Goal: Task Accomplishment & Management: Use online tool/utility

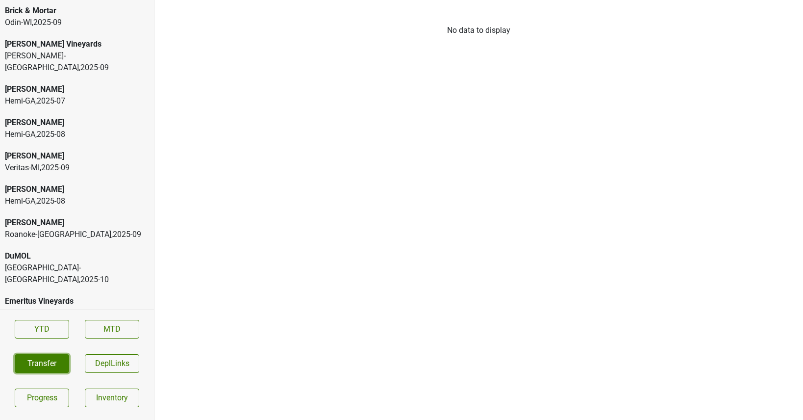
scroll to position [2058, 0]
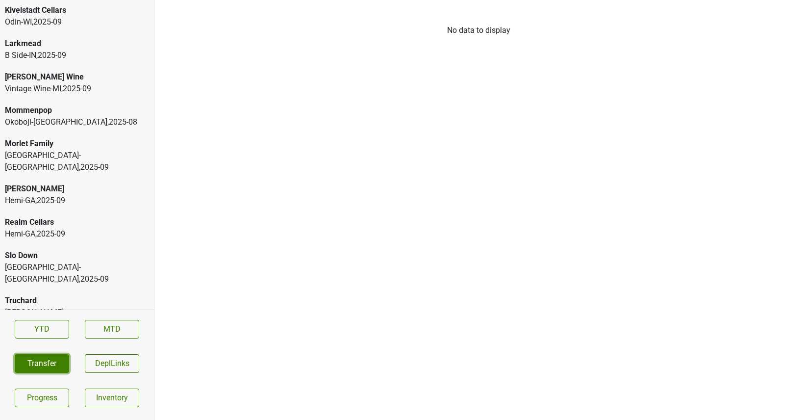
click at [51, 363] on button "Transfer" at bounding box center [42, 363] width 54 height 19
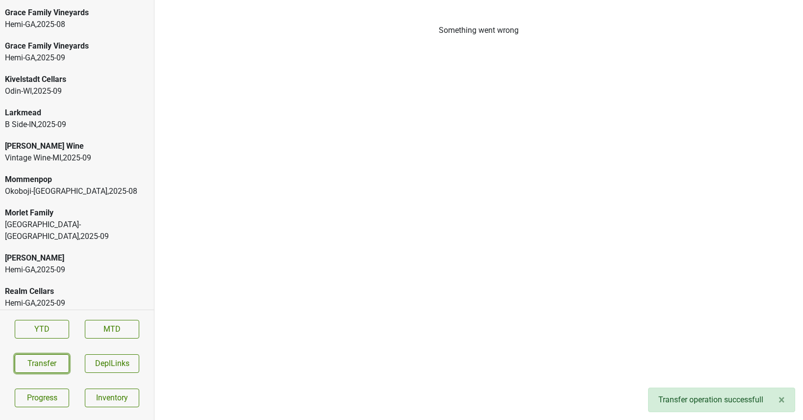
scroll to position [1987, 0]
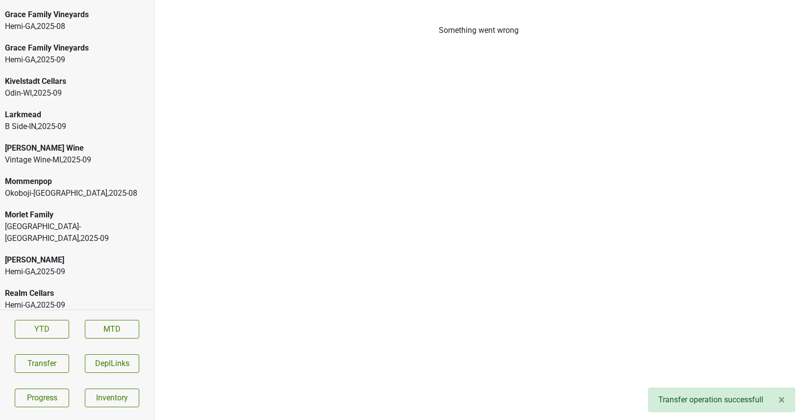
click at [66, 109] on div "Larkmead" at bounding box center [77, 115] width 144 height 12
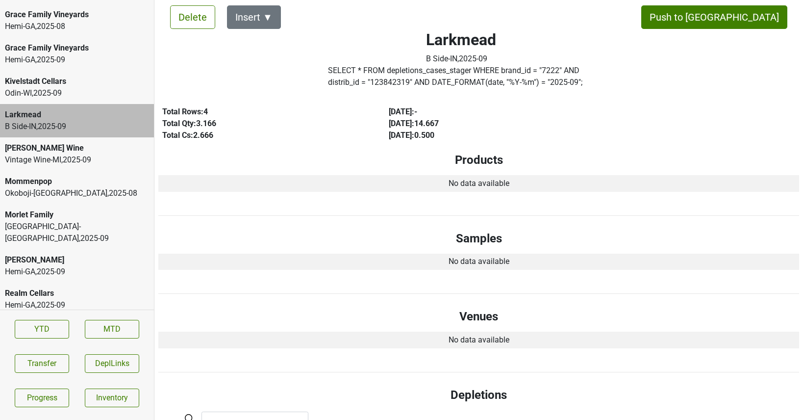
scroll to position [0, 0]
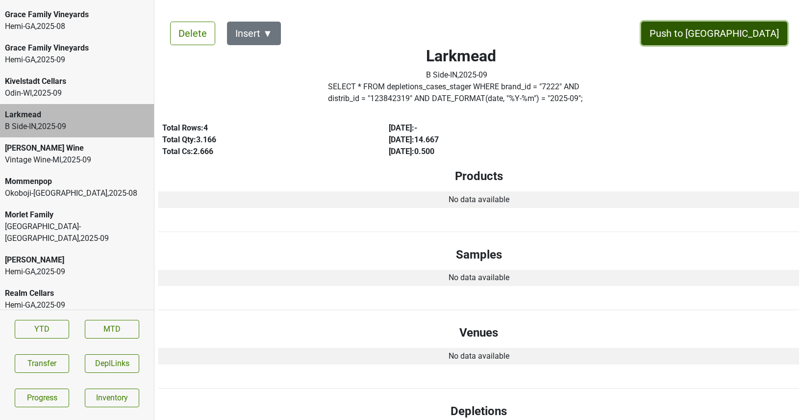
click at [731, 32] on button "Push to DC" at bounding box center [714, 34] width 146 height 24
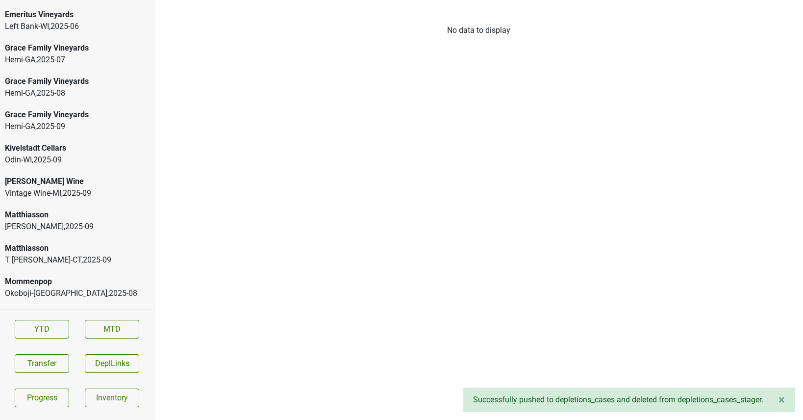
click at [55, 209] on div "Matthiasson" at bounding box center [77, 215] width 144 height 12
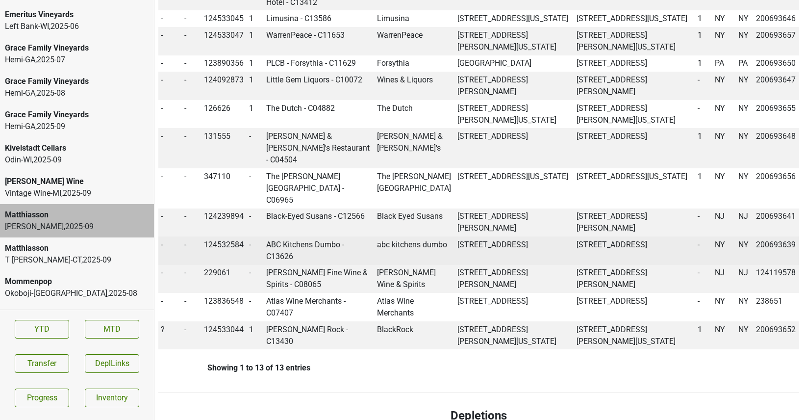
scroll to position [588, 0]
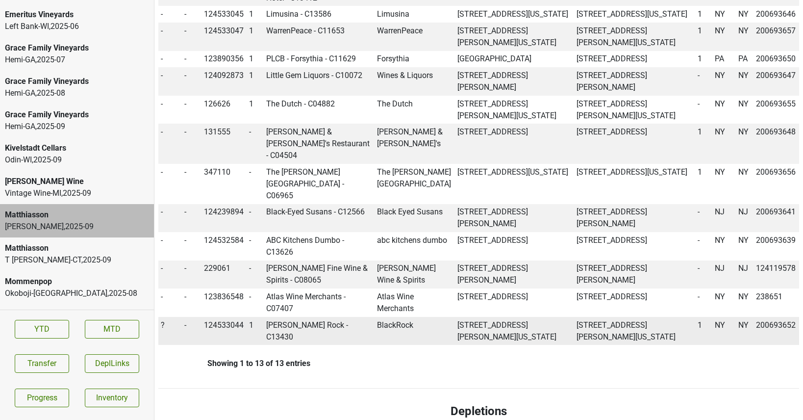
click at [160, 327] on td "?" at bounding box center [170, 331] width 24 height 28
click at [163, 323] on span "?" at bounding box center [163, 324] width 4 height 9
click at [176, 339] on div "On" at bounding box center [197, 343] width 77 height 25
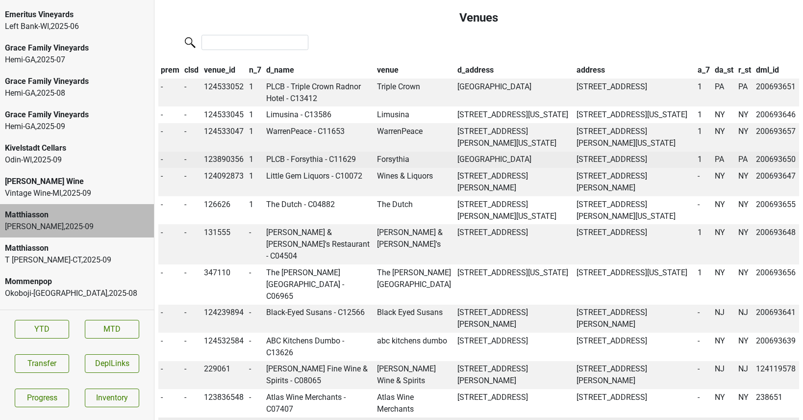
scroll to position [464, 0]
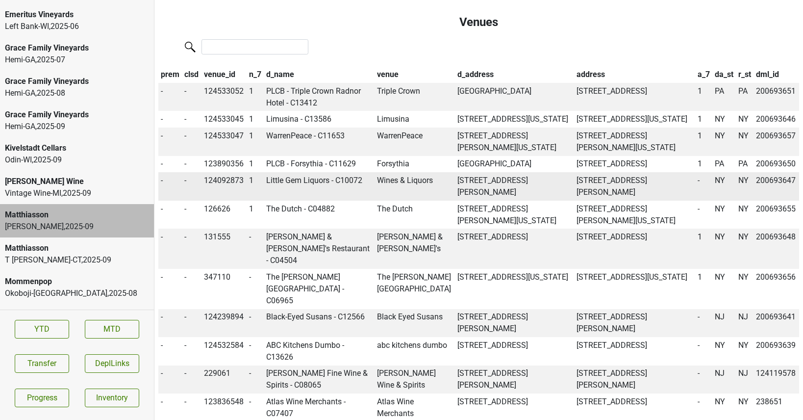
click at [316, 201] on td "Little Gem Liquors - C10072" at bounding box center [319, 186] width 111 height 28
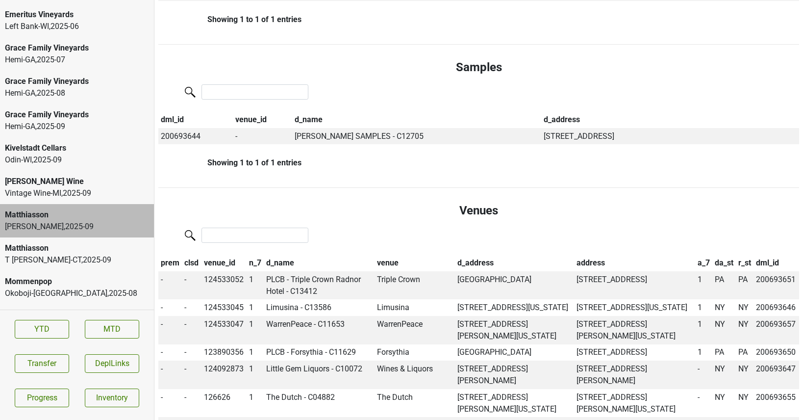
scroll to position [0, 0]
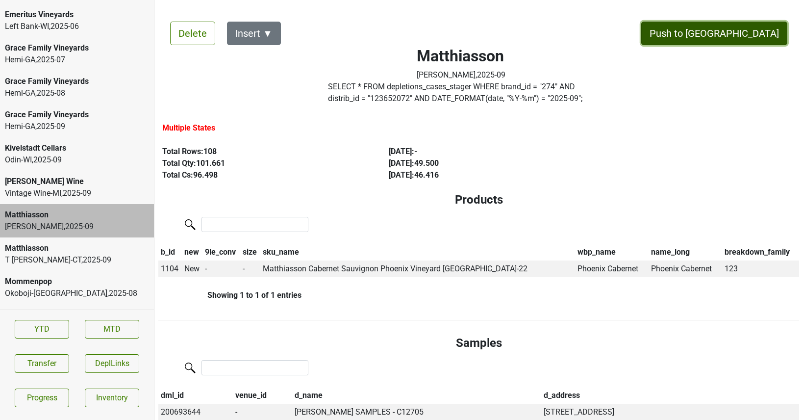
click at [735, 36] on button "Push to DC" at bounding box center [714, 34] width 146 height 24
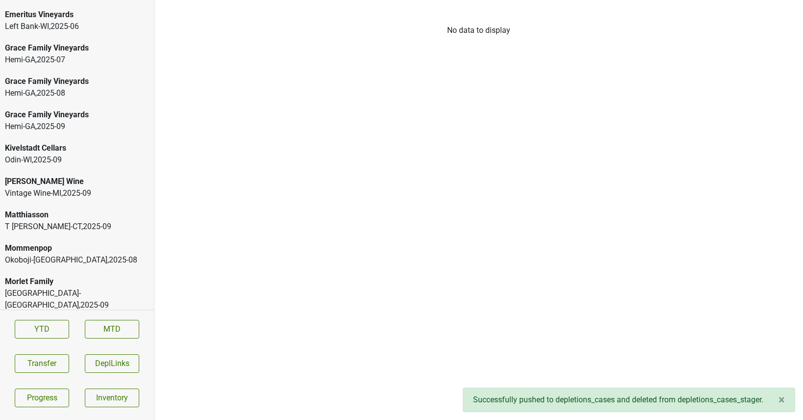
click at [80, 221] on div "T Edward-CT , 2025 - 09" at bounding box center [77, 227] width 144 height 12
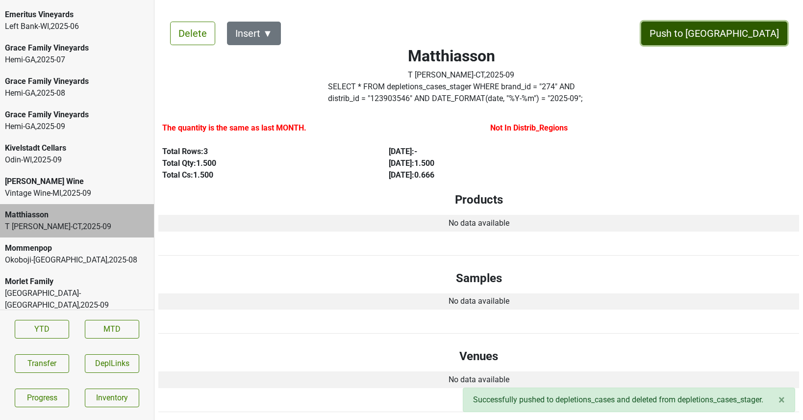
click at [747, 37] on button "Push to DC" at bounding box center [714, 34] width 146 height 24
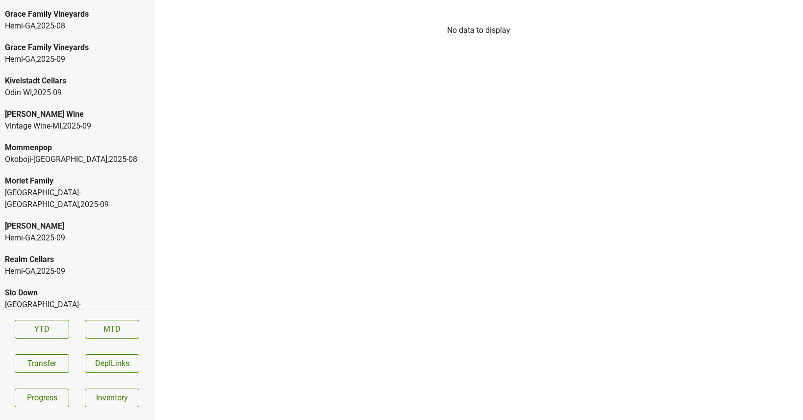
scroll to position [2125, 0]
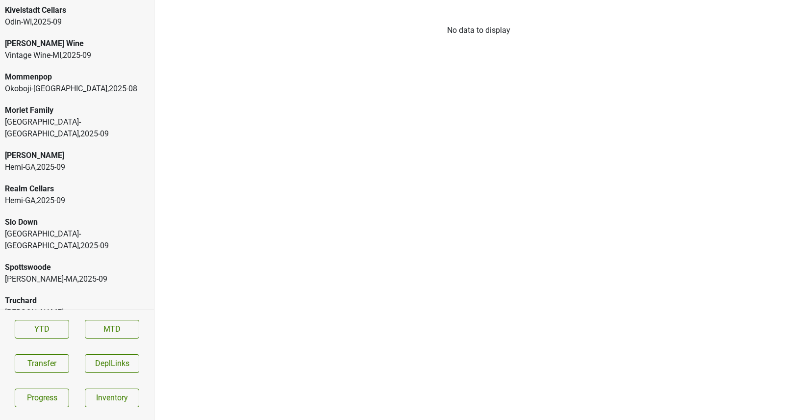
click at [65, 340] on div "Ultraviolet" at bounding box center [77, 346] width 144 height 12
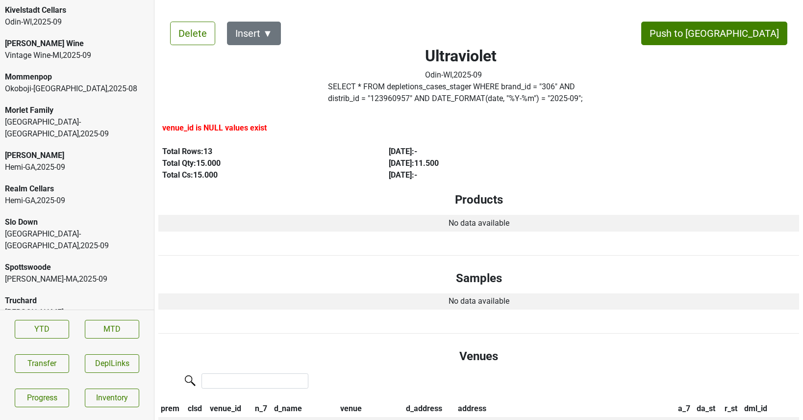
click at [65, 306] on div "Martignetti-NH , 2025 - 09" at bounding box center [77, 318] width 144 height 24
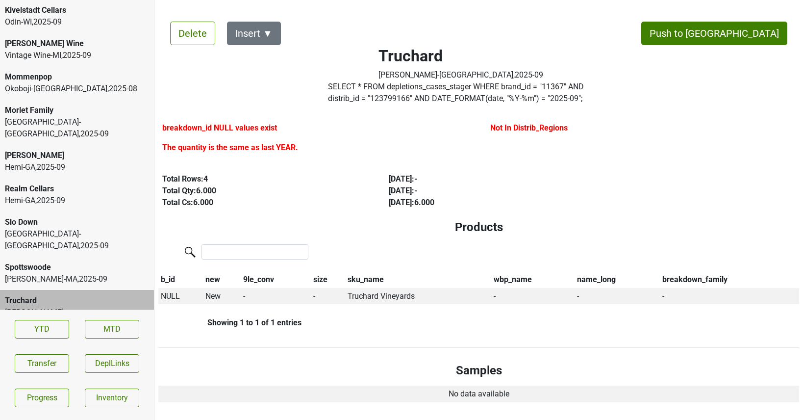
click at [65, 273] on div "Martignetti-MA , 2025 - 09" at bounding box center [77, 279] width 144 height 12
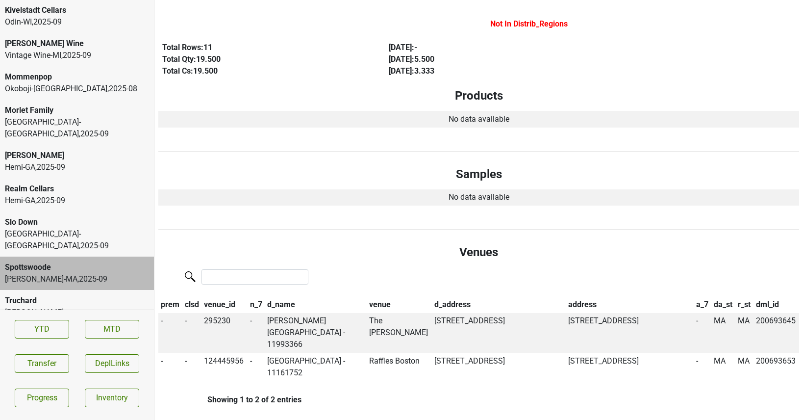
scroll to position [0, 0]
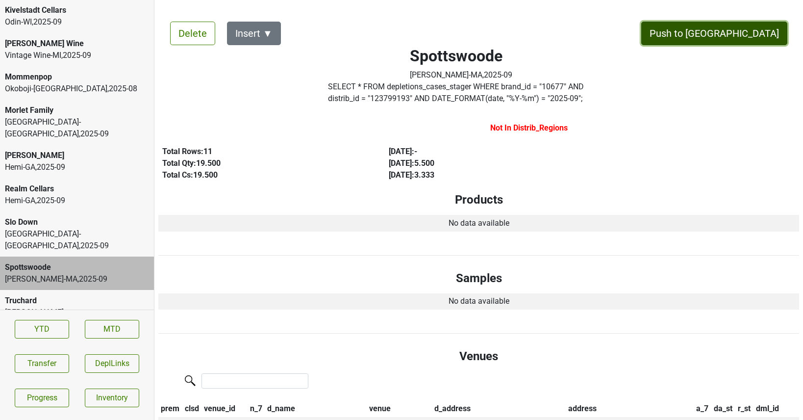
click at [746, 41] on button "Push to DC" at bounding box center [714, 34] width 146 height 24
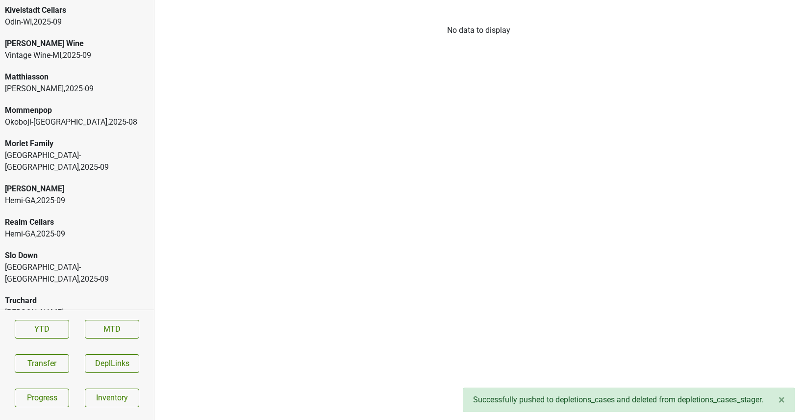
click at [68, 250] on div "Slo Down" at bounding box center [77, 256] width 144 height 12
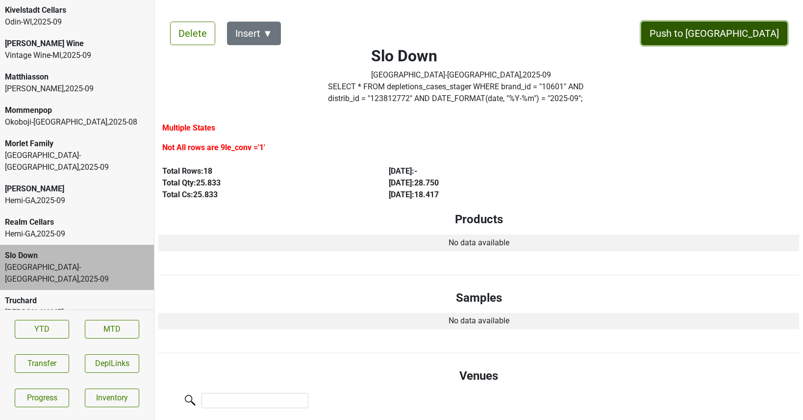
click at [752, 30] on button "Push to DC" at bounding box center [714, 34] width 146 height 24
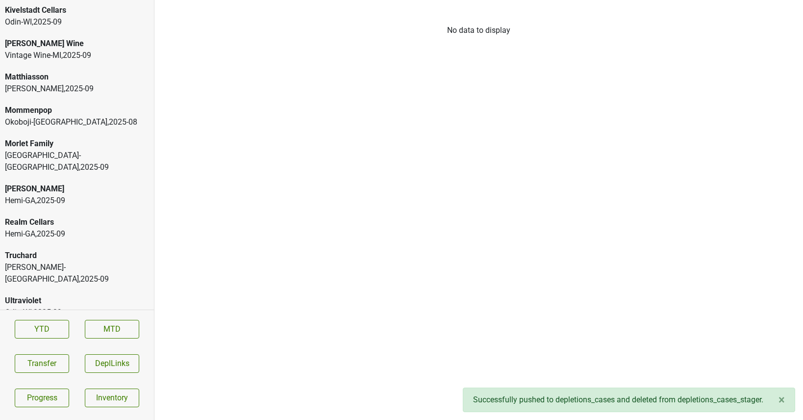
scroll to position [2091, 0]
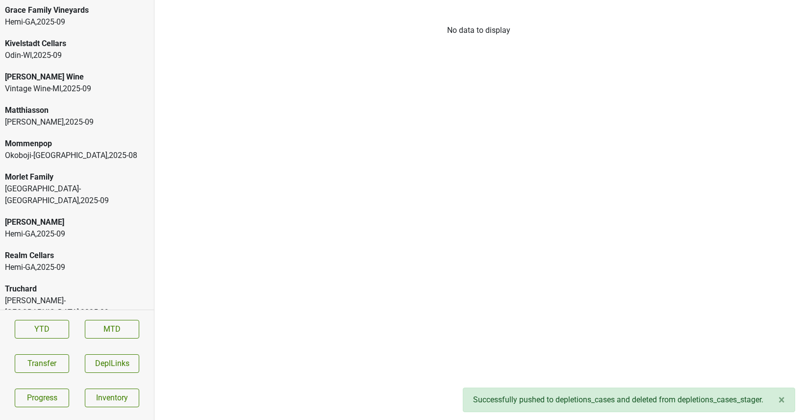
click at [45, 116] on div "T Edward , 2025 - 09" at bounding box center [77, 122] width 144 height 12
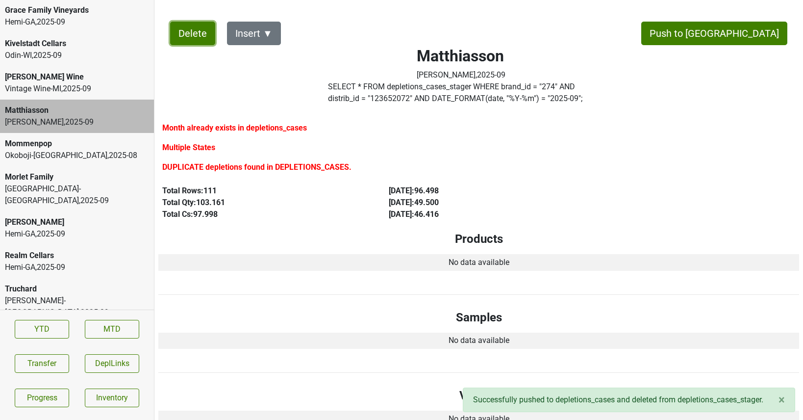
click at [191, 41] on button "Delete" at bounding box center [192, 34] width 45 height 24
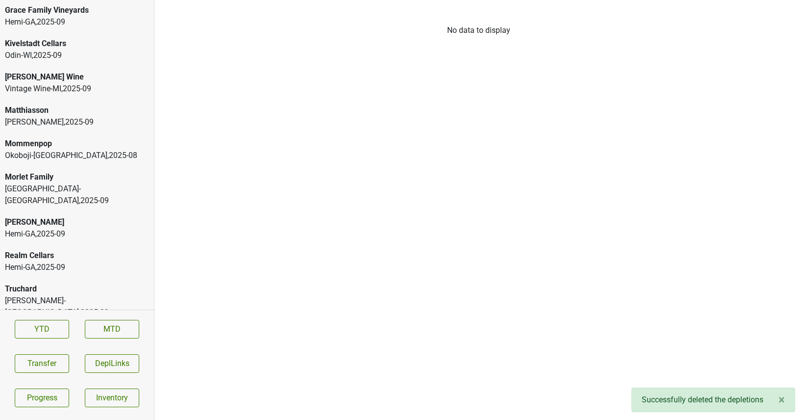
scroll to position [2058, 0]
click at [75, 116] on div "Vintage Wine-MI , 2025 - 09" at bounding box center [77, 122] width 144 height 12
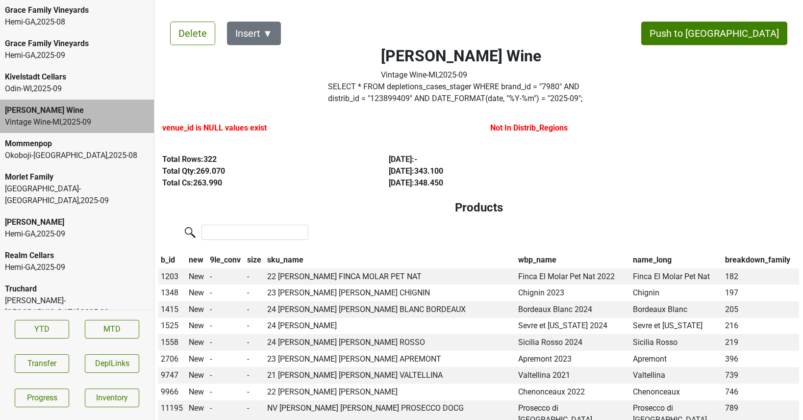
scroll to position [0, 0]
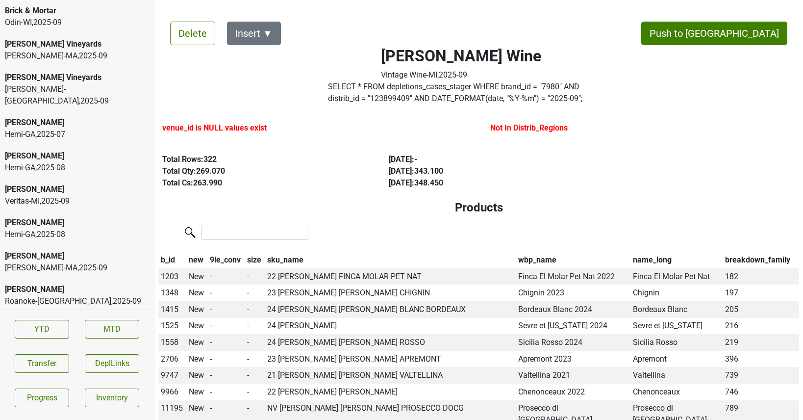
click at [13, 56] on div "Martignetti-MA , 2025 - 09" at bounding box center [77, 56] width 144 height 12
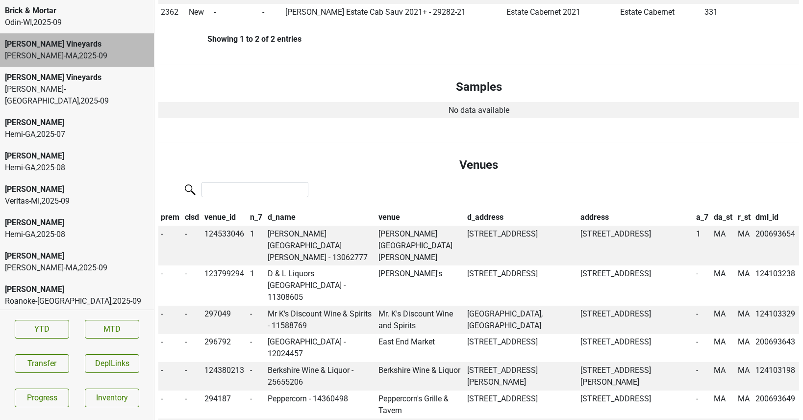
scroll to position [275, 0]
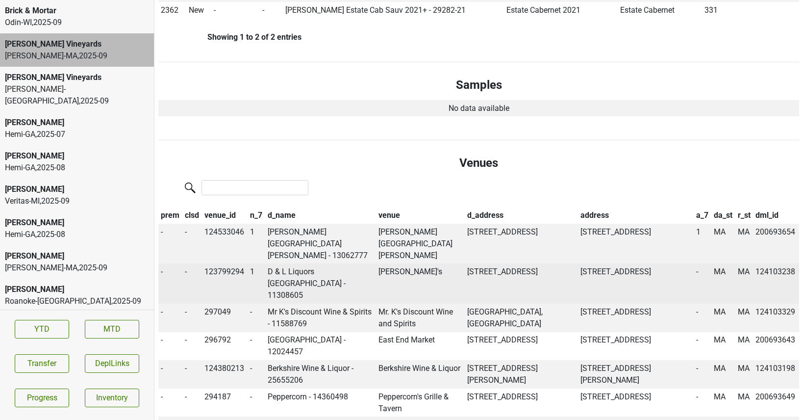
click at [345, 263] on td "D & L Liquors Waltham River St - 11308605" at bounding box center [320, 283] width 111 height 40
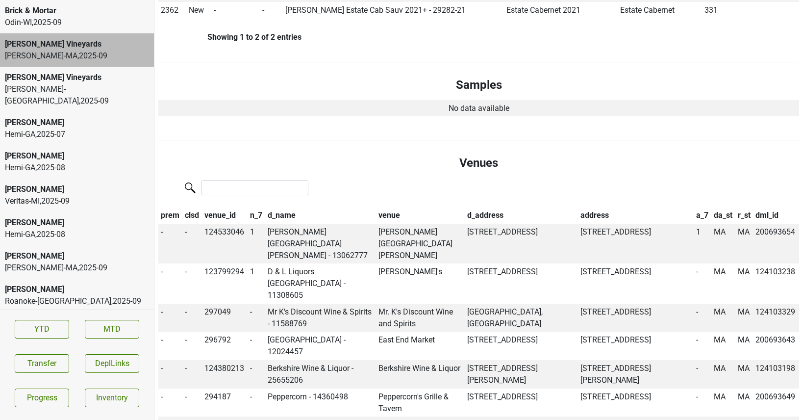
scroll to position [273, 0]
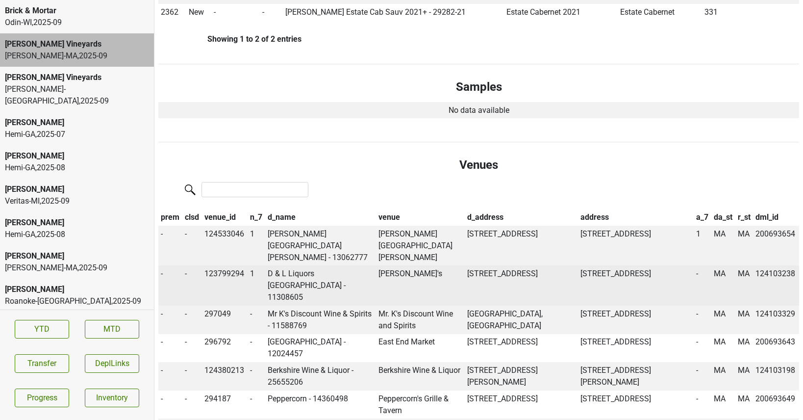
click at [392, 265] on td "Dion's" at bounding box center [420, 285] width 89 height 40
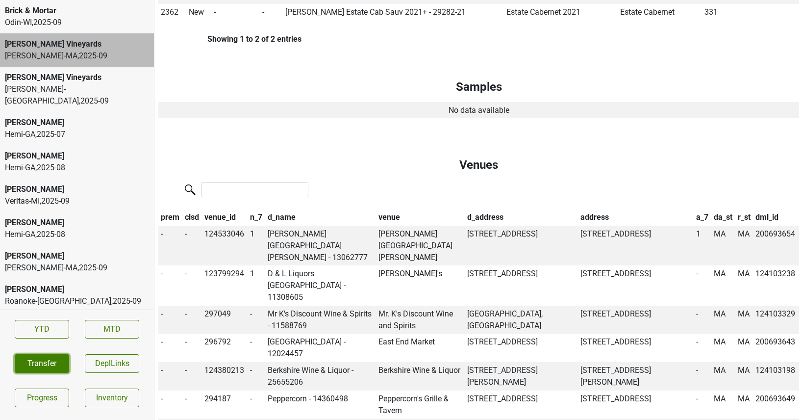
click at [33, 360] on button "Transfer" at bounding box center [42, 363] width 54 height 19
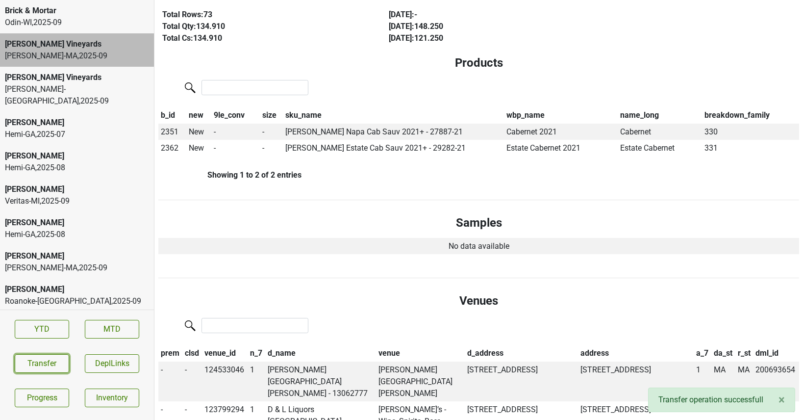
scroll to position [0, 0]
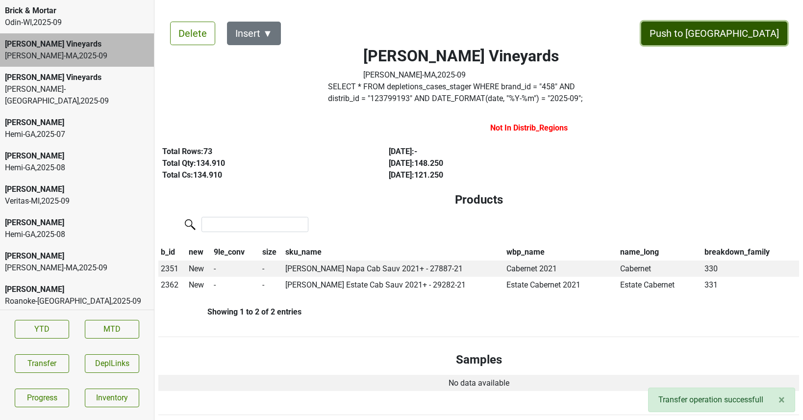
click at [753, 35] on button "Push to DC" at bounding box center [714, 34] width 146 height 24
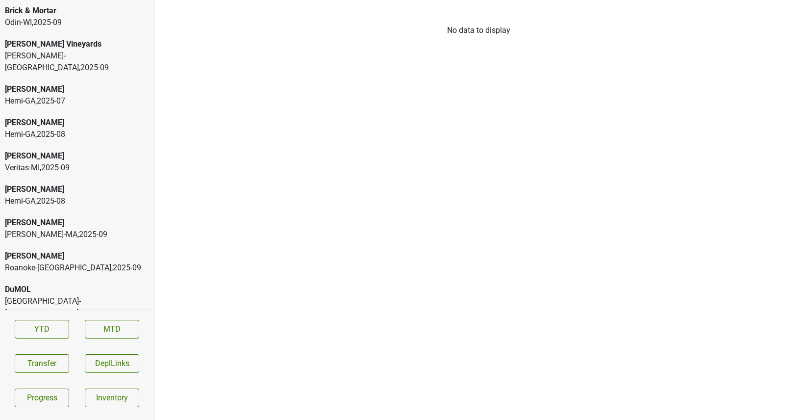
click at [121, 217] on div "[PERSON_NAME]" at bounding box center [77, 223] width 144 height 12
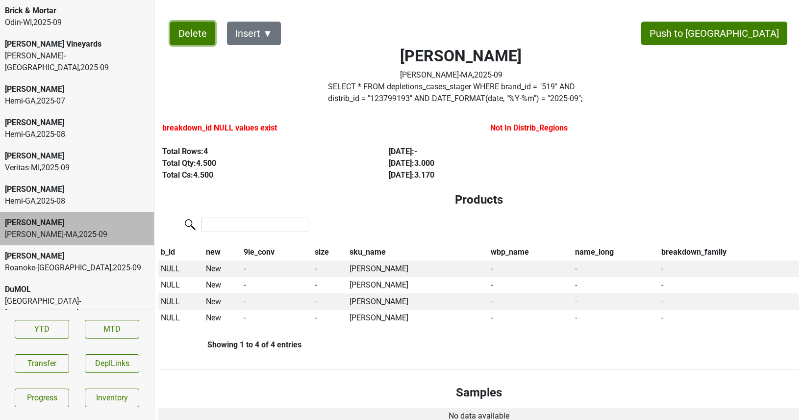
click at [190, 40] on button "Delete" at bounding box center [192, 34] width 45 height 24
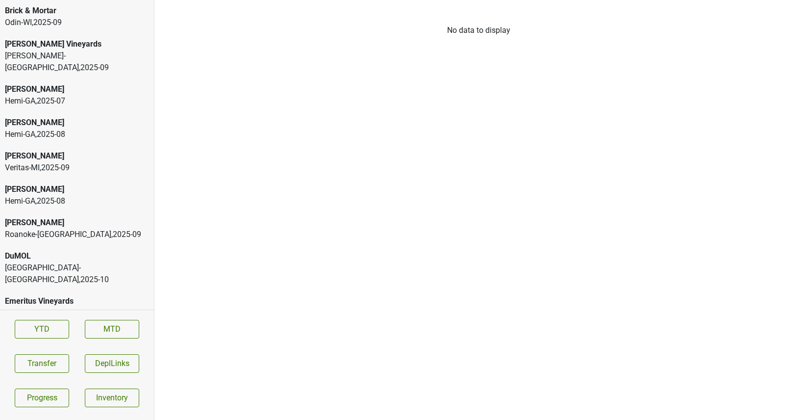
click at [50, 150] on div "[PERSON_NAME]" at bounding box center [77, 156] width 144 height 12
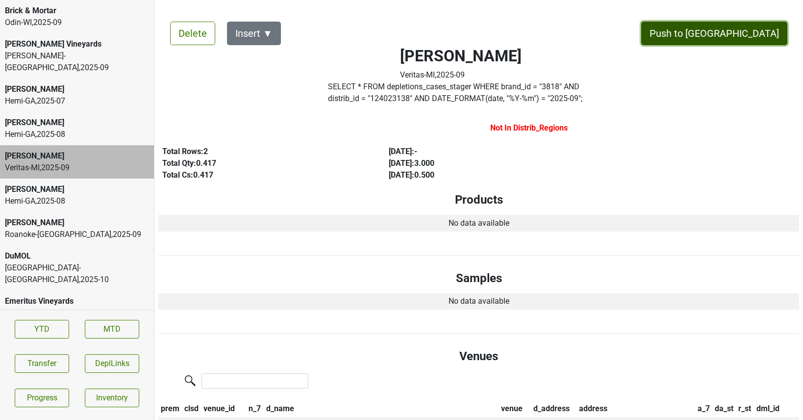
click at [758, 29] on button "Push to DC" at bounding box center [714, 34] width 146 height 24
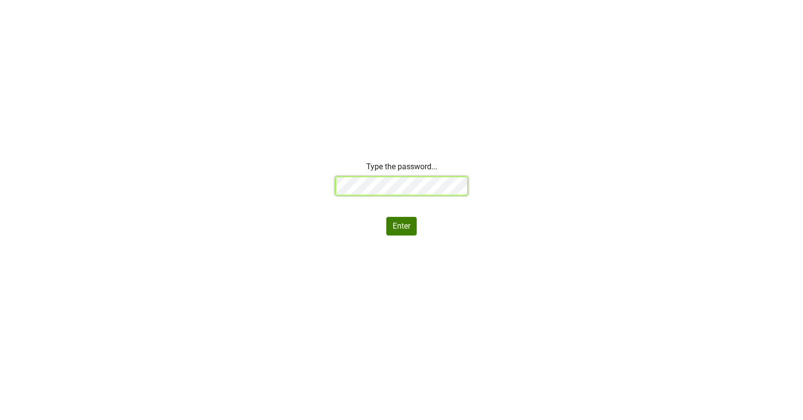
click at [273, 180] on div "Type the password... Enter" at bounding box center [401, 198] width 803 height 75
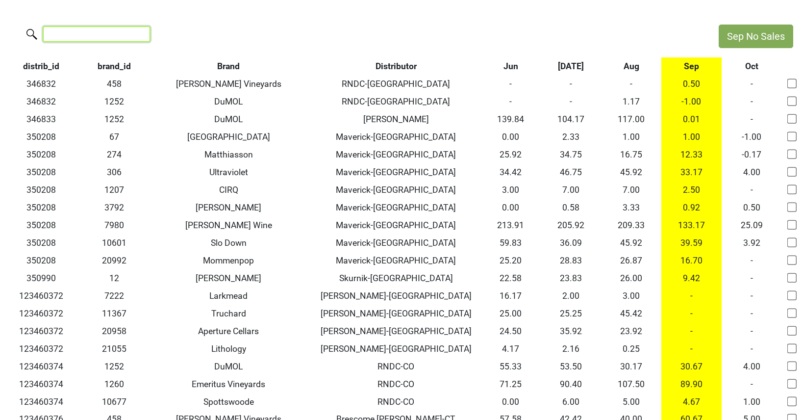
click at [113, 27] on input "search" at bounding box center [96, 33] width 107 height 15
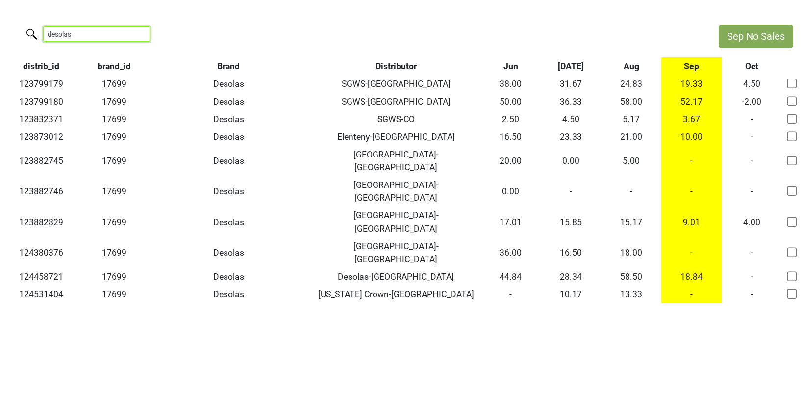
drag, startPoint x: 86, startPoint y: 31, endPoint x: -35, endPoint y: 26, distance: 120.7
click at [0, 26] on html "Sep No Sales desolas distrib_id brand_id Brand Distributor Jun Jul Aug Sep Oct …" at bounding box center [401, 164] width 803 height 328
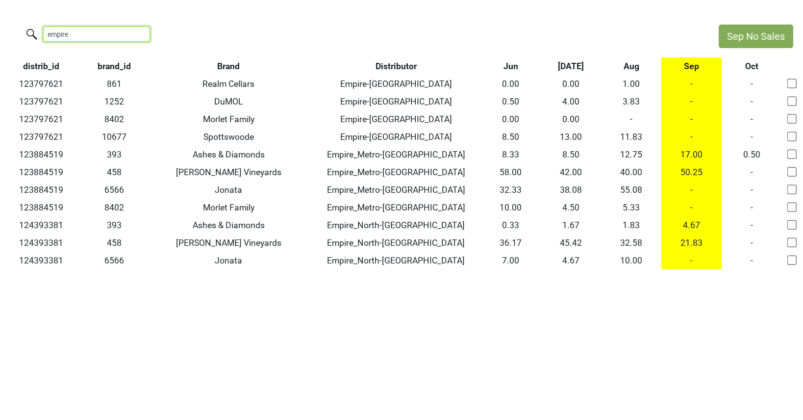
type input "empire"
drag, startPoint x: 90, startPoint y: 33, endPoint x: 2, endPoint y: 29, distance: 87.4
click at [2, 29] on div "empire" at bounding box center [354, 35] width 709 height 21
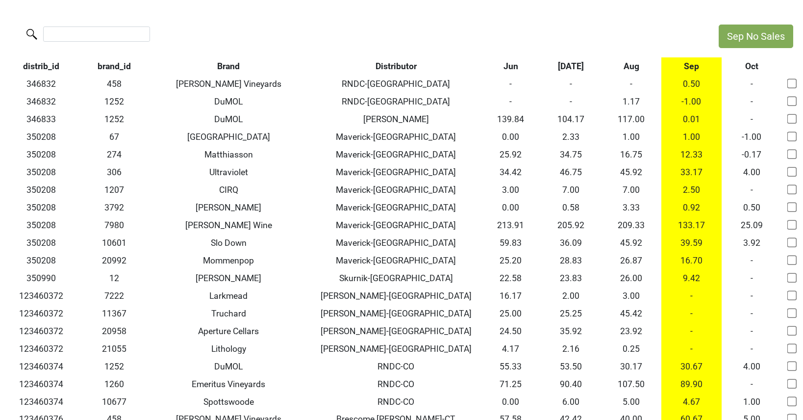
click at [628, 71] on th "Aug" at bounding box center [631, 66] width 60 height 18
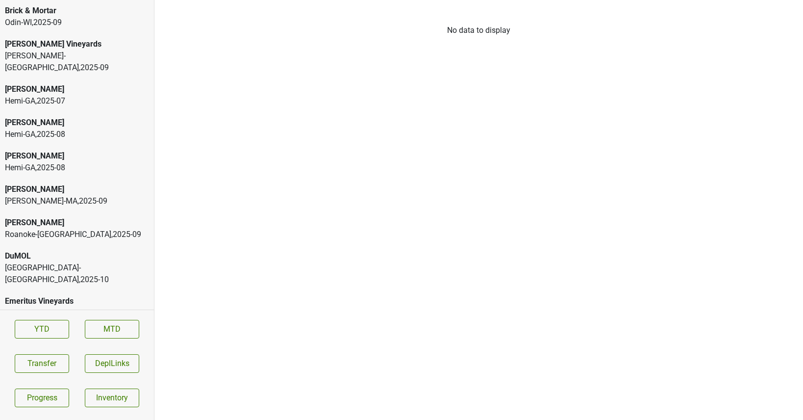
click at [80, 183] on div "[PERSON_NAME]" at bounding box center [77, 189] width 144 height 12
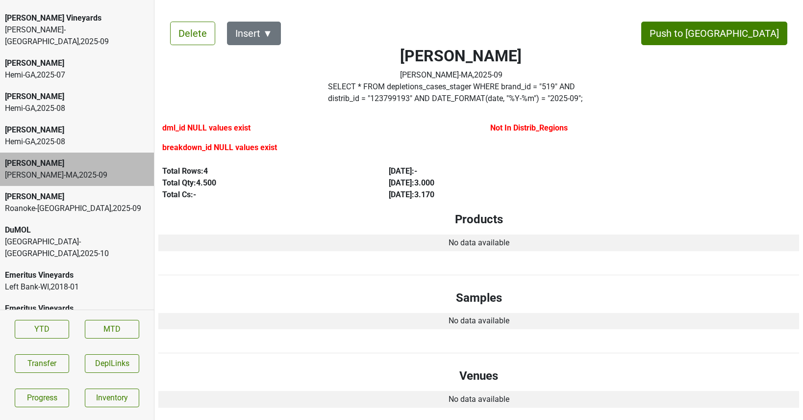
scroll to position [28, 0]
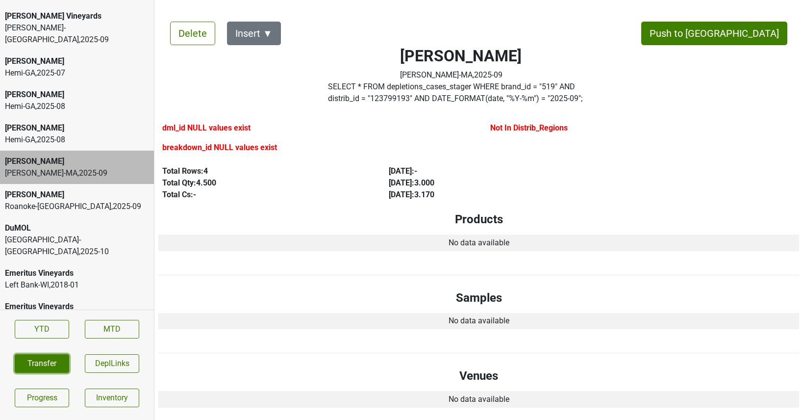
click at [38, 356] on button "Transfer" at bounding box center [42, 363] width 54 height 19
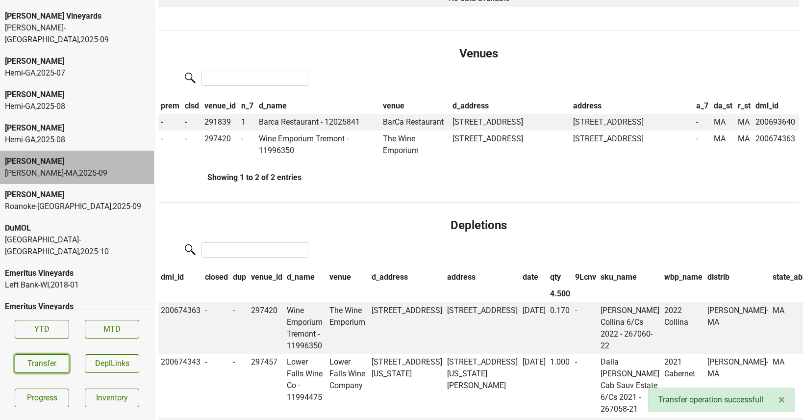
scroll to position [0, 0]
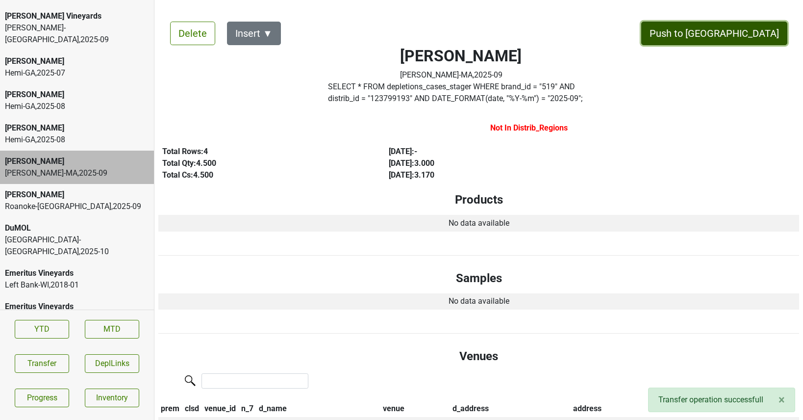
click at [741, 28] on button "Push to DC" at bounding box center [714, 34] width 146 height 24
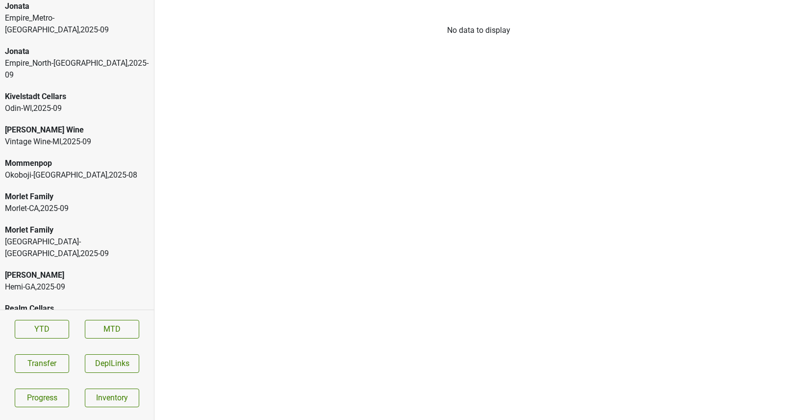
scroll to position [2158, 0]
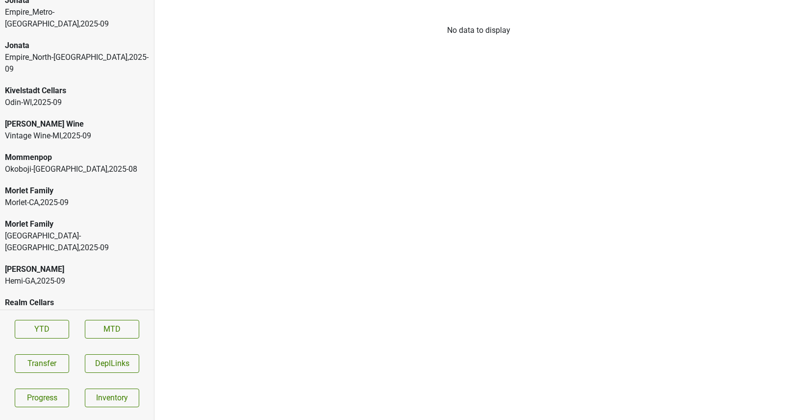
click at [30, 197] on div "Morlet-CA , 2025 - 09" at bounding box center [77, 203] width 144 height 12
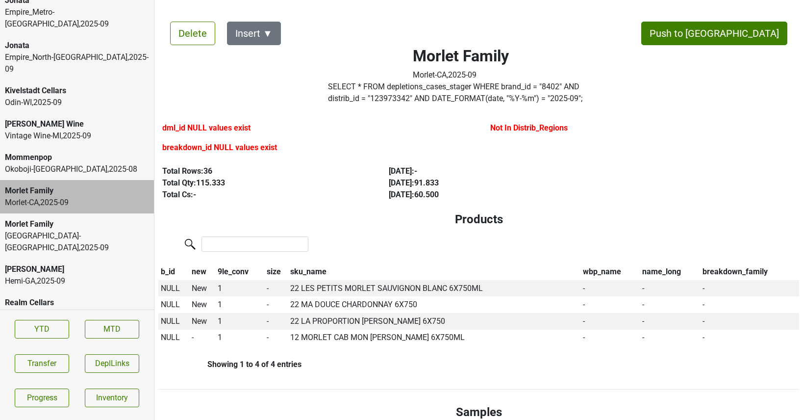
click at [35, 130] on div "Vintage Wine-MI , 2025 - 09" at bounding box center [77, 136] width 144 height 12
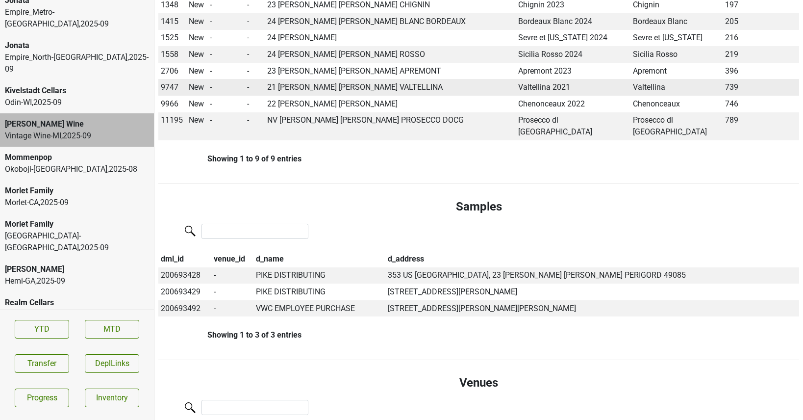
scroll to position [0, 0]
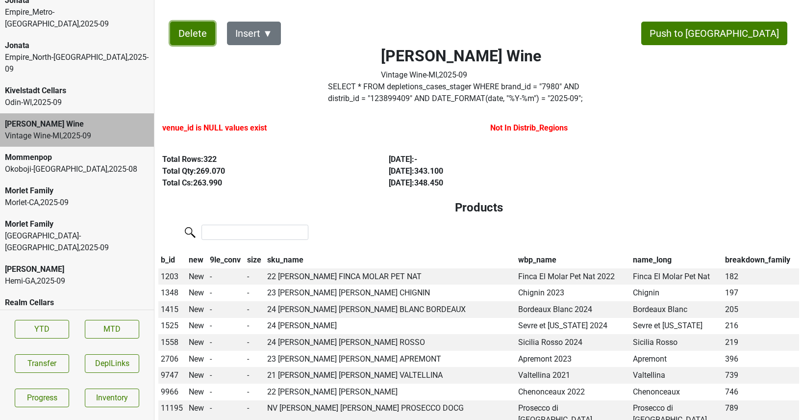
click at [195, 38] on button "Delete" at bounding box center [192, 34] width 45 height 24
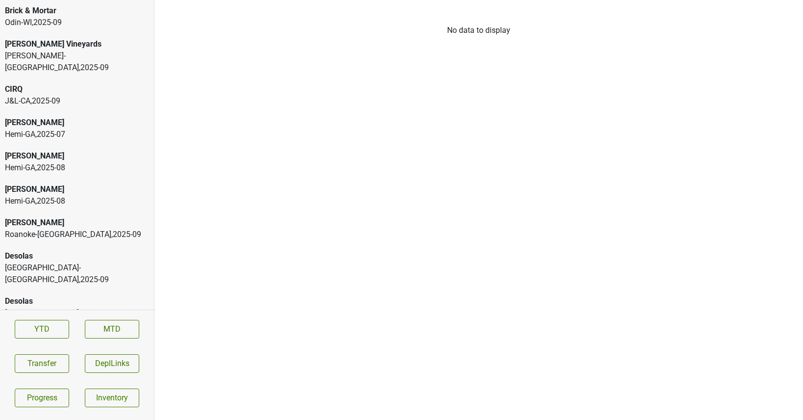
click at [47, 83] on div "CIRQ" at bounding box center [77, 89] width 144 height 12
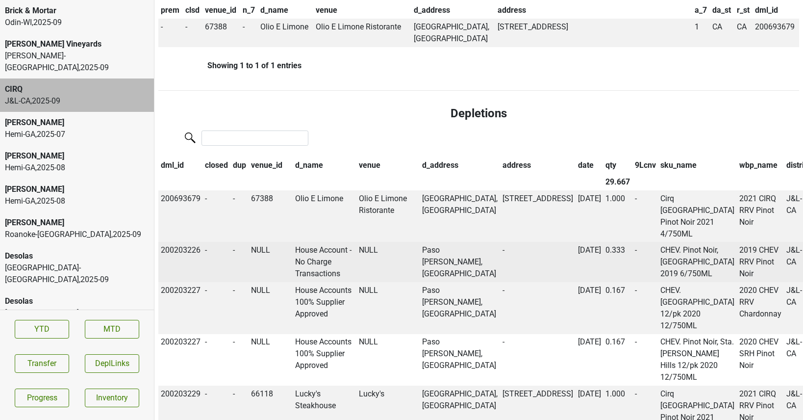
scroll to position [443, 0]
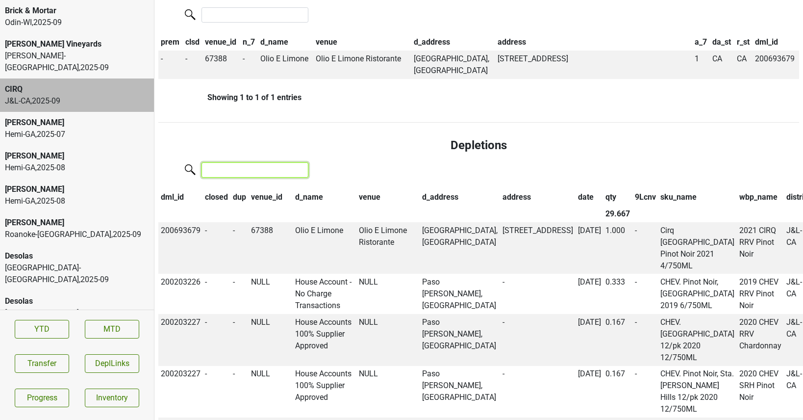
click at [262, 162] on input "search" at bounding box center [255, 169] width 107 height 15
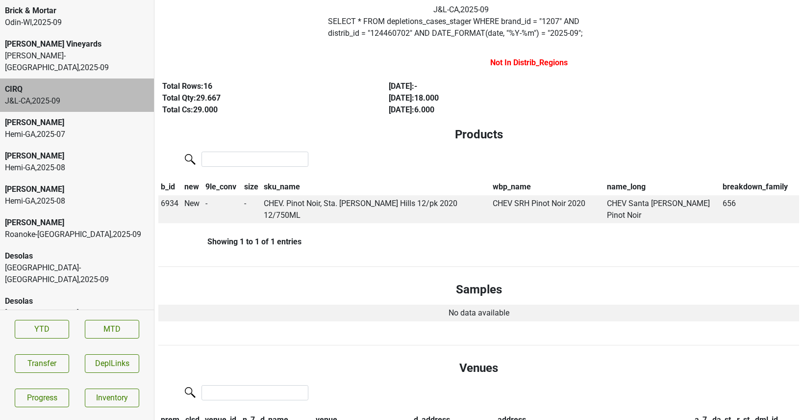
scroll to position [0, 0]
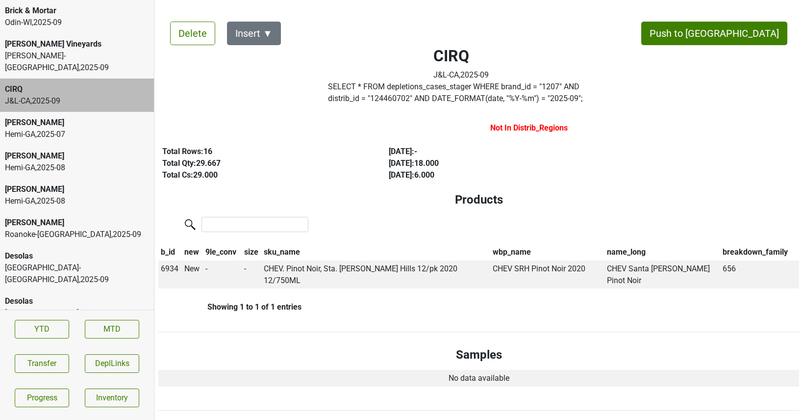
type input "12/"
click at [406, 95] on label "SELECT * FROM depletions_cases_stager WHERE brand_id = " 1207 " AND distrib_id …" at bounding box center [461, 93] width 266 height 24
click at [361, 99] on label "SELECT * FROM depletions_cases_stager WHERE brand_id = " 1207 " AND distrib_id …" at bounding box center [461, 93] width 266 height 24
click at [33, 359] on button "Transfer" at bounding box center [42, 363] width 54 height 19
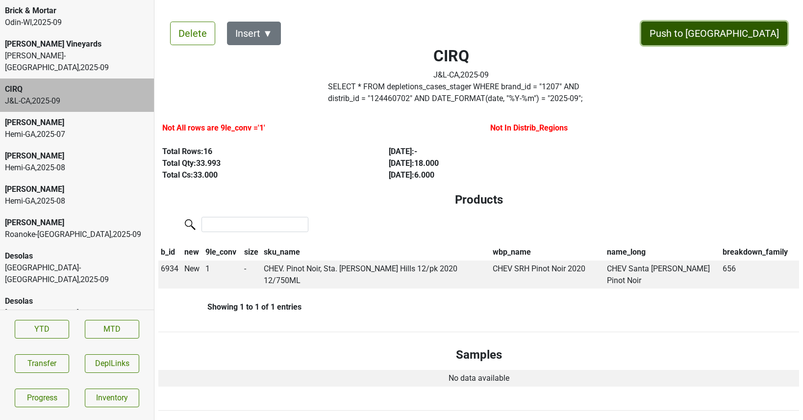
drag, startPoint x: 745, startPoint y: 31, endPoint x: 394, endPoint y: 76, distance: 353.4
click at [748, 33] on button "Push to [GEOGRAPHIC_DATA]" at bounding box center [714, 34] width 146 height 24
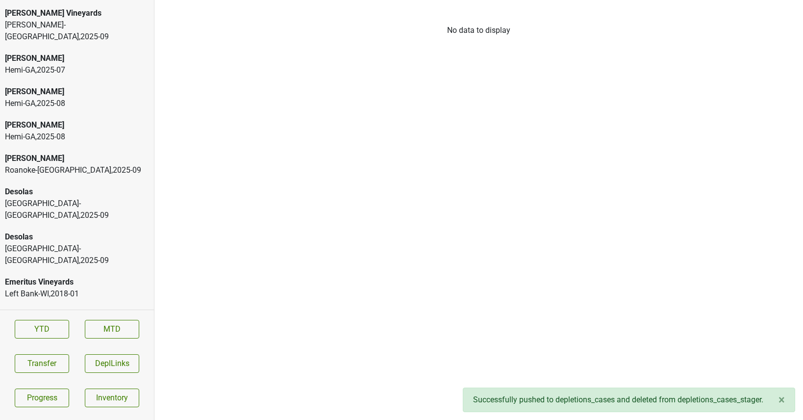
scroll to position [42, 0]
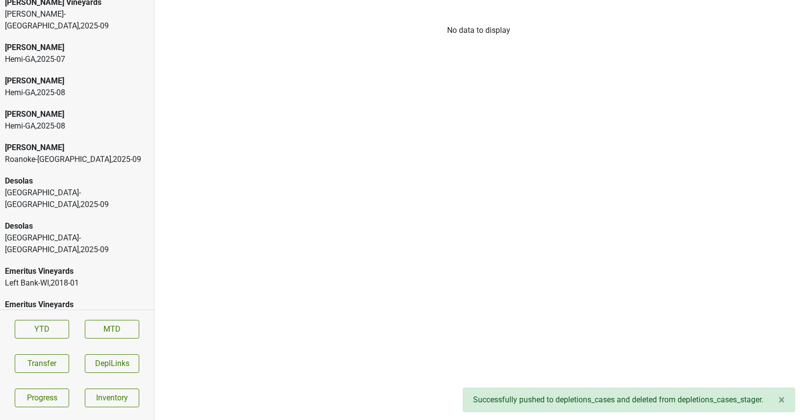
click at [71, 175] on div "Desolas" at bounding box center [77, 181] width 144 height 12
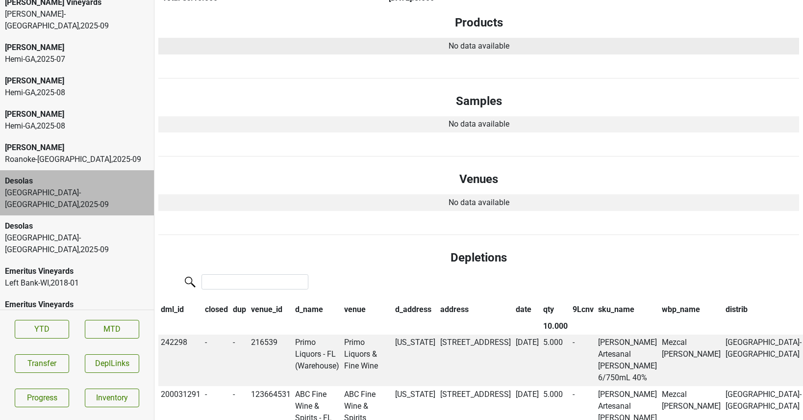
scroll to position [0, 0]
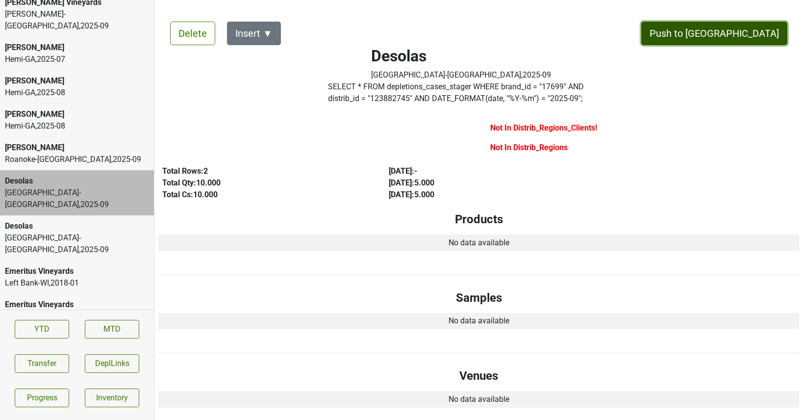
click at [741, 26] on button "Push to [GEOGRAPHIC_DATA]" at bounding box center [714, 34] width 146 height 24
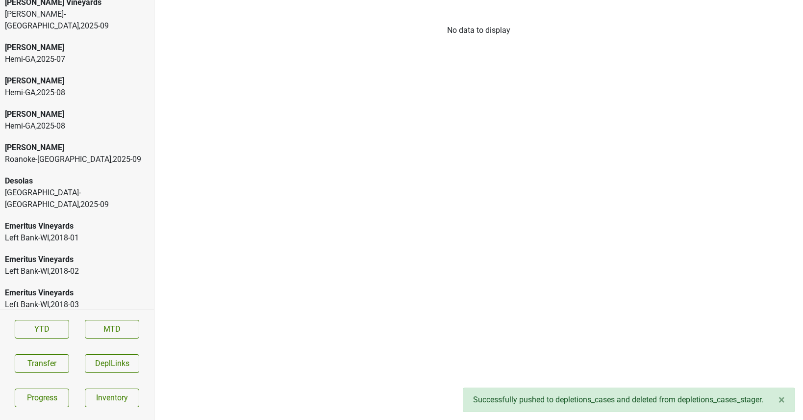
click at [97, 175] on div "Desolas" at bounding box center [77, 181] width 144 height 12
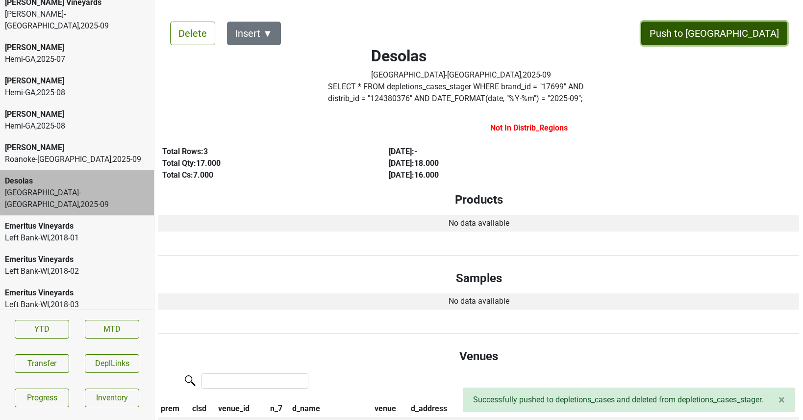
click at [746, 34] on button "Push to [GEOGRAPHIC_DATA]" at bounding box center [714, 34] width 146 height 24
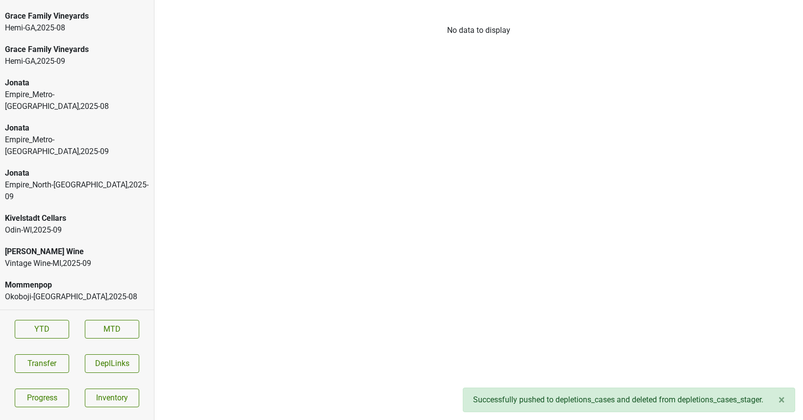
scroll to position [2125, 0]
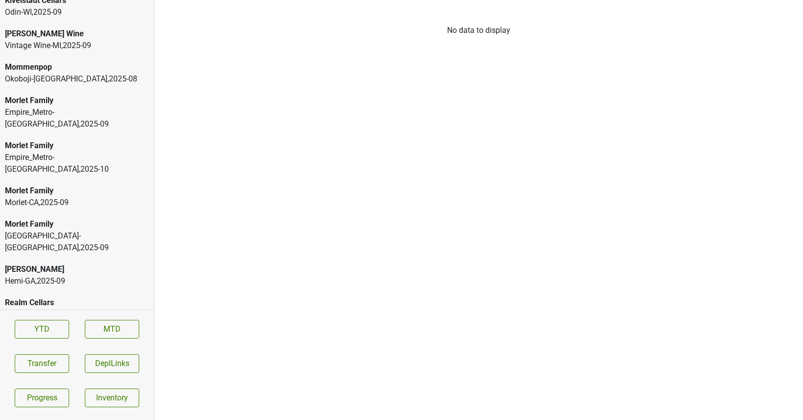
click at [122, 197] on div "Morlet-CA , 2025 - 09" at bounding box center [77, 203] width 144 height 12
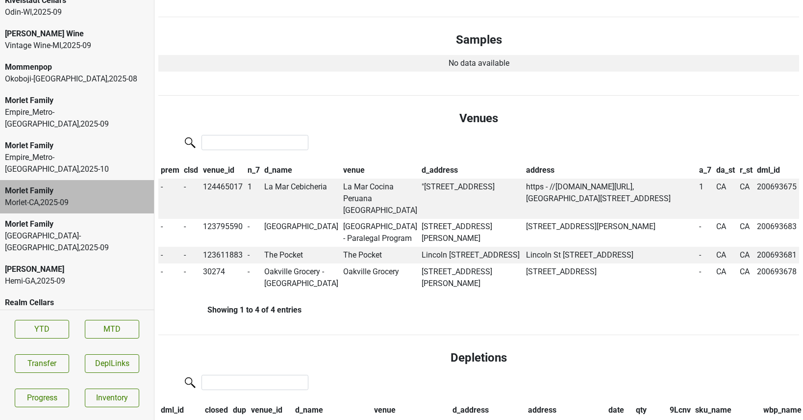
scroll to position [366, 0]
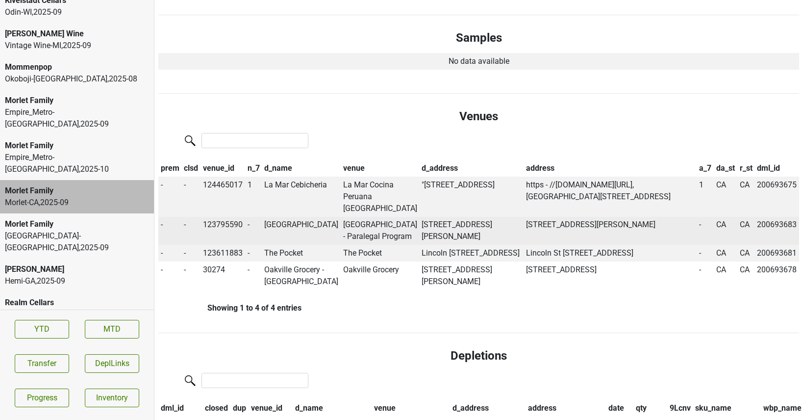
click at [230, 217] on td "123795590" at bounding box center [223, 231] width 45 height 28
copy td "123795590"
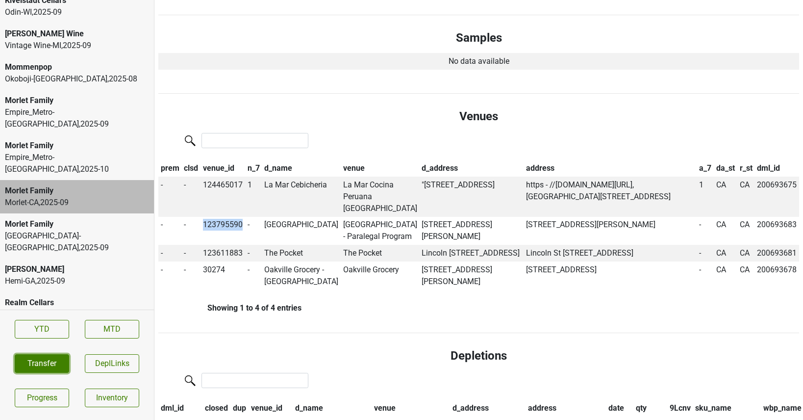
click at [50, 362] on button "Transfer" at bounding box center [42, 363] width 54 height 19
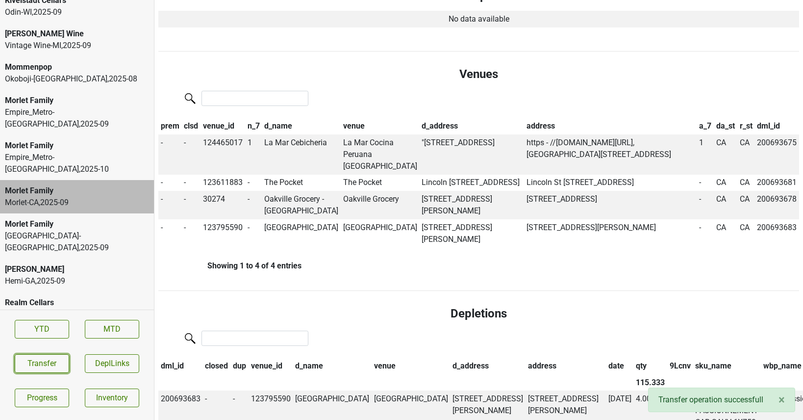
scroll to position [0, 0]
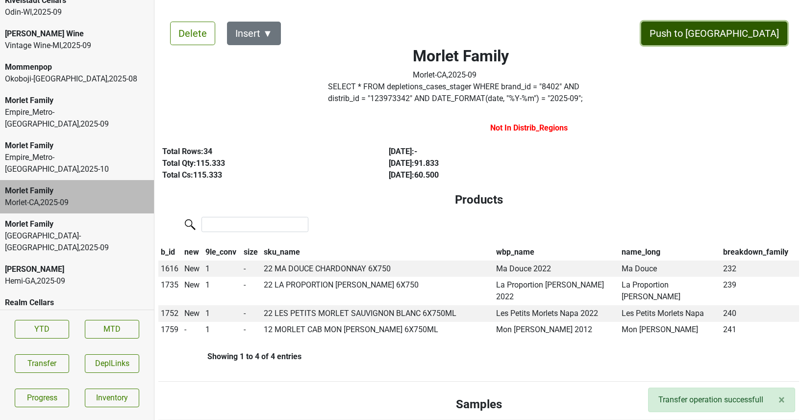
click at [746, 37] on button "Push to [GEOGRAPHIC_DATA]" at bounding box center [714, 34] width 146 height 24
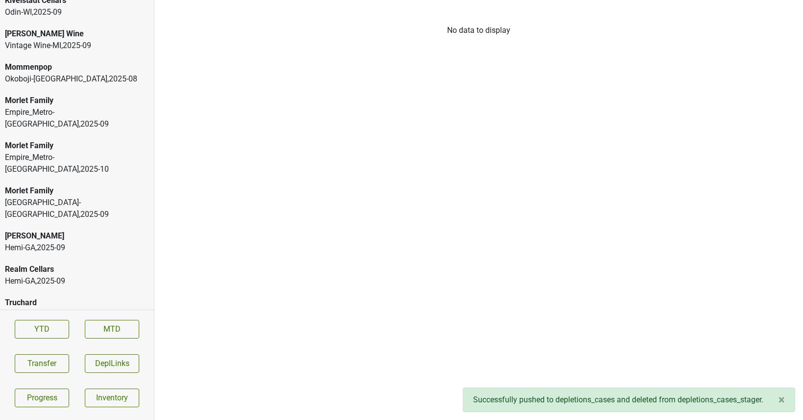
scroll to position [2091, 0]
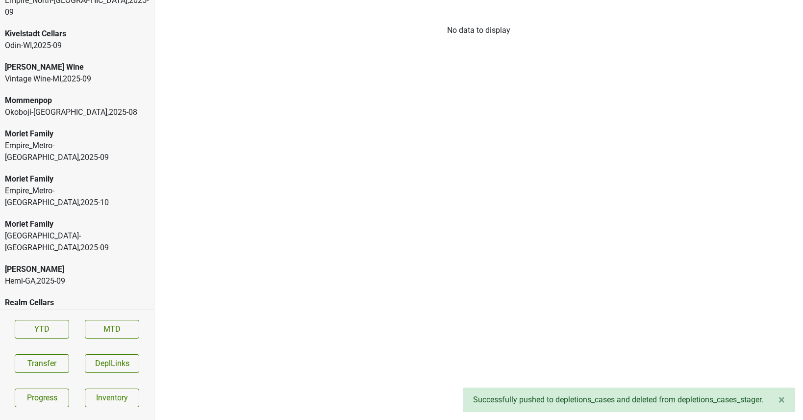
click at [97, 185] on div "Empire_Metro-NY , 2025 - 10" at bounding box center [77, 197] width 144 height 24
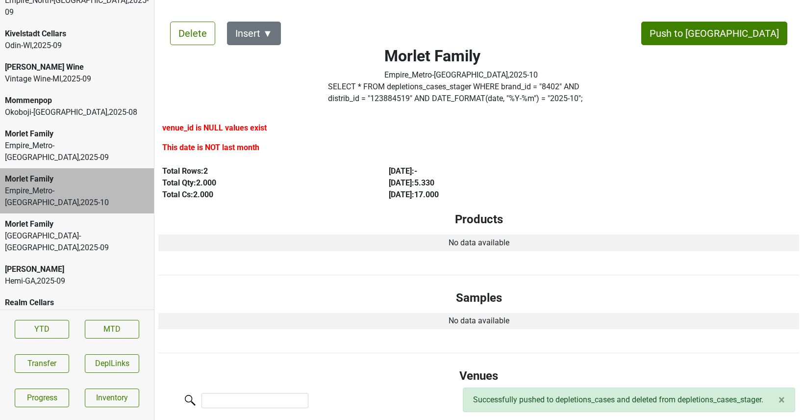
click at [48, 128] on div "Morlet Family" at bounding box center [77, 134] width 144 height 12
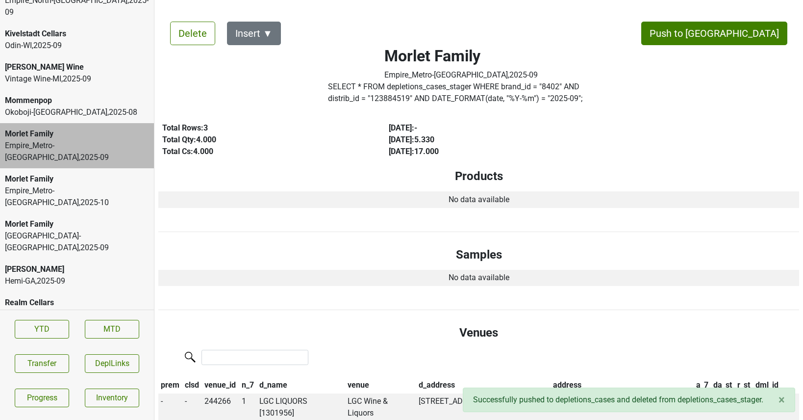
click at [382, 94] on label "SELECT * FROM depletions_cases_stager WHERE brand_id = " 8402 " AND distrib_id …" at bounding box center [461, 93] width 266 height 24
click at [84, 173] on div "Morlet Family" at bounding box center [77, 179] width 144 height 12
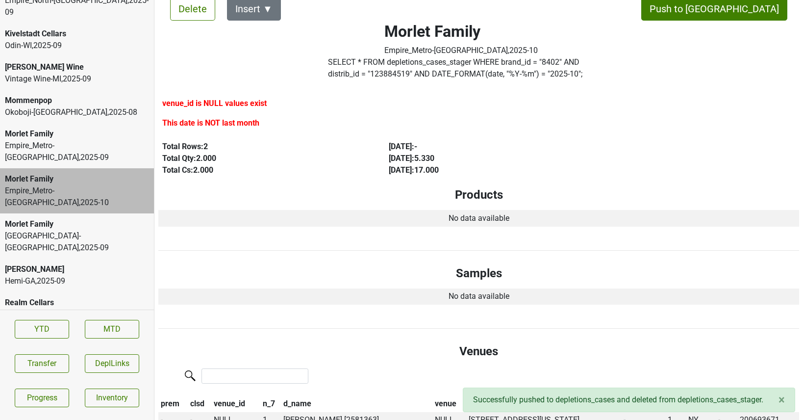
scroll to position [0, 0]
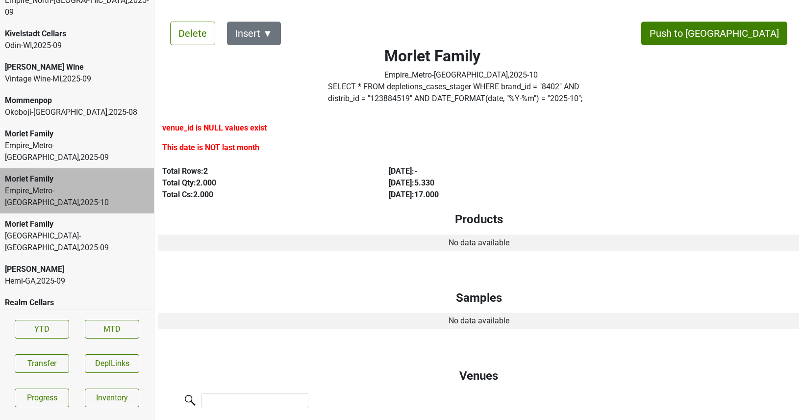
click at [409, 102] on label "SELECT * FROM depletions_cases_stager WHERE brand_id = " 8402 " AND distrib_id …" at bounding box center [461, 93] width 266 height 24
click at [35, 370] on button "Transfer" at bounding box center [42, 363] width 54 height 19
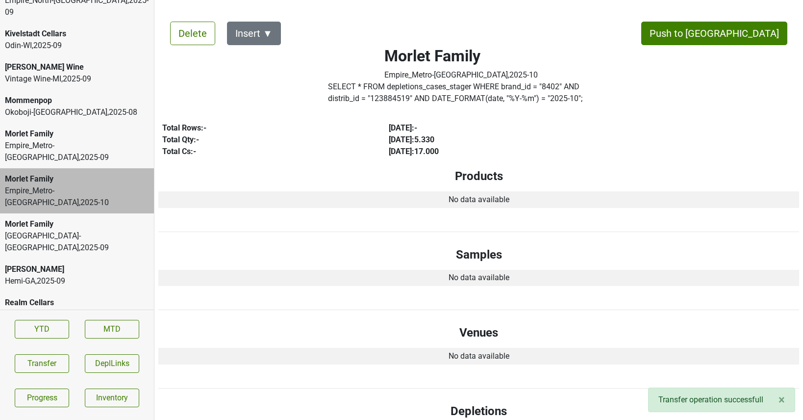
click at [94, 140] on div "Empire_Metro-NY , 2025 - 09" at bounding box center [77, 152] width 144 height 24
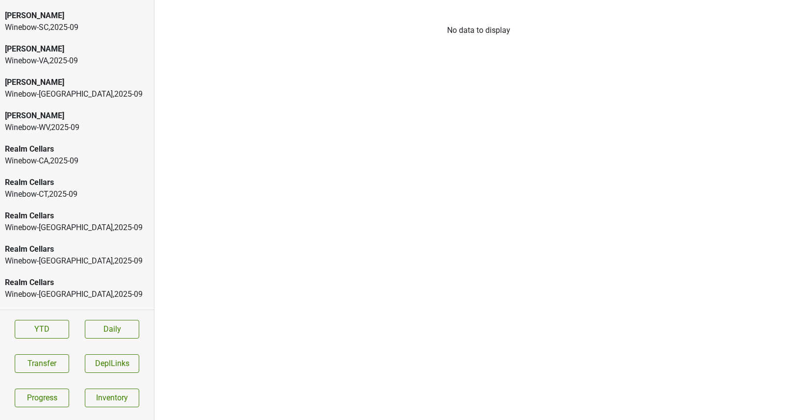
scroll to position [858, 0]
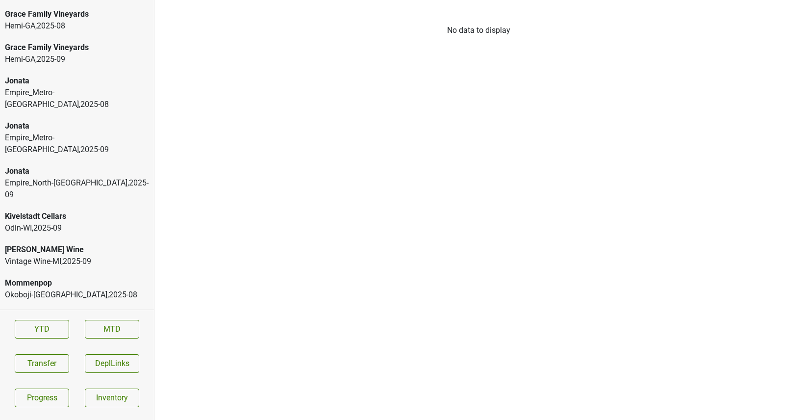
scroll to position [1903, 0]
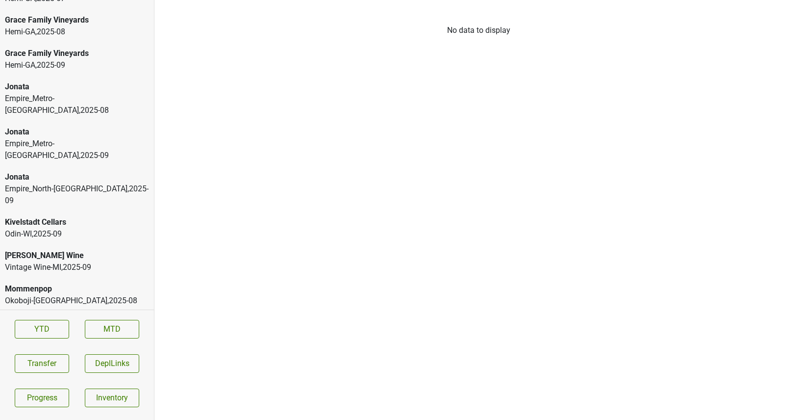
click at [77, 166] on div "Jonata Empire_North-[GEOGRAPHIC_DATA] , 2025 - 09" at bounding box center [77, 188] width 154 height 45
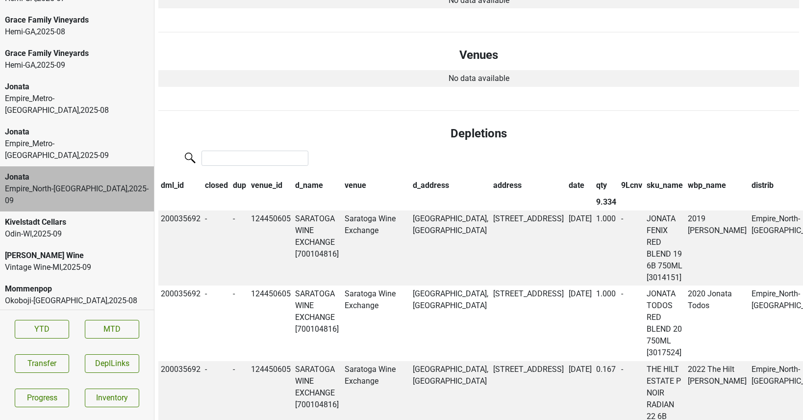
scroll to position [0, 0]
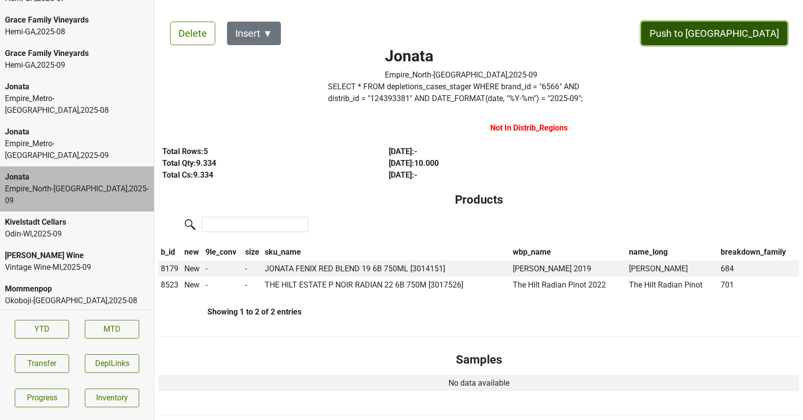
click at [740, 29] on button "Push to [GEOGRAPHIC_DATA]" at bounding box center [714, 34] width 146 height 24
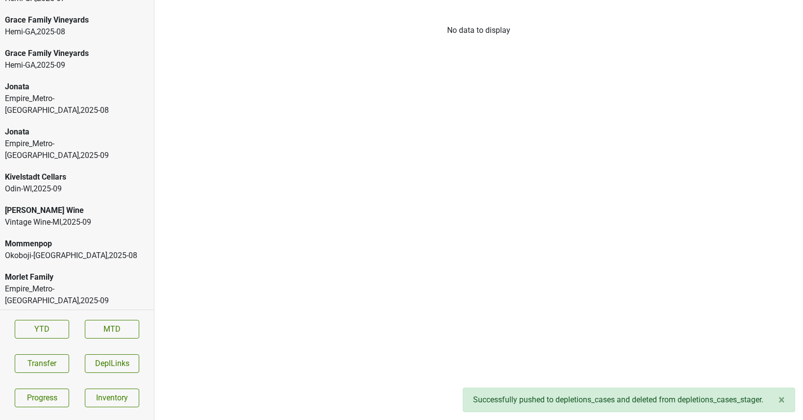
click at [57, 138] on div "Empire_Metro-[GEOGRAPHIC_DATA] , 2025 - 09" at bounding box center [77, 150] width 144 height 24
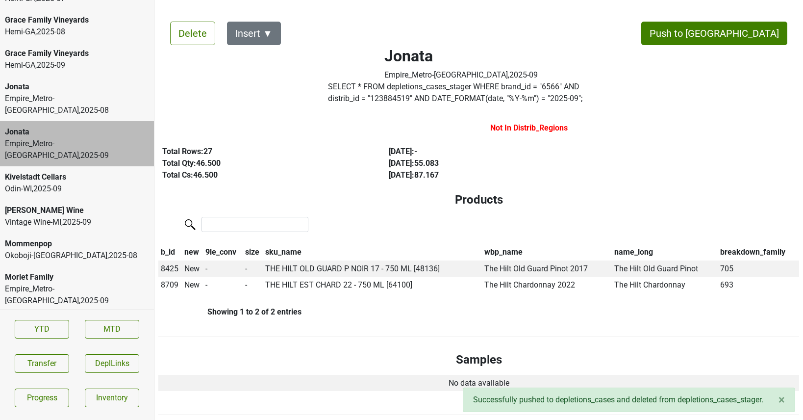
click at [82, 93] on div "Empire_Metro-[GEOGRAPHIC_DATA] , 2025 - 08" at bounding box center [77, 105] width 144 height 24
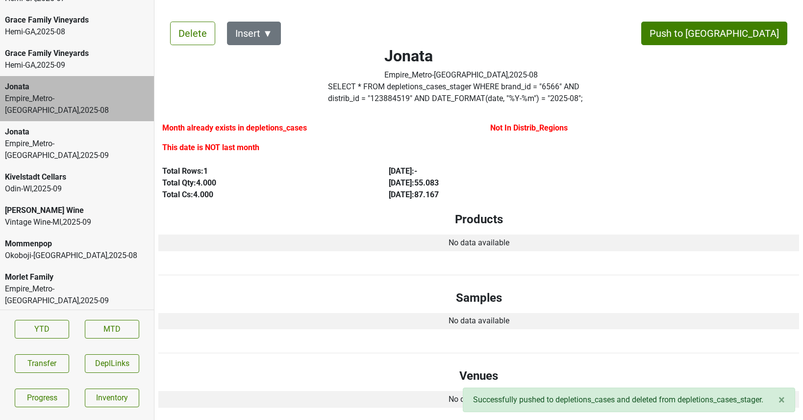
click at [350, 98] on label "SELECT * FROM depletions_cases_stager WHERE brand_id = " 6566 " AND distrib_id …" at bounding box center [461, 93] width 266 height 24
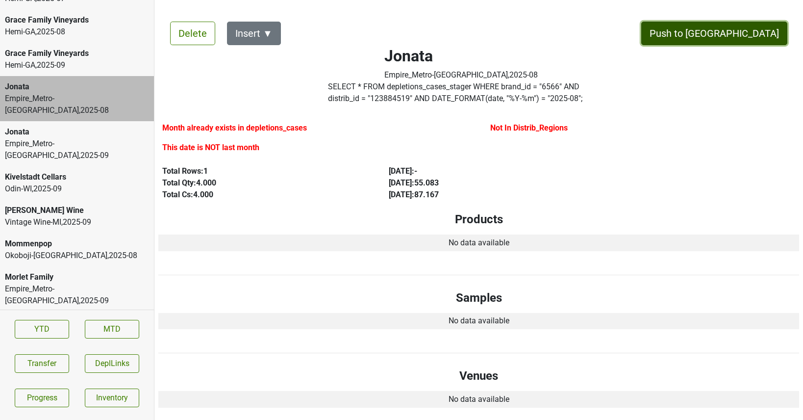
click at [738, 32] on button "Push to [GEOGRAPHIC_DATA]" at bounding box center [714, 34] width 146 height 24
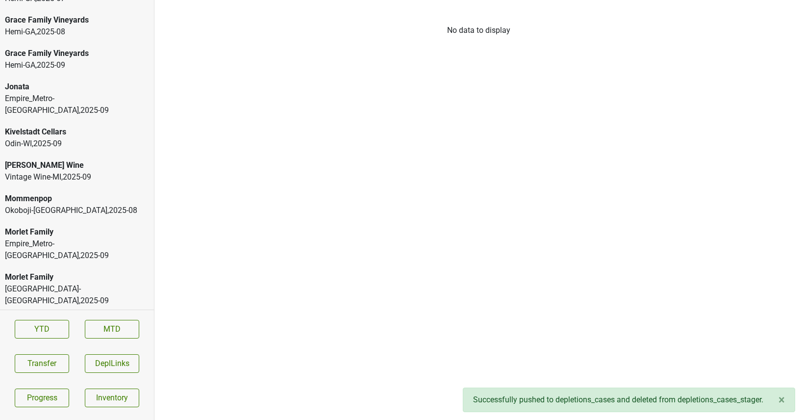
click at [76, 93] on div "Empire_Metro-NY , 2025 - 09" at bounding box center [77, 105] width 144 height 24
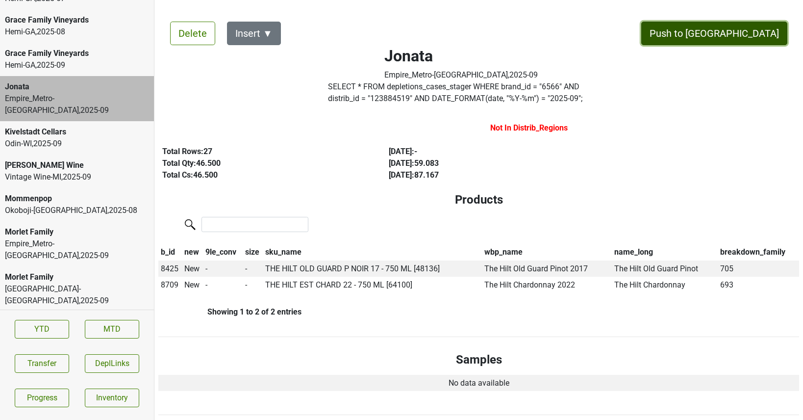
click at [743, 30] on button "Push to [GEOGRAPHIC_DATA]" at bounding box center [714, 34] width 146 height 24
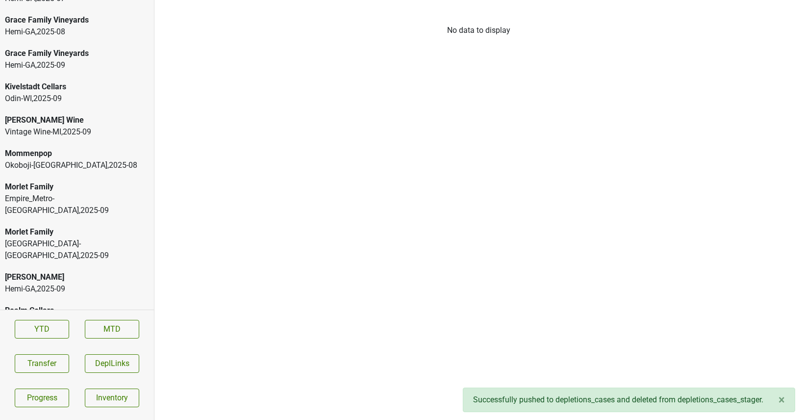
click at [30, 114] on div "[PERSON_NAME] Wine" at bounding box center [77, 120] width 144 height 12
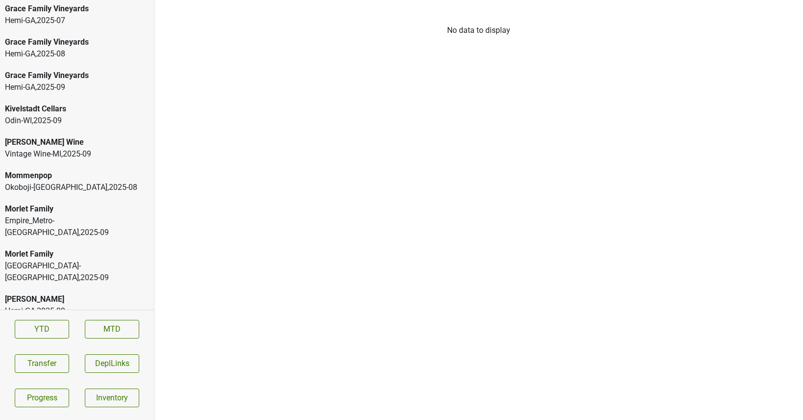
scroll to position [1958, 0]
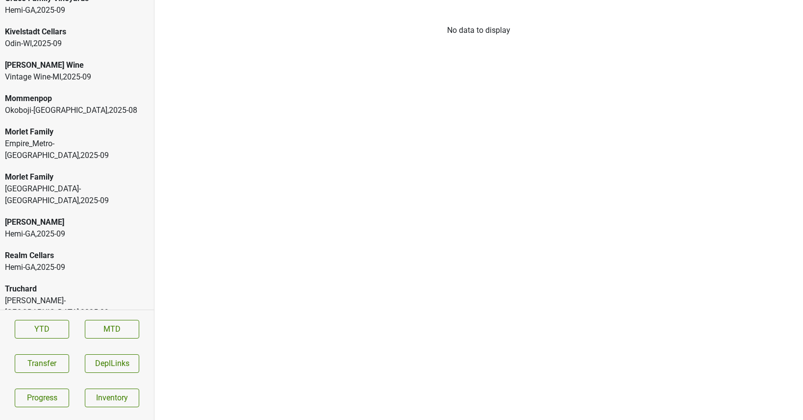
click at [48, 138] on div "Empire_Metro-[GEOGRAPHIC_DATA] , 2025 - 09" at bounding box center [77, 150] width 144 height 24
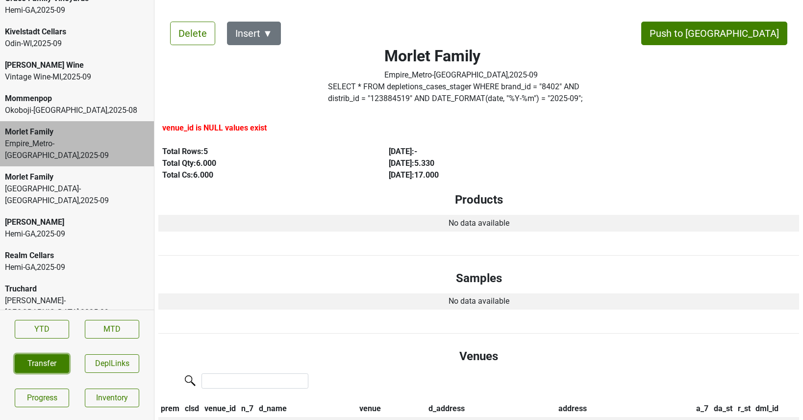
click at [34, 357] on button "Transfer" at bounding box center [42, 363] width 54 height 19
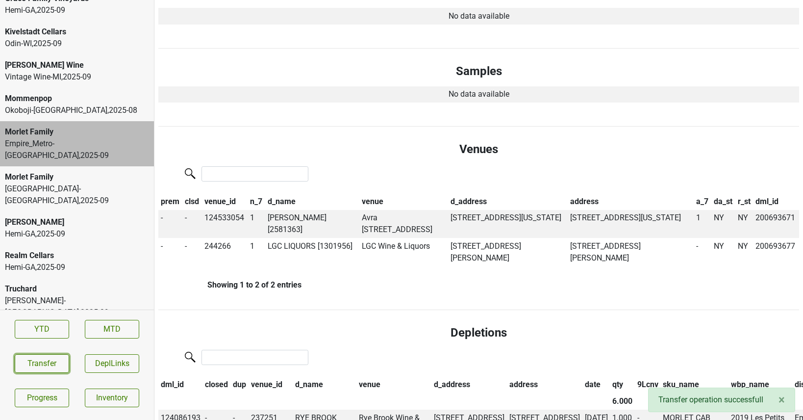
scroll to position [0, 0]
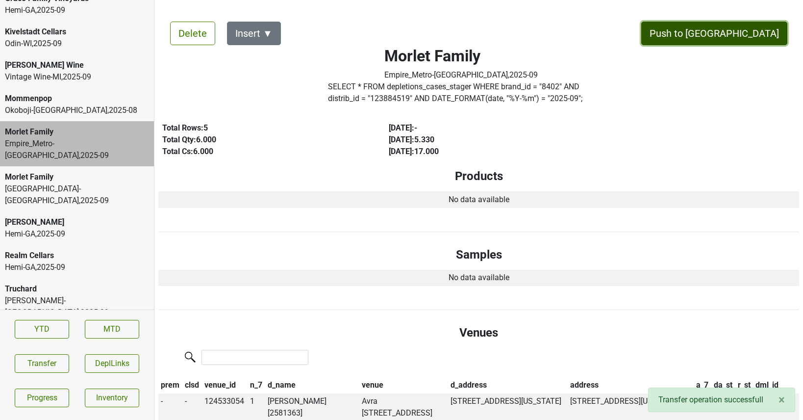
click at [737, 40] on button "Push to [GEOGRAPHIC_DATA]" at bounding box center [714, 34] width 146 height 24
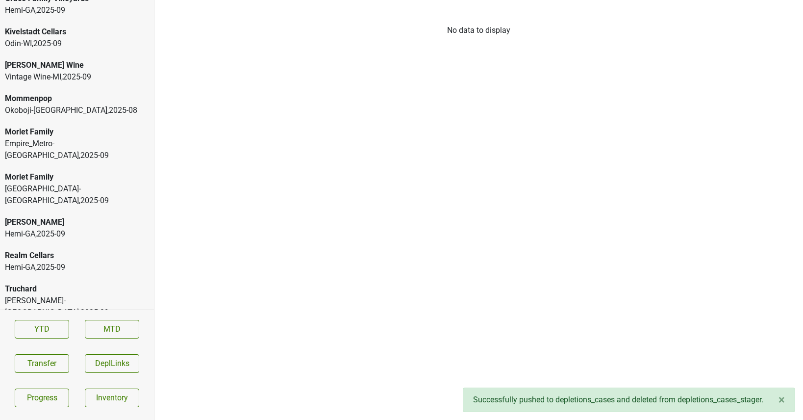
scroll to position [1925, 0]
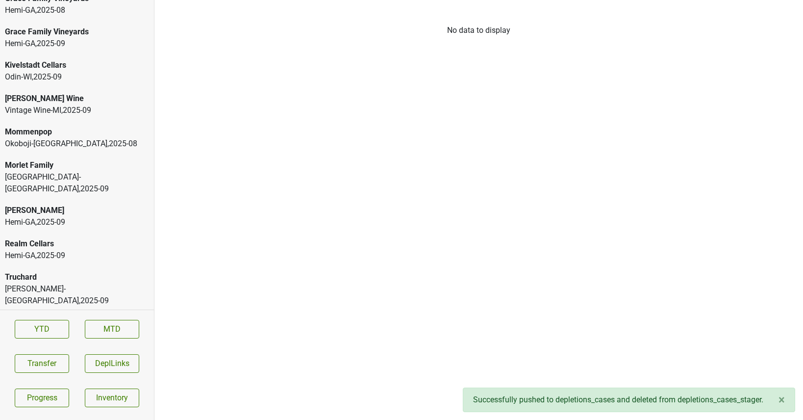
click at [71, 93] on div "[PERSON_NAME] Wine" at bounding box center [77, 99] width 144 height 12
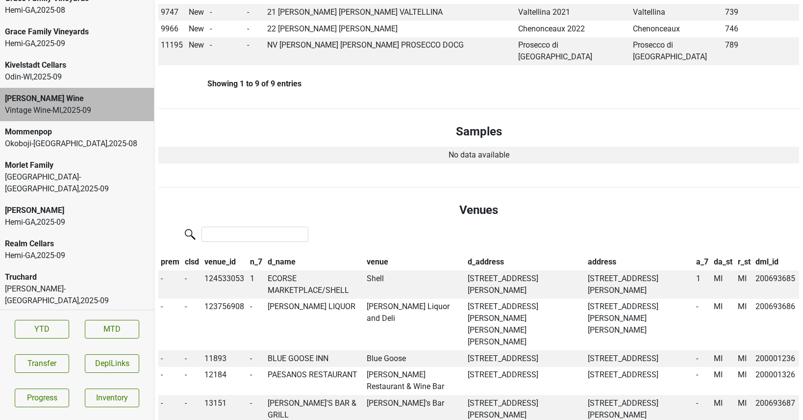
scroll to position [0, 0]
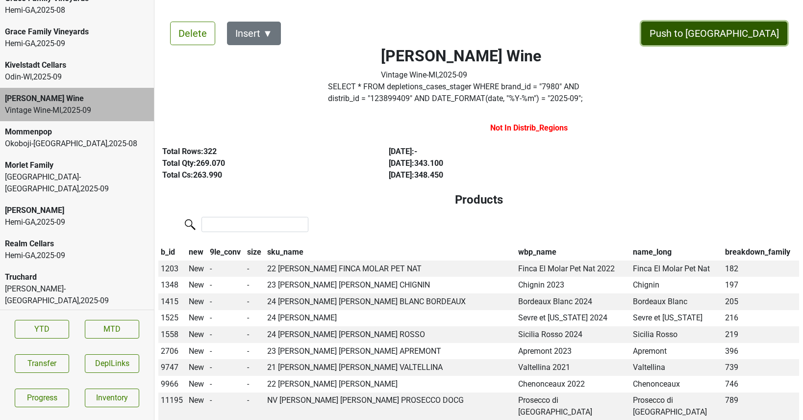
click at [734, 31] on button "Push to [GEOGRAPHIC_DATA]" at bounding box center [714, 34] width 146 height 24
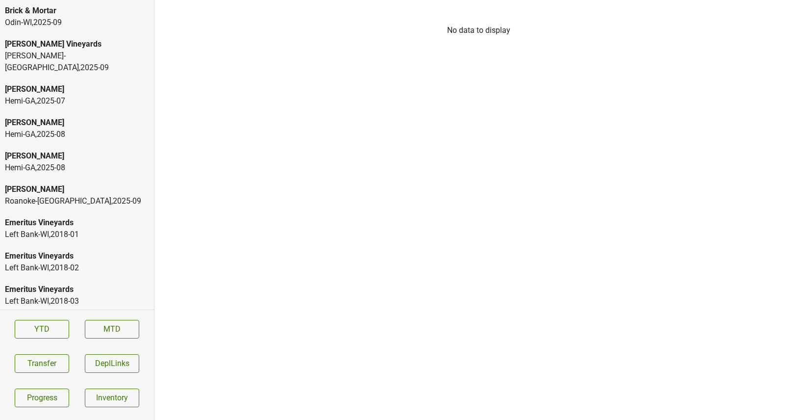
scroll to position [9, 0]
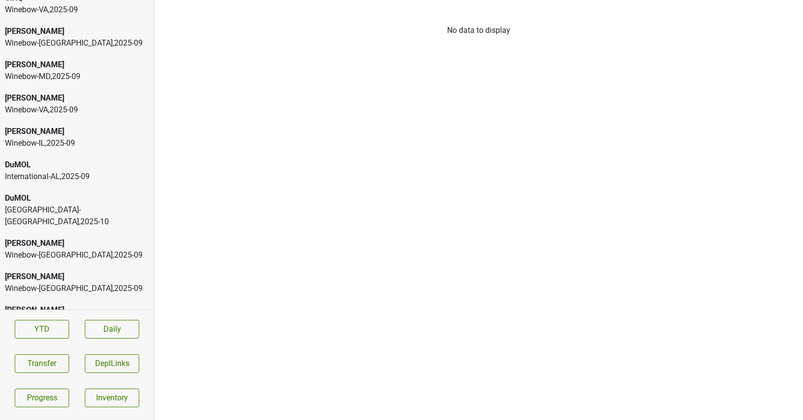
scroll to position [18, 0]
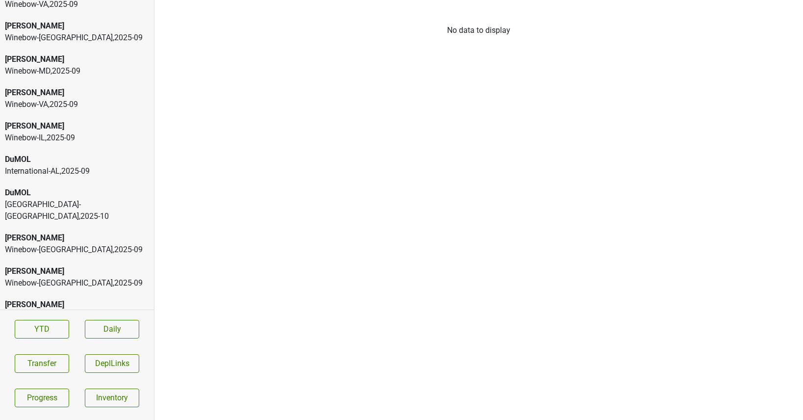
click at [80, 158] on div "DuMOL" at bounding box center [77, 159] width 144 height 12
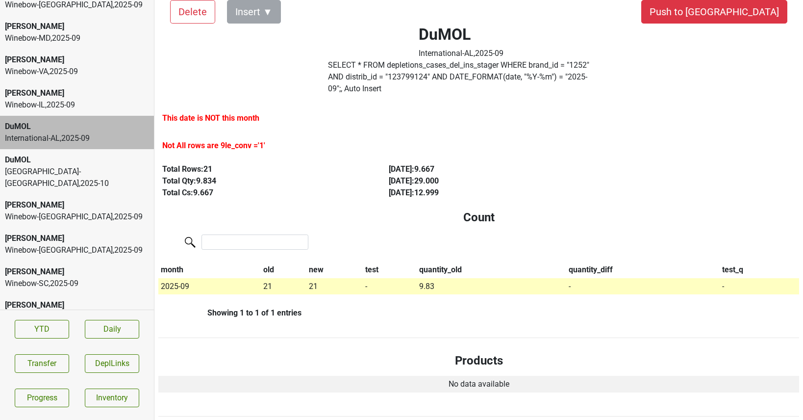
scroll to position [54, 0]
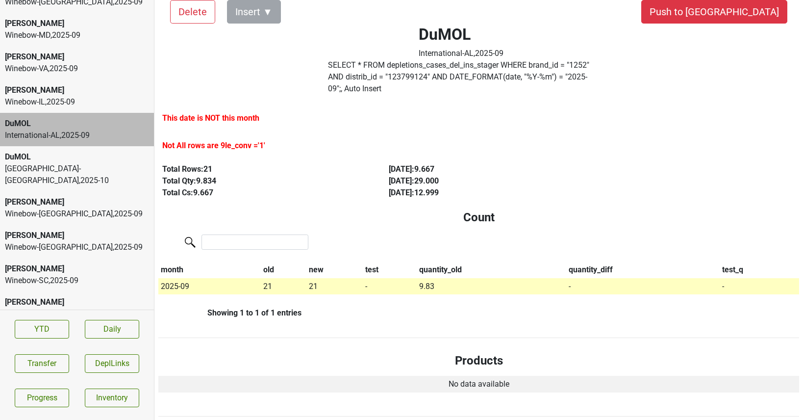
click at [96, 162] on div "DuMOL" at bounding box center [77, 157] width 144 height 12
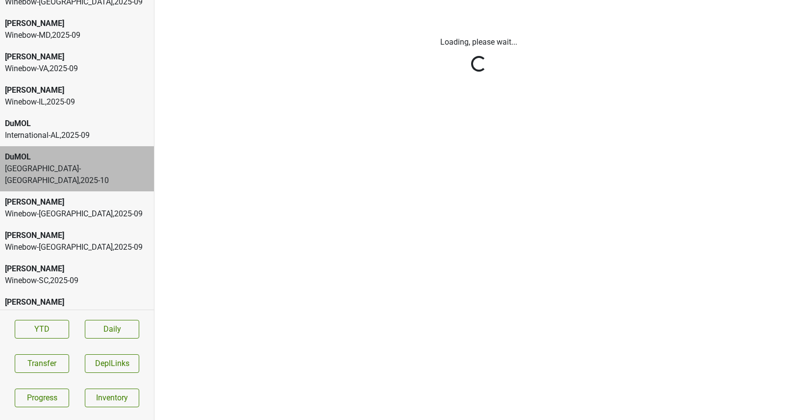
scroll to position [0, 0]
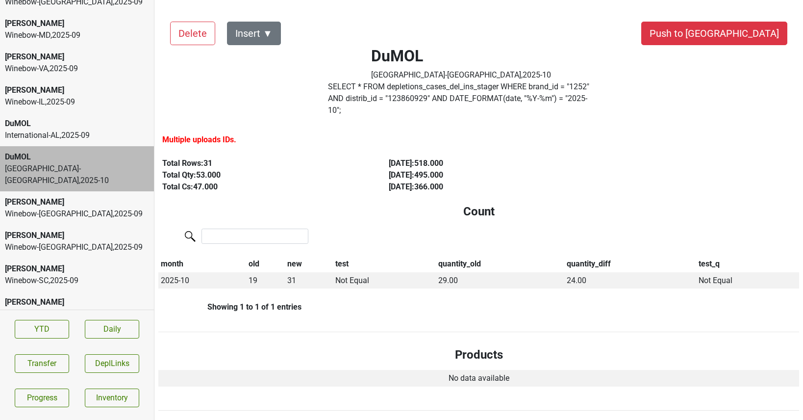
click at [386, 95] on label "SELECT * FROM depletions_cases_del_ins_stager WHERE brand_id = " 1252 " AND dis…" at bounding box center [461, 98] width 266 height 35
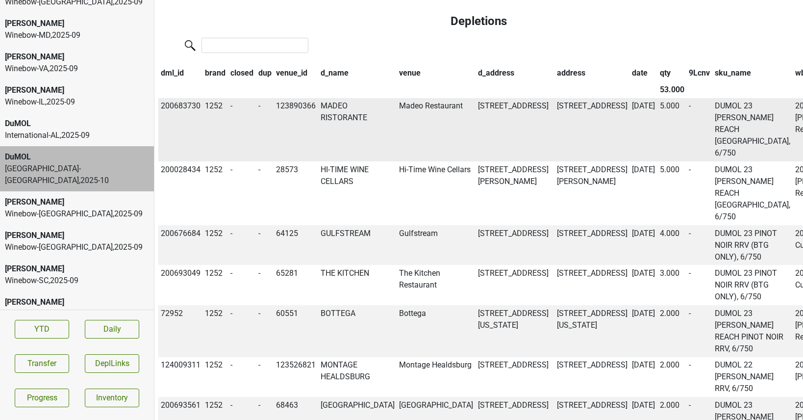
scroll to position [563, 0]
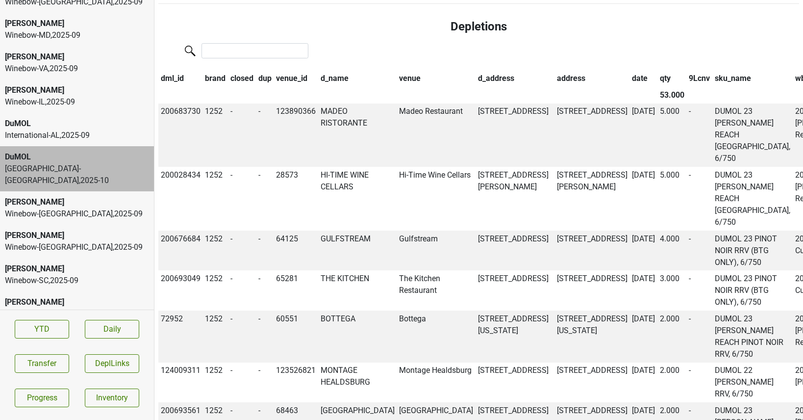
click at [630, 70] on th "date" at bounding box center [644, 78] width 28 height 17
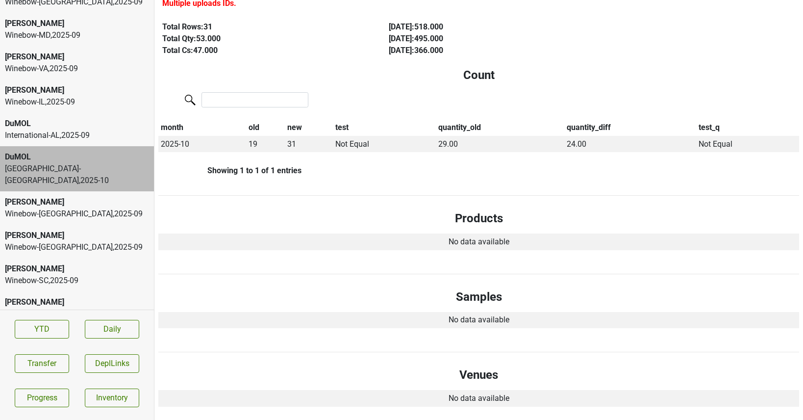
scroll to position [0, 0]
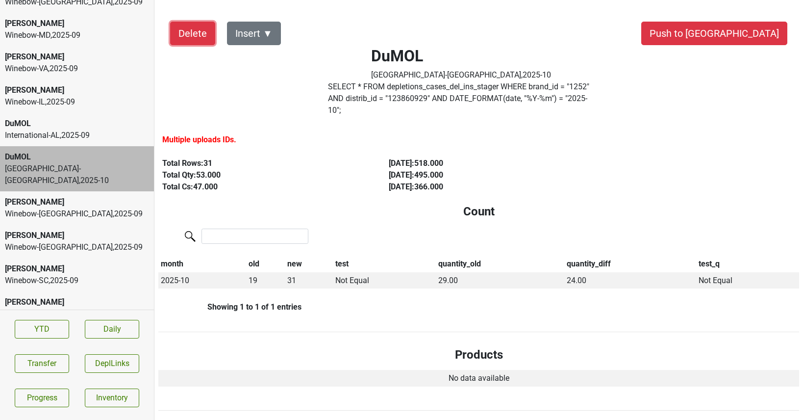
click at [190, 32] on button "Delete" at bounding box center [192, 34] width 45 height 24
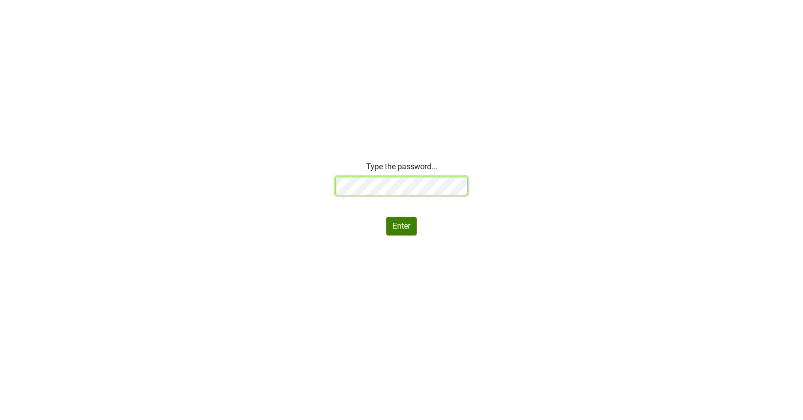
click at [307, 182] on div "Type the password... Enter" at bounding box center [401, 198] width 803 height 75
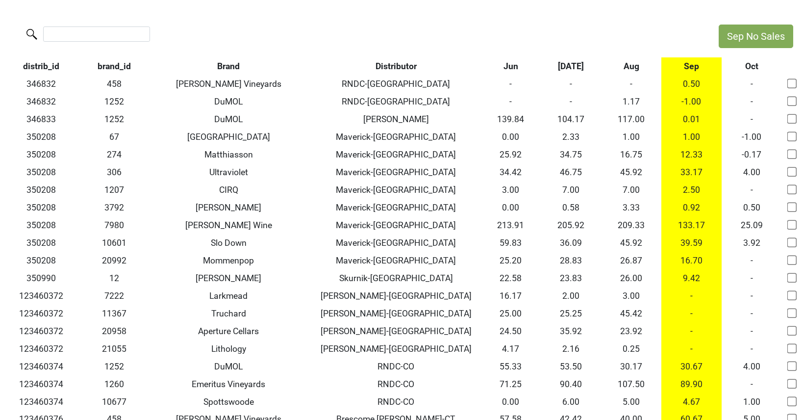
click at [637, 65] on th "Aug" at bounding box center [631, 66] width 60 height 18
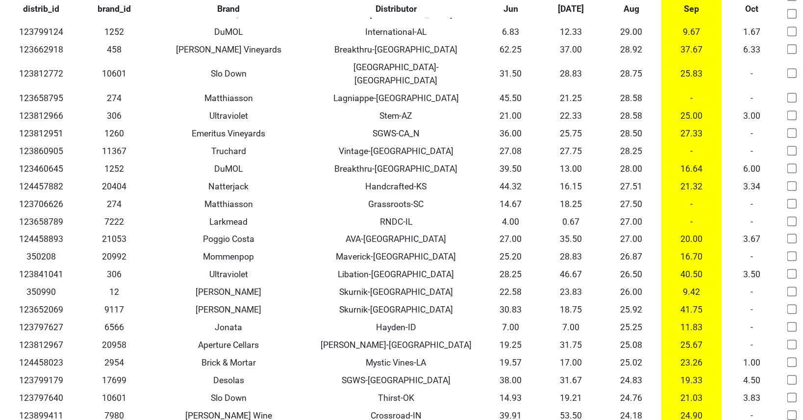
scroll to position [3150, 0]
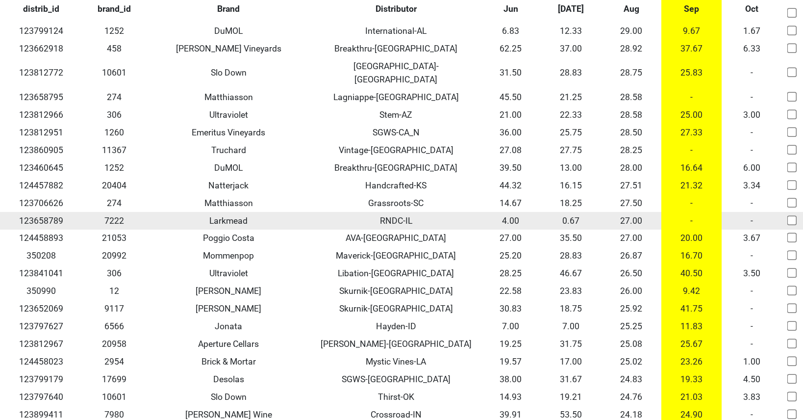
click at [692, 212] on td "-" at bounding box center [692, 221] width 60 height 18
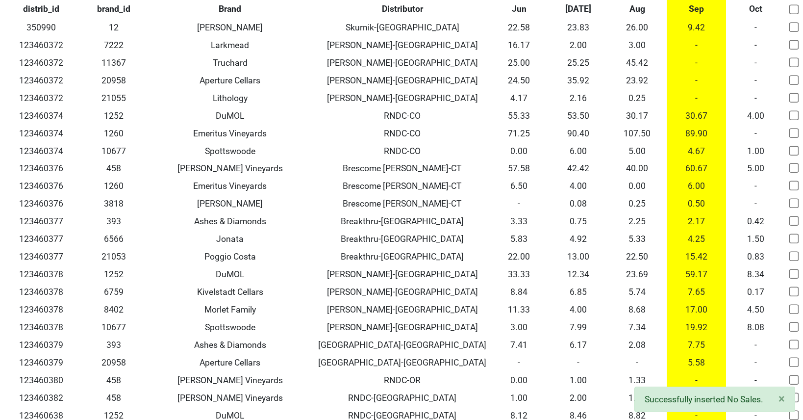
scroll to position [0, 0]
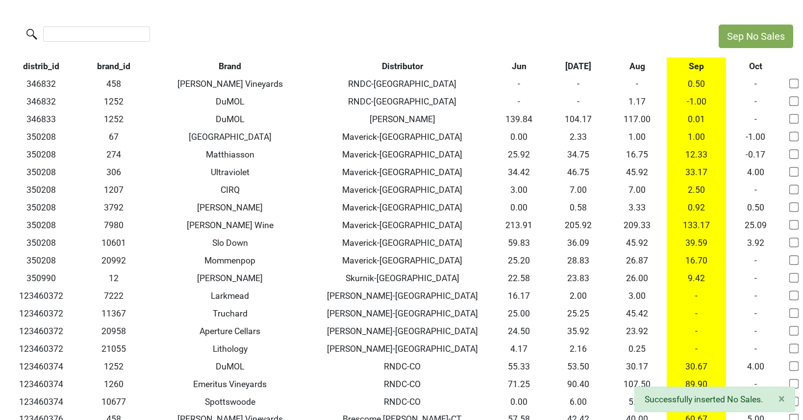
click at [636, 65] on th "Aug" at bounding box center [637, 66] width 59 height 18
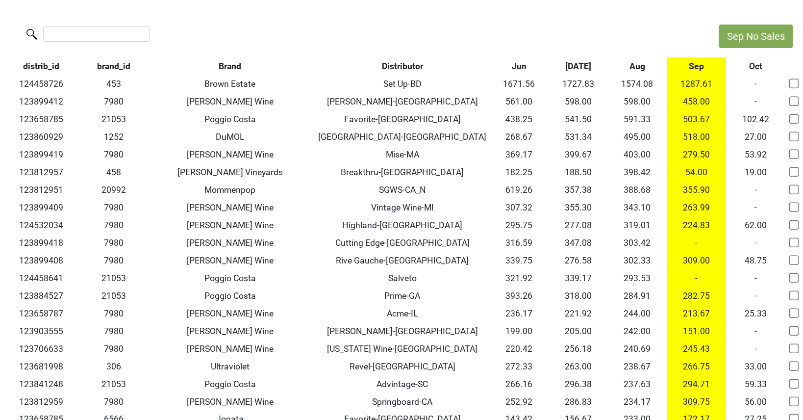
click at [703, 66] on th "Sep" at bounding box center [696, 66] width 59 height 18
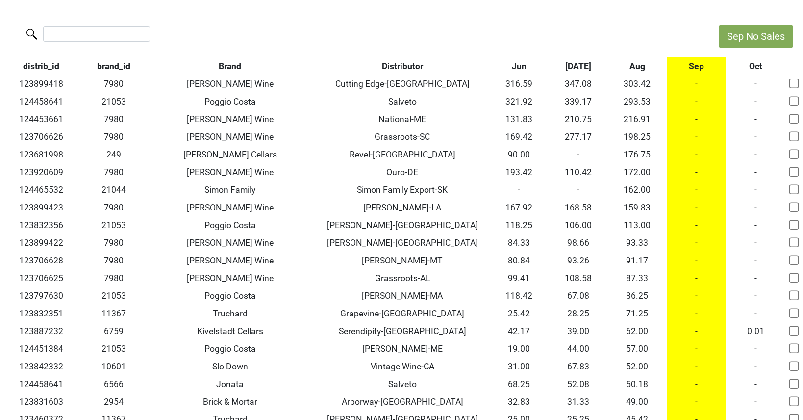
click at [421, 65] on th "Distributor" at bounding box center [402, 66] width 175 height 18
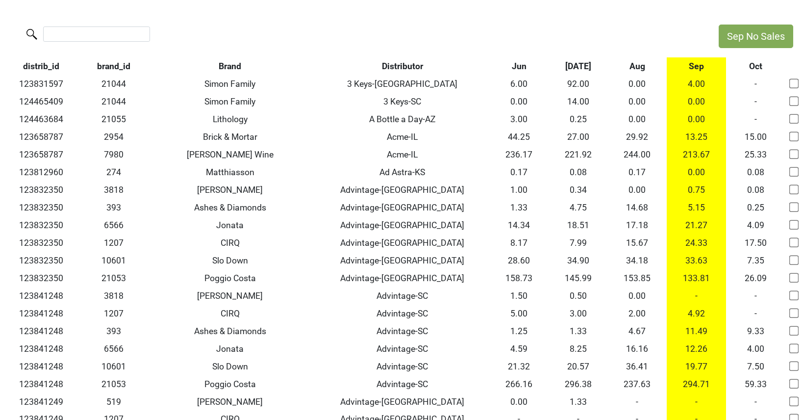
click at [693, 65] on th "Sep" at bounding box center [696, 66] width 59 height 18
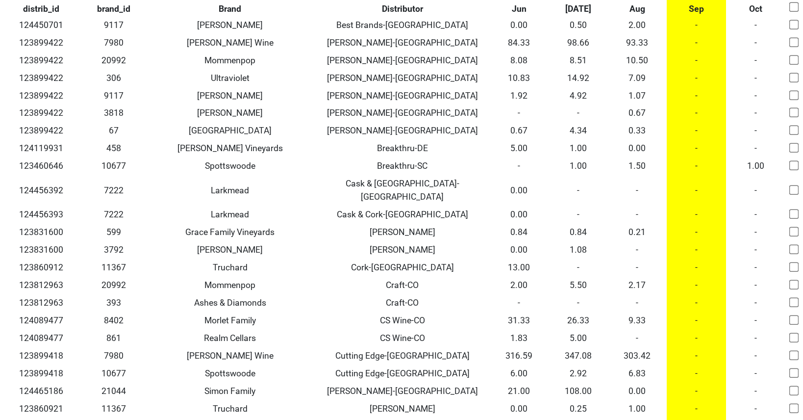
scroll to position [310, 0]
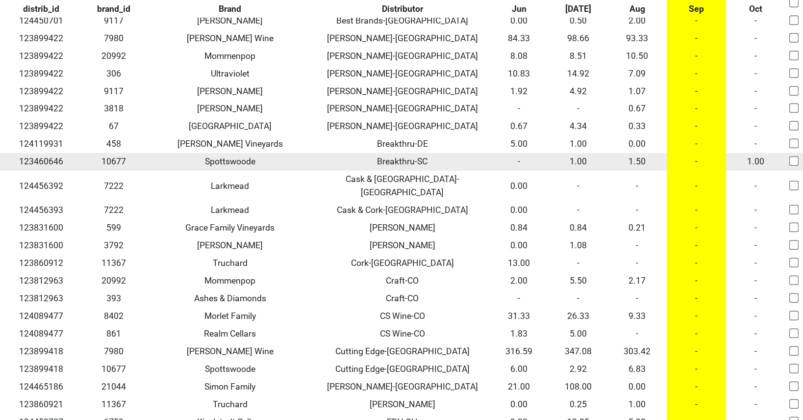
click at [794, 161] on input "checkbox" at bounding box center [795, 161] width 10 height 10
checkbox input "true"
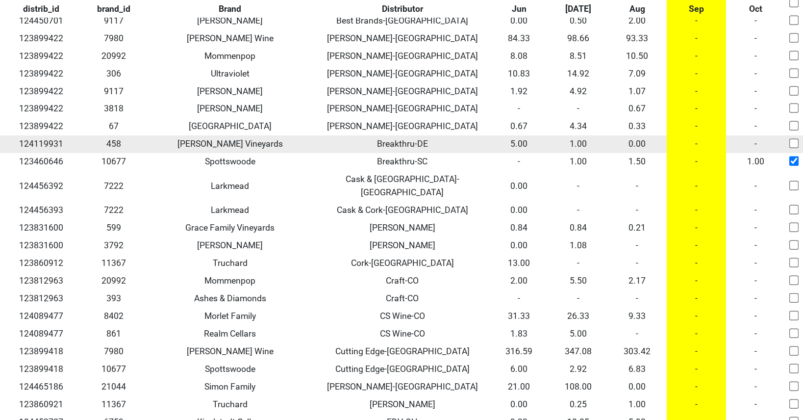
click at [793, 143] on input "checkbox" at bounding box center [795, 144] width 10 height 10
checkbox input "true"
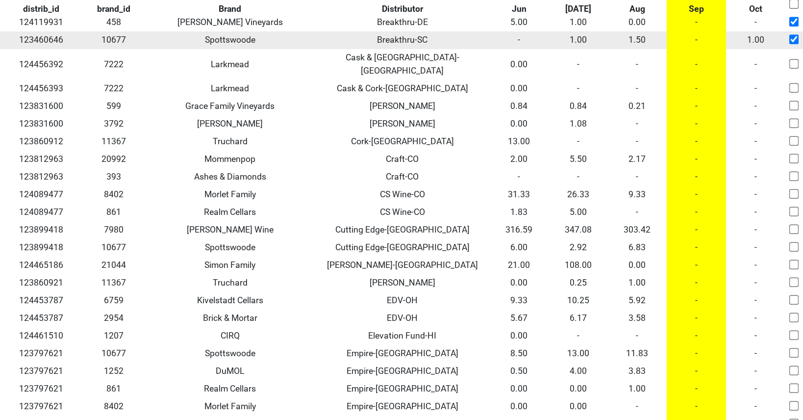
scroll to position [433, 0]
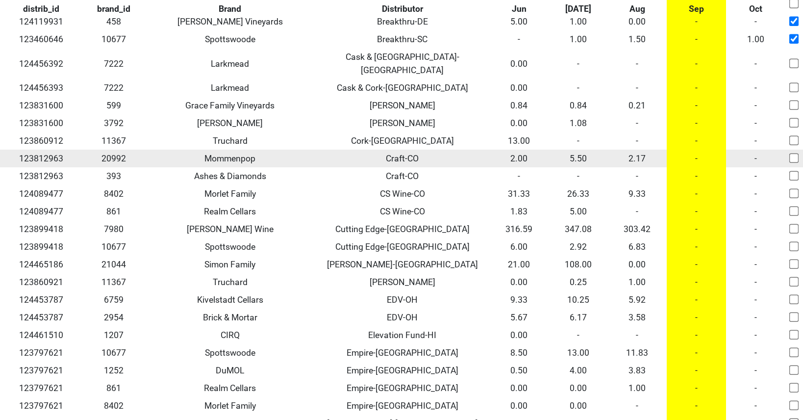
click at [797, 153] on input "checkbox" at bounding box center [795, 158] width 10 height 10
checkbox input "true"
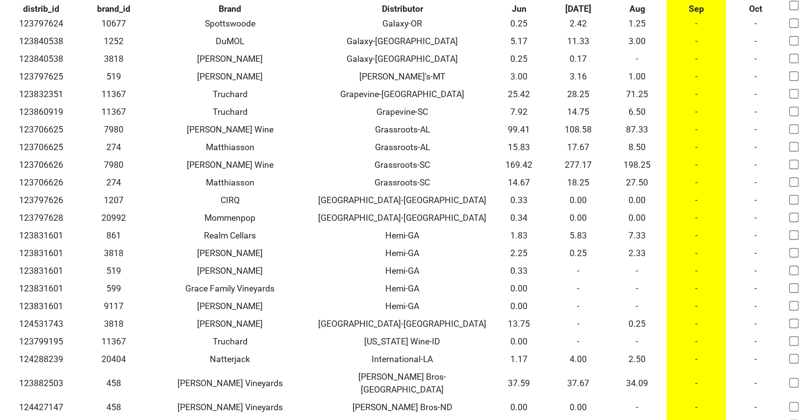
scroll to position [971, 0]
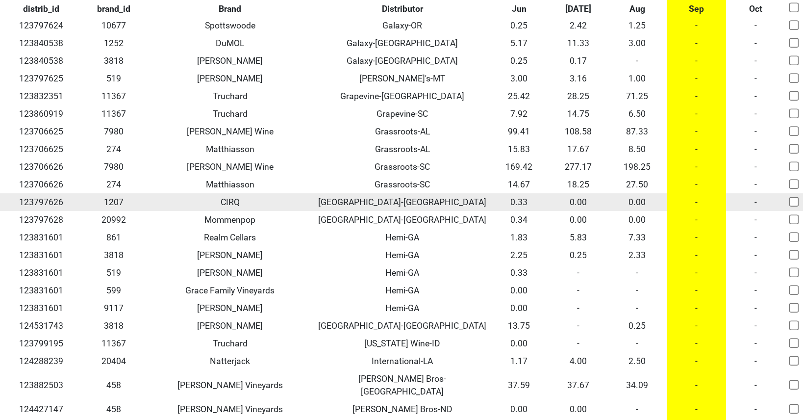
click at [795, 197] on input "checkbox" at bounding box center [795, 202] width 10 height 10
checkbox input "true"
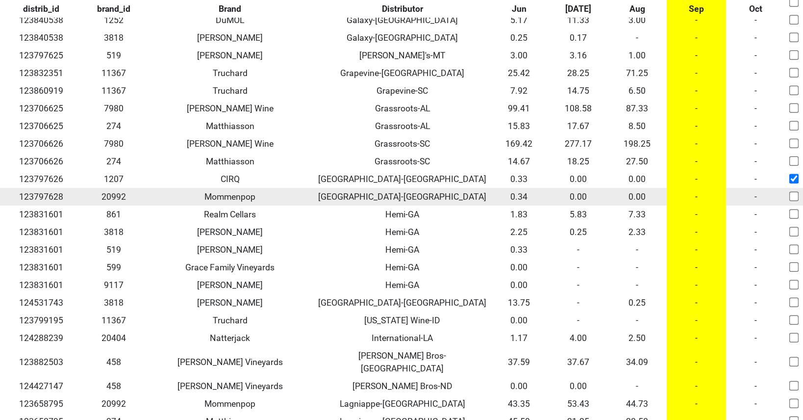
scroll to position [997, 0]
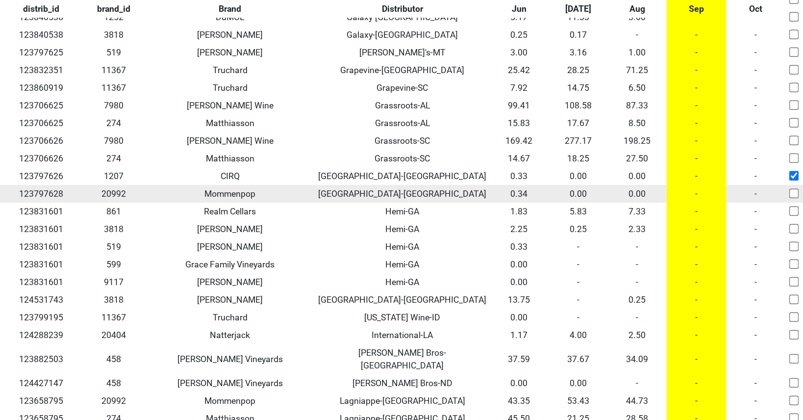
click at [793, 189] on input "checkbox" at bounding box center [795, 194] width 10 height 10
checkbox input "true"
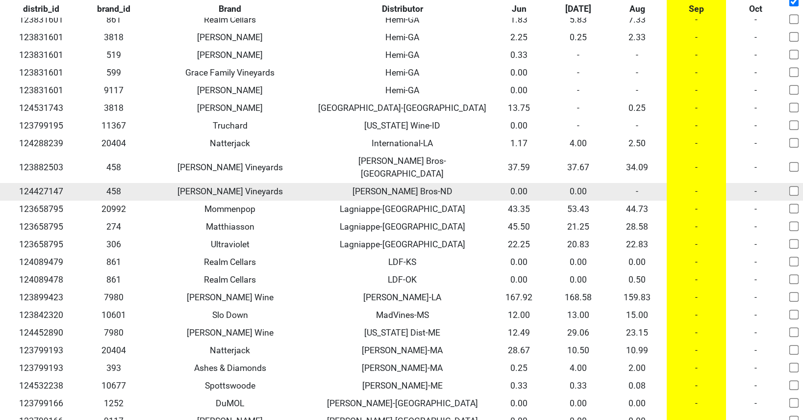
scroll to position [1192, 0]
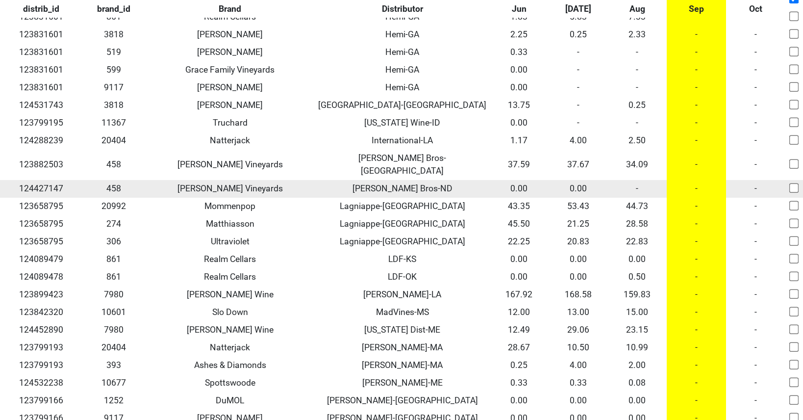
click at [795, 183] on input "checkbox" at bounding box center [795, 188] width 10 height 10
checkbox input "true"
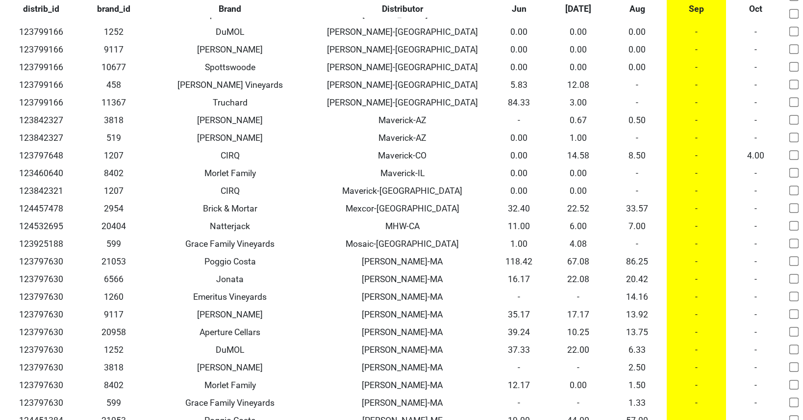
scroll to position [1559, 0]
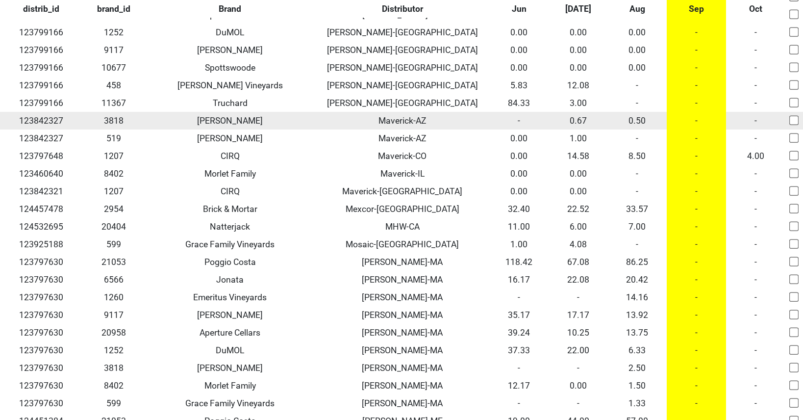
click at [795, 116] on input "checkbox" at bounding box center [795, 121] width 10 height 10
checkbox input "true"
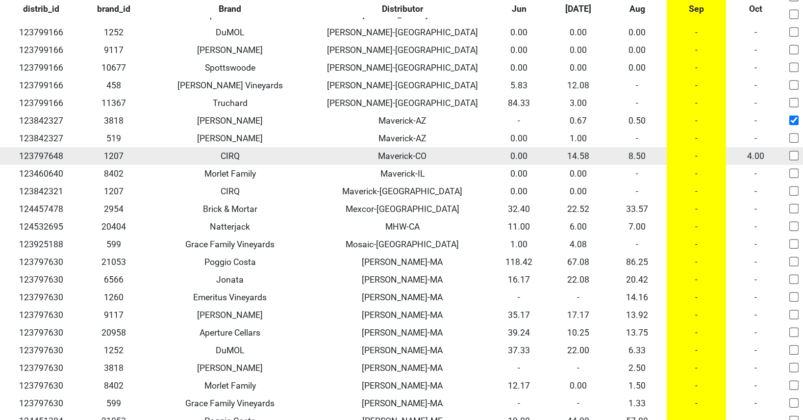
click at [794, 151] on input "checkbox" at bounding box center [795, 156] width 10 height 10
checkbox input "true"
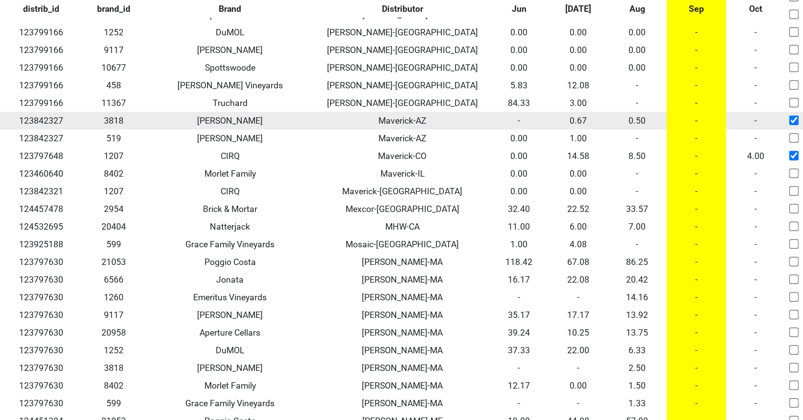
click at [794, 116] on input "checkbox" at bounding box center [795, 121] width 10 height 10
checkbox input "false"
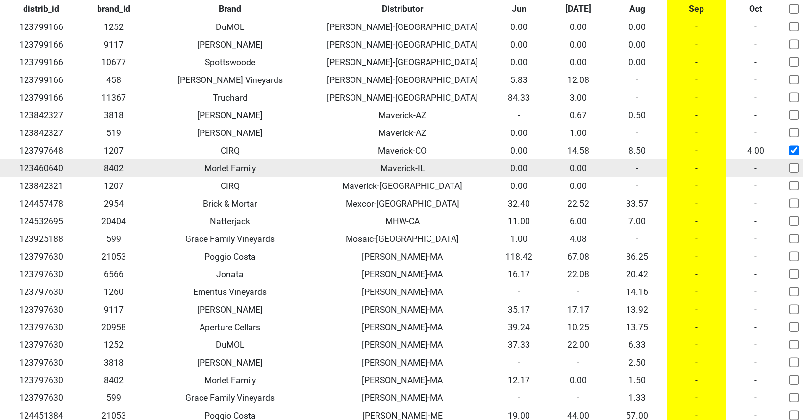
scroll to position [1564, 0]
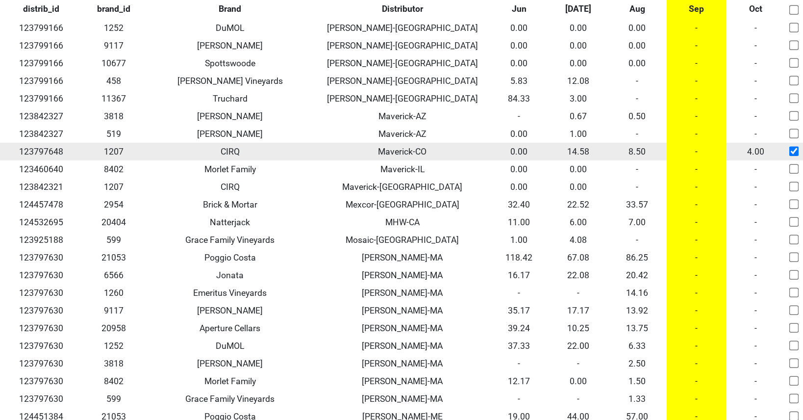
click at [793, 147] on input "checkbox" at bounding box center [795, 152] width 10 height 10
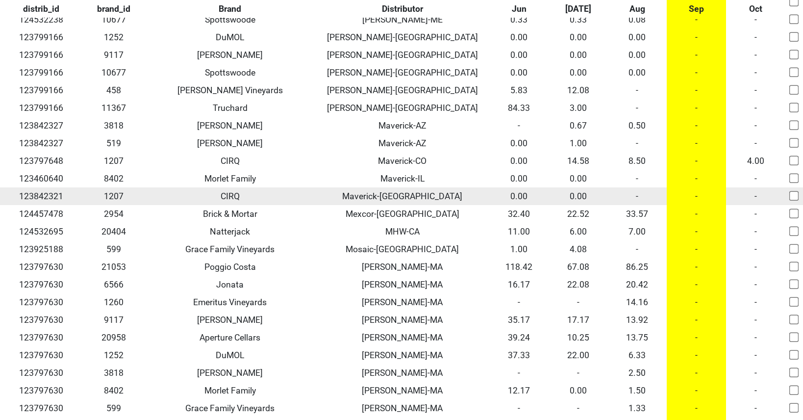
scroll to position [1554, 0]
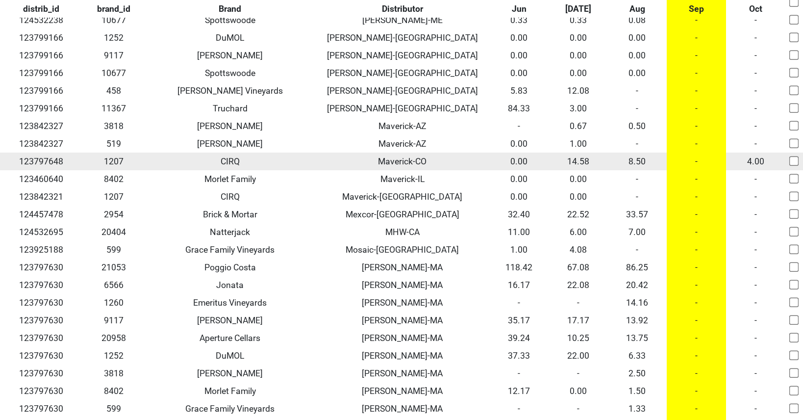
click at [794, 156] on input "checkbox" at bounding box center [795, 161] width 10 height 10
checkbox input "true"
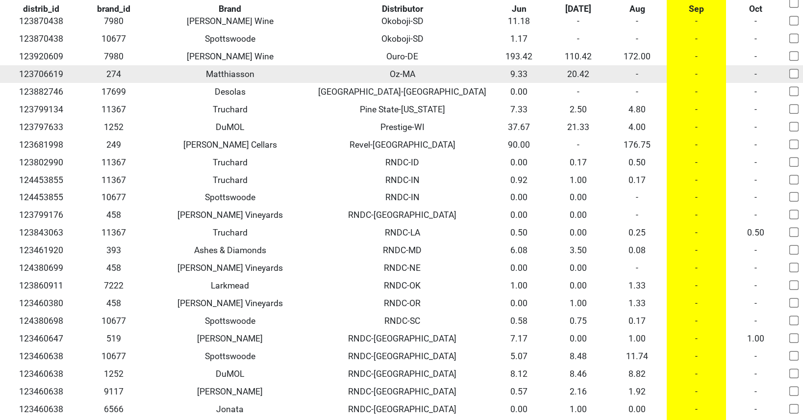
scroll to position [2259, 0]
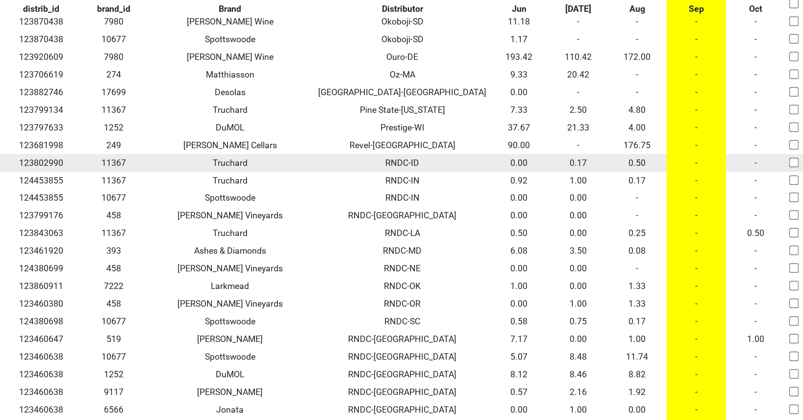
click at [795, 157] on input "checkbox" at bounding box center [795, 162] width 10 height 10
checkbox input "true"
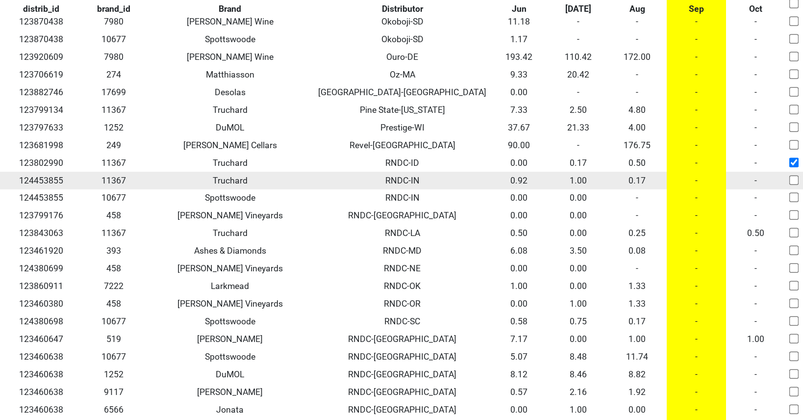
click at [793, 175] on input "checkbox" at bounding box center [795, 180] width 10 height 10
checkbox input "true"
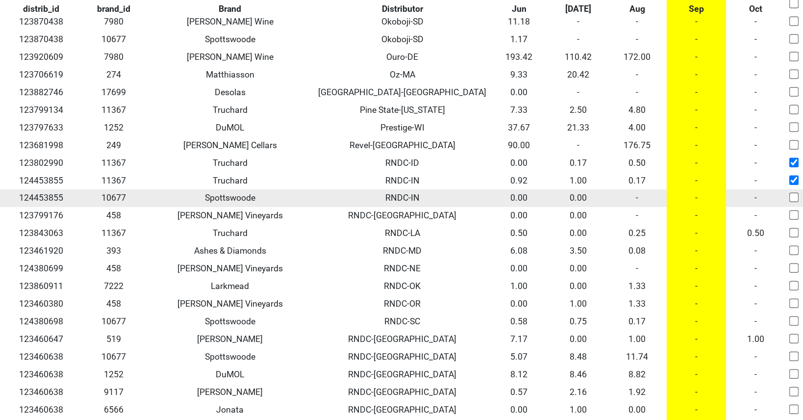
click at [795, 193] on input "checkbox" at bounding box center [795, 198] width 10 height 10
checkbox input "true"
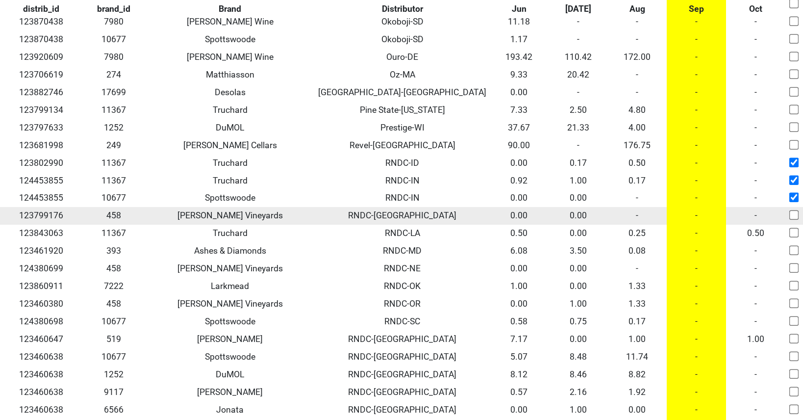
click at [795, 210] on input "checkbox" at bounding box center [795, 215] width 10 height 10
checkbox input "true"
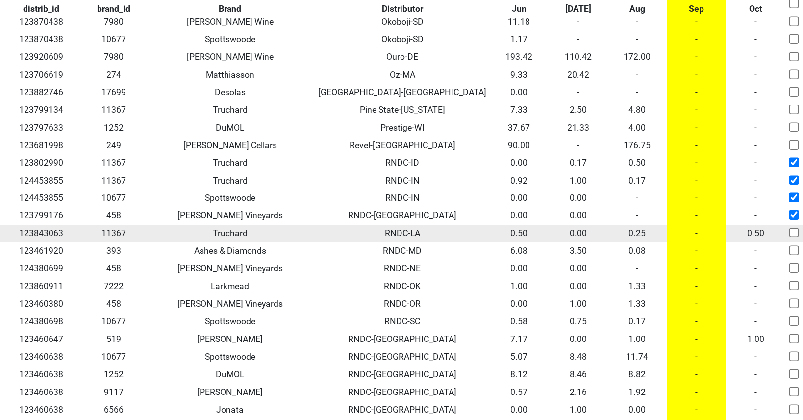
click at [796, 228] on input "checkbox" at bounding box center [795, 233] width 10 height 10
checkbox input "true"
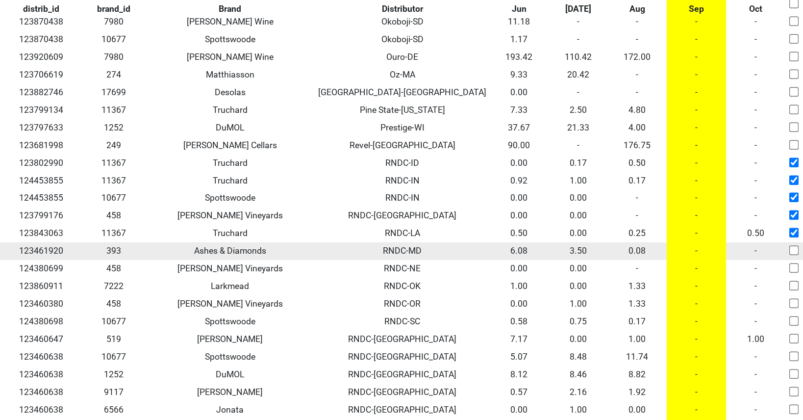
click at [796, 246] on input "checkbox" at bounding box center [795, 251] width 10 height 10
checkbox input "true"
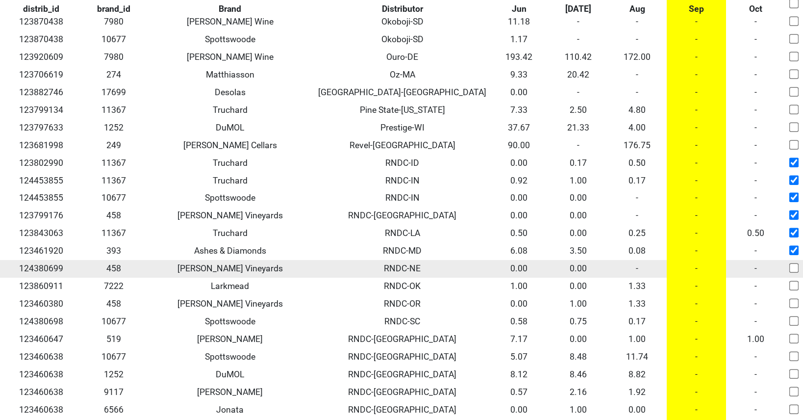
click at [797, 263] on input "checkbox" at bounding box center [795, 268] width 10 height 10
checkbox input "true"
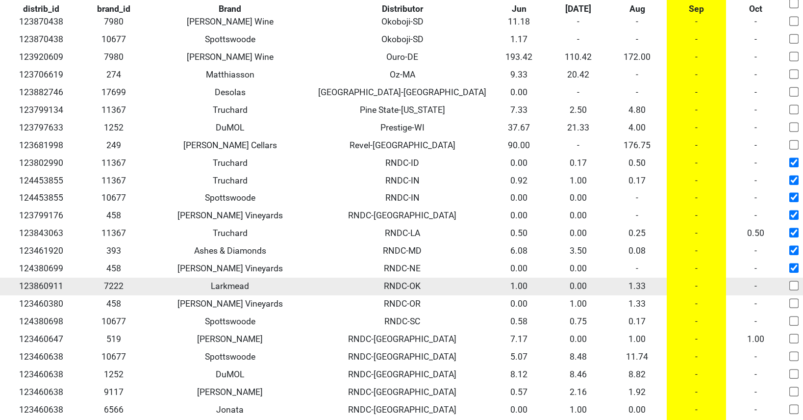
click at [795, 281] on input "checkbox" at bounding box center [795, 286] width 10 height 10
checkbox input "true"
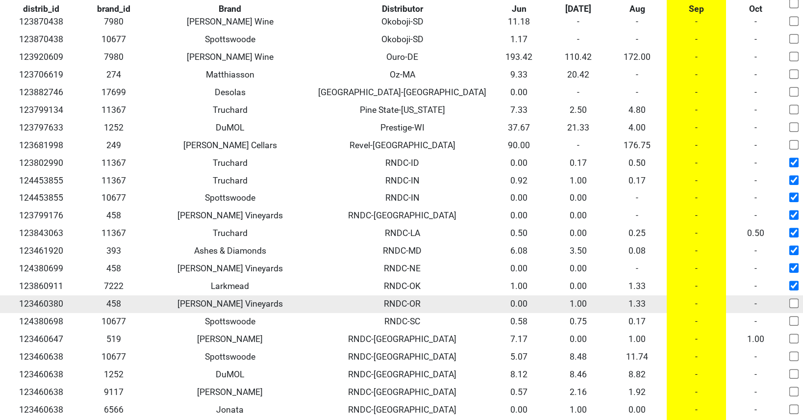
click at [794, 299] on input "checkbox" at bounding box center [795, 304] width 10 height 10
checkbox input "true"
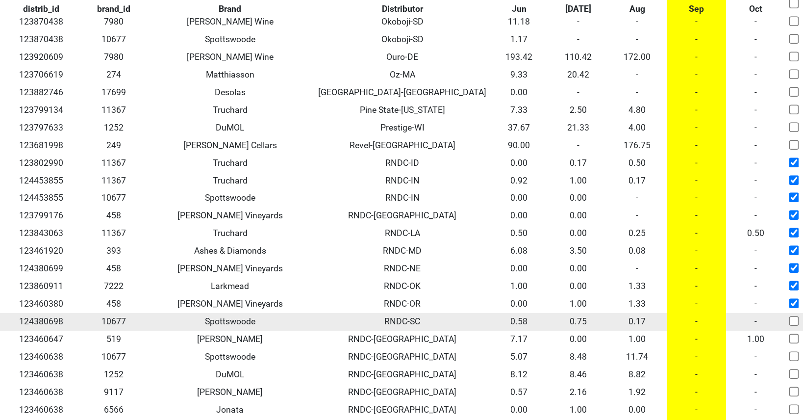
click at [795, 316] on input "checkbox" at bounding box center [795, 321] width 10 height 10
checkbox input "true"
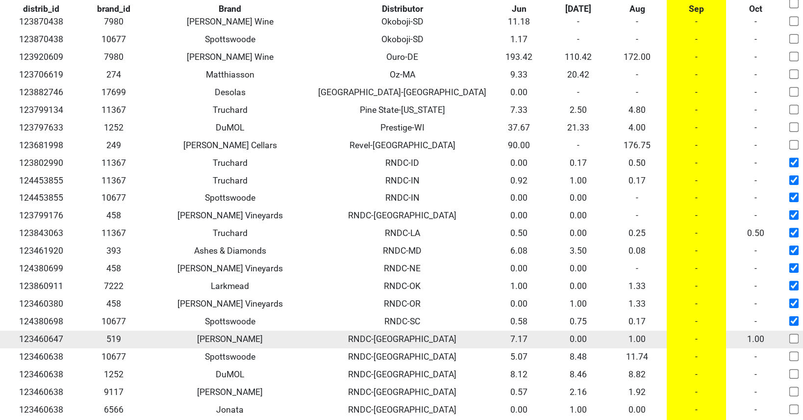
click at [795, 334] on input "checkbox" at bounding box center [795, 339] width 10 height 10
checkbox input "true"
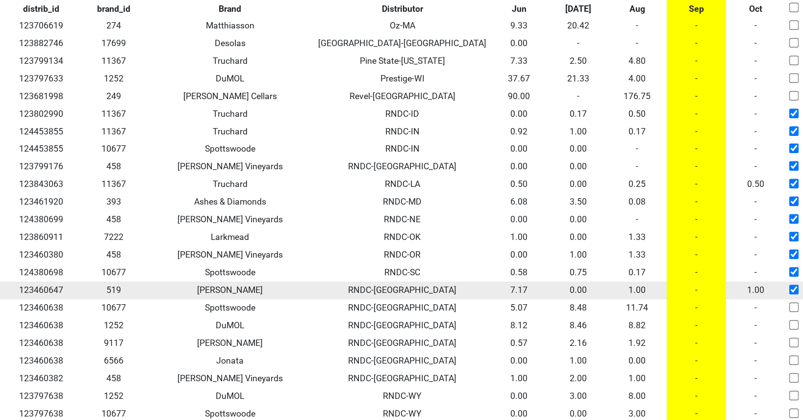
scroll to position [2313, 0]
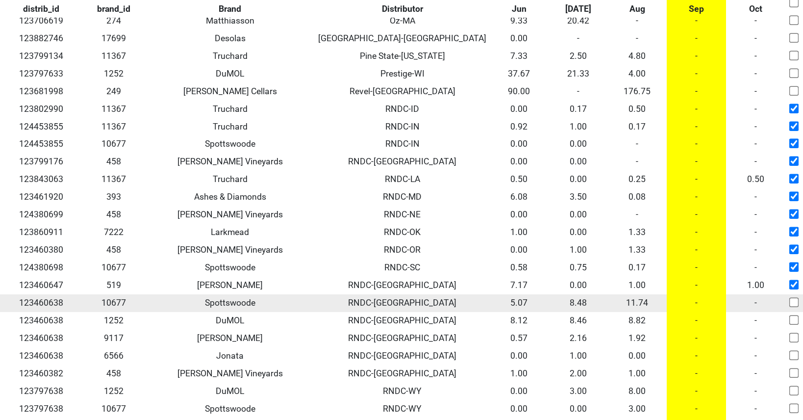
click at [793, 298] on input "checkbox" at bounding box center [795, 303] width 10 height 10
checkbox input "true"
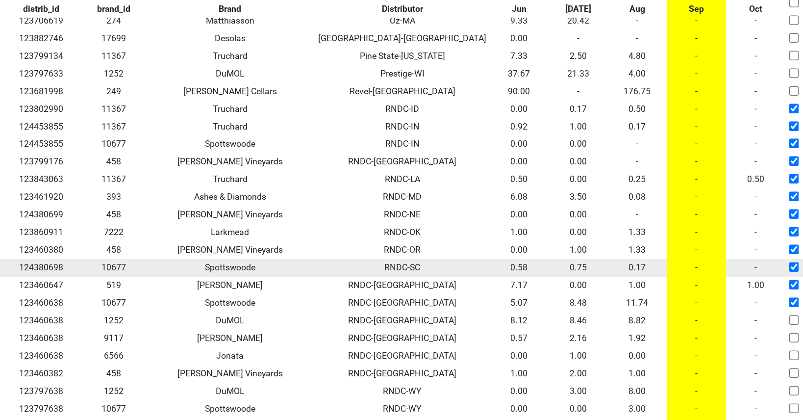
click at [793, 262] on input "checkbox" at bounding box center [795, 267] width 10 height 10
checkbox input "false"
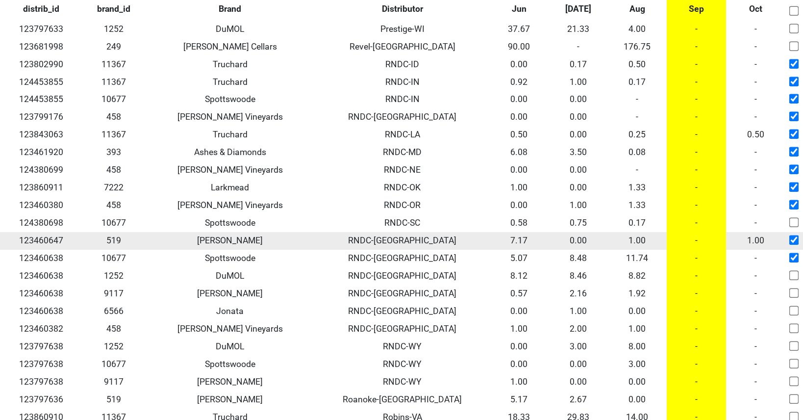
scroll to position [2355, 0]
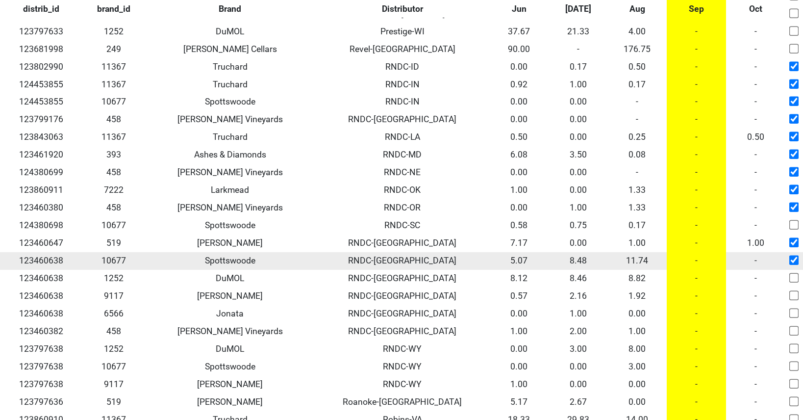
click at [794, 255] on input "checkbox" at bounding box center [795, 260] width 10 height 10
checkbox input "false"
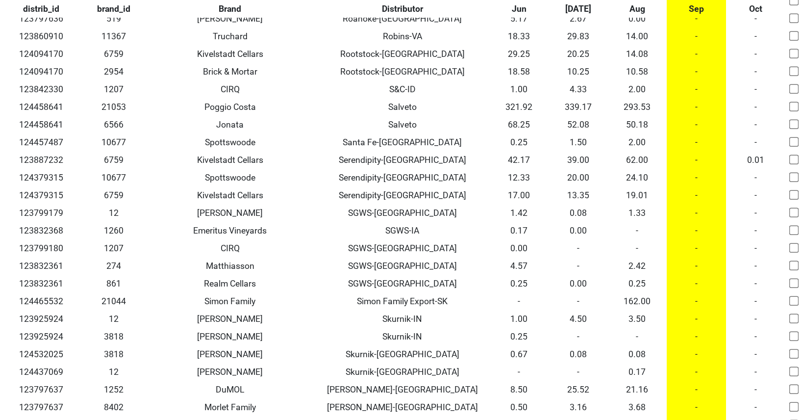
scroll to position [2738, 0]
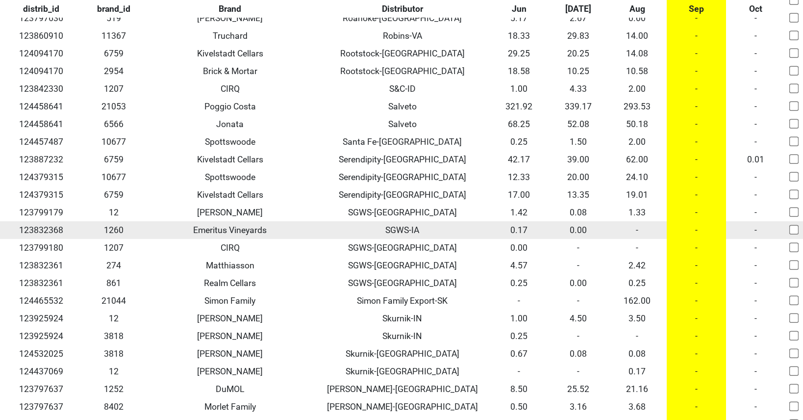
click at [792, 225] on input "checkbox" at bounding box center [795, 230] width 10 height 10
checkbox input "true"
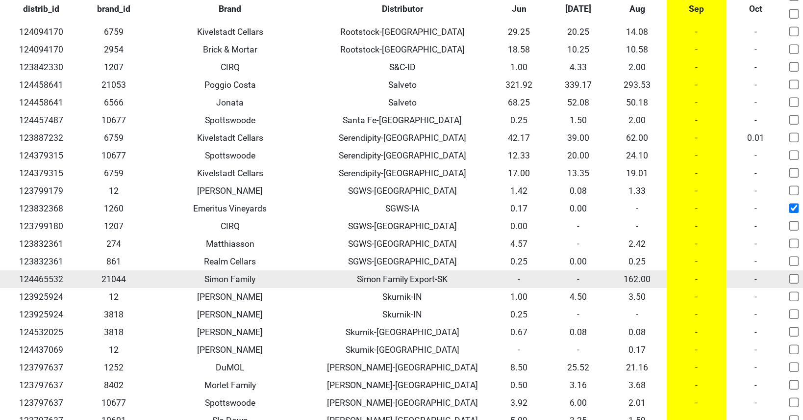
scroll to position [2761, 0]
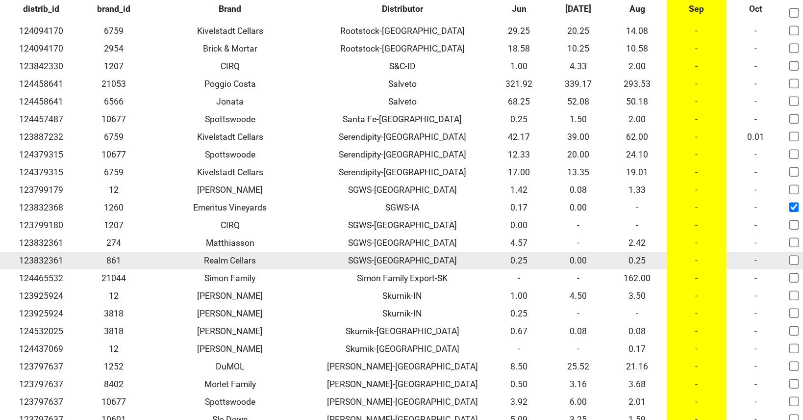
click at [792, 255] on input "checkbox" at bounding box center [795, 260] width 10 height 10
checkbox input "true"
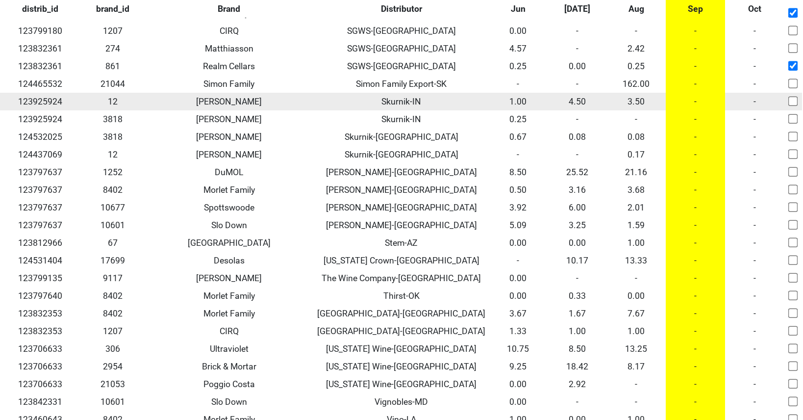
scroll to position [2961, 1]
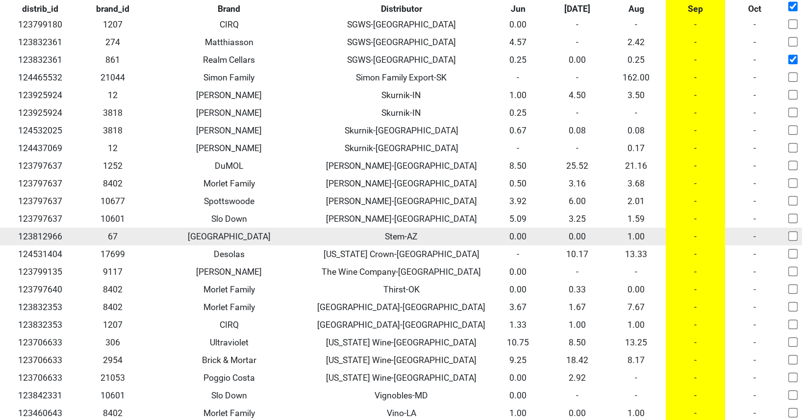
click at [793, 231] on input "checkbox" at bounding box center [794, 236] width 10 height 10
checkbox input "true"
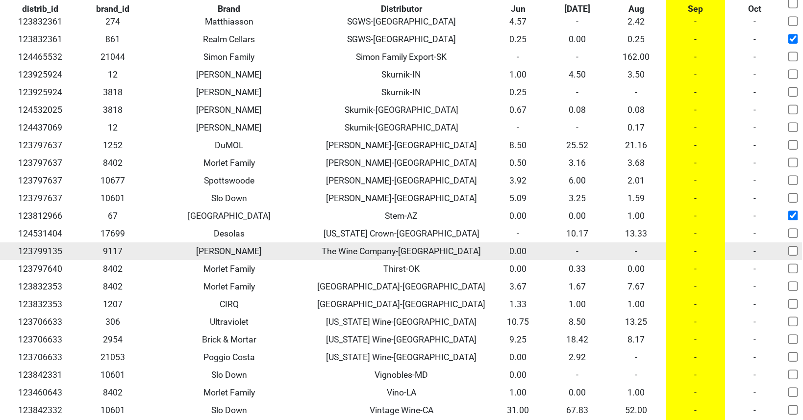
scroll to position [2983, 1]
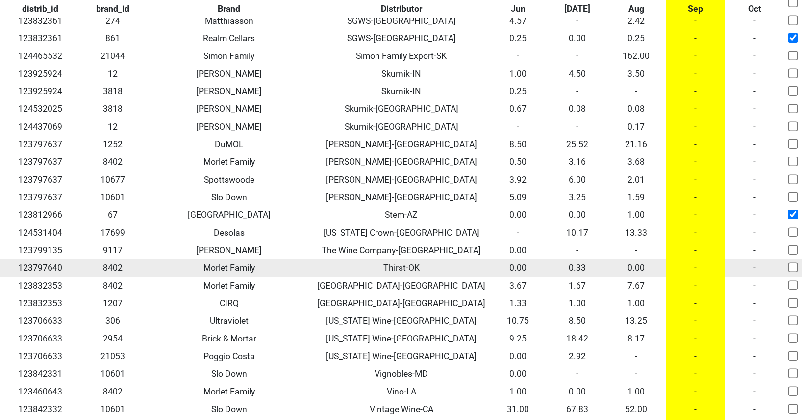
click at [792, 262] on input "checkbox" at bounding box center [794, 267] width 10 height 10
checkbox input "true"
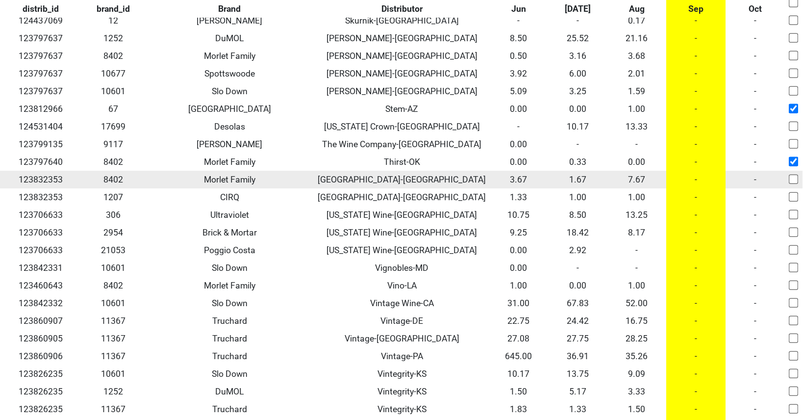
scroll to position [3091, 0]
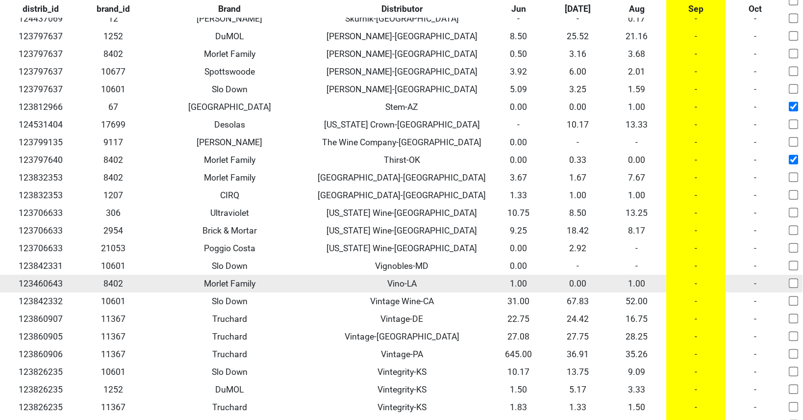
click at [795, 278] on input "checkbox" at bounding box center [794, 283] width 10 height 10
checkbox input "true"
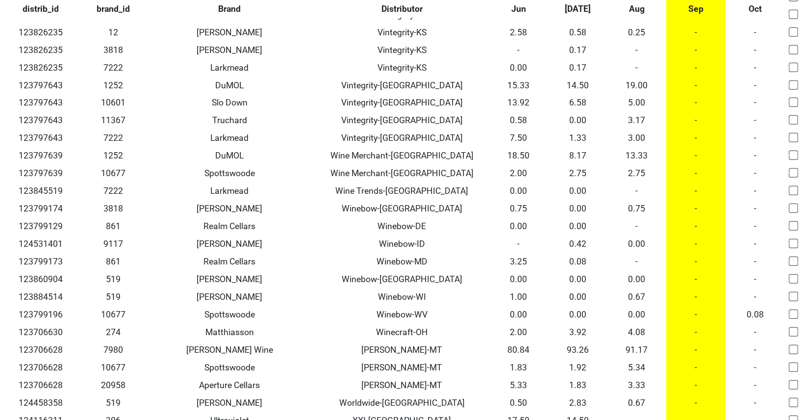
scroll to position [3487, 0]
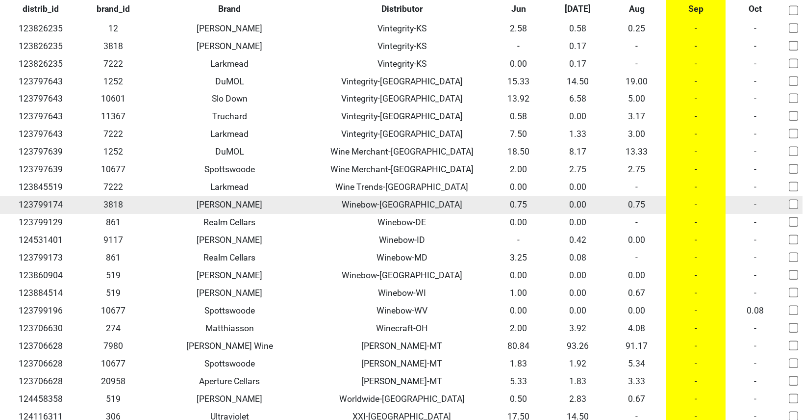
click at [792, 200] on input "checkbox" at bounding box center [794, 205] width 10 height 10
checkbox input "true"
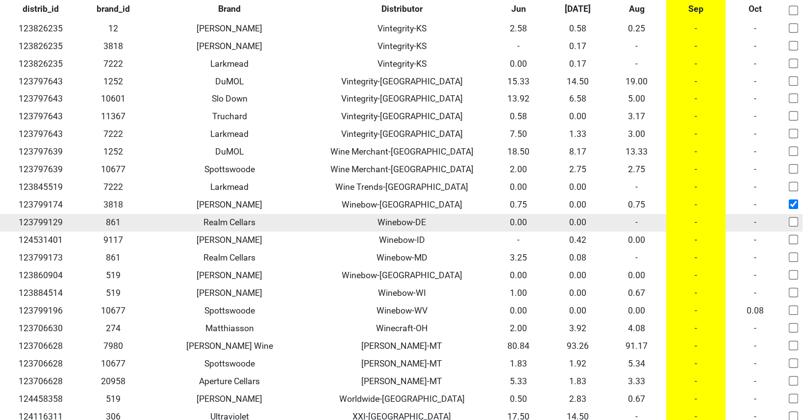
click at [793, 217] on input "checkbox" at bounding box center [794, 222] width 10 height 10
checkbox input "true"
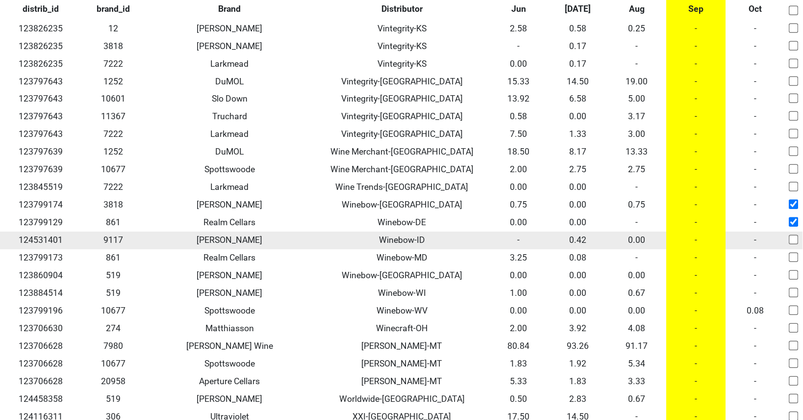
click at [793, 235] on input "checkbox" at bounding box center [794, 240] width 10 height 10
checkbox input "true"
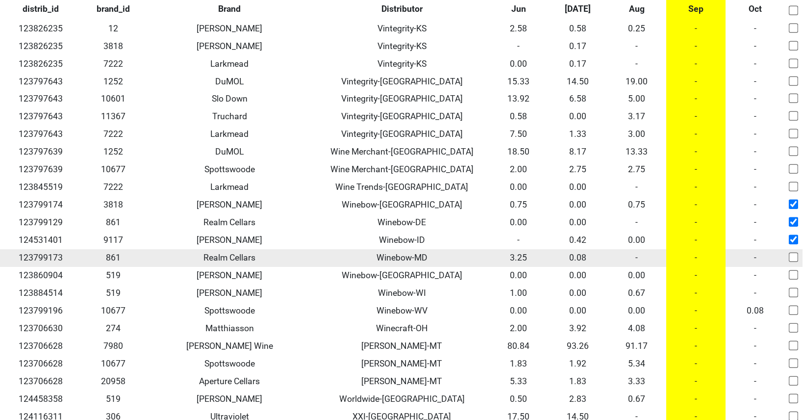
click at [794, 253] on input "checkbox" at bounding box center [794, 258] width 10 height 10
checkbox input "true"
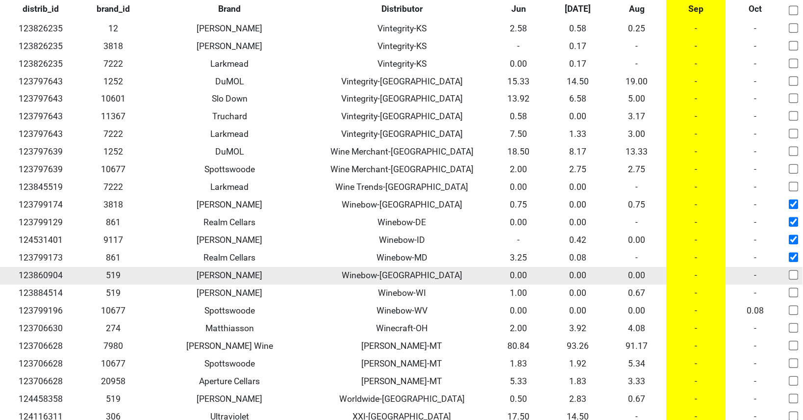
click at [793, 270] on input "checkbox" at bounding box center [794, 275] width 10 height 10
checkbox input "true"
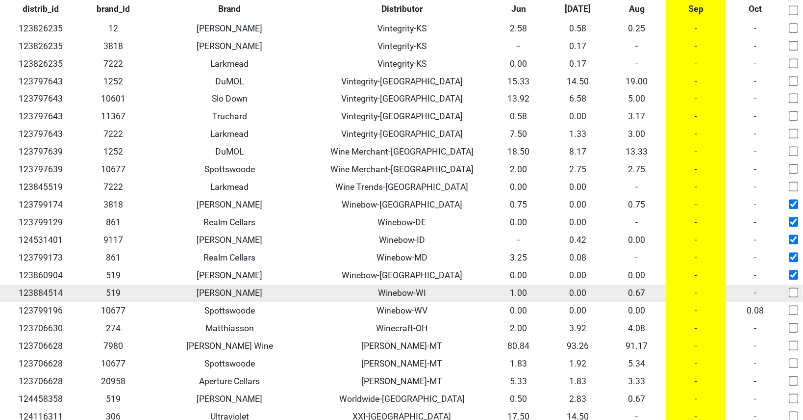
click at [794, 288] on input "checkbox" at bounding box center [794, 293] width 10 height 10
checkbox input "true"
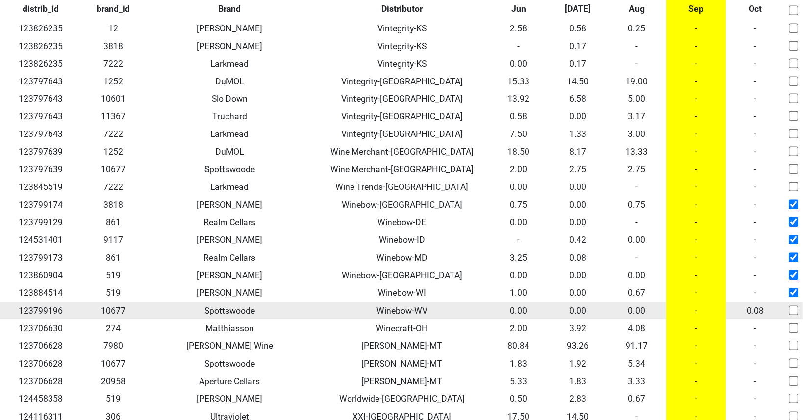
click at [795, 306] on input "checkbox" at bounding box center [794, 311] width 10 height 10
checkbox input "true"
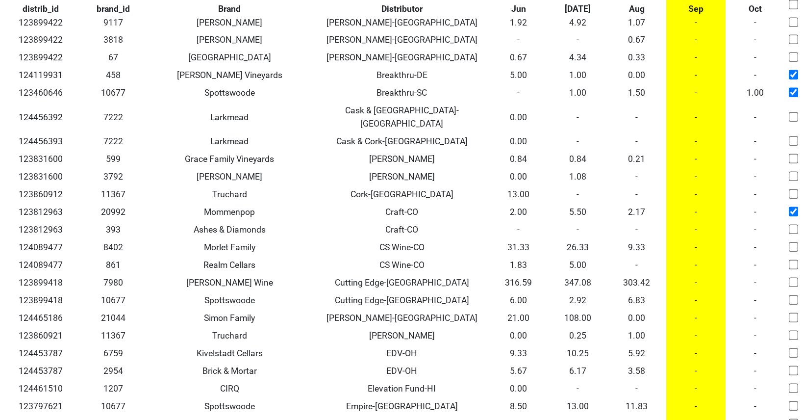
scroll to position [0, 0]
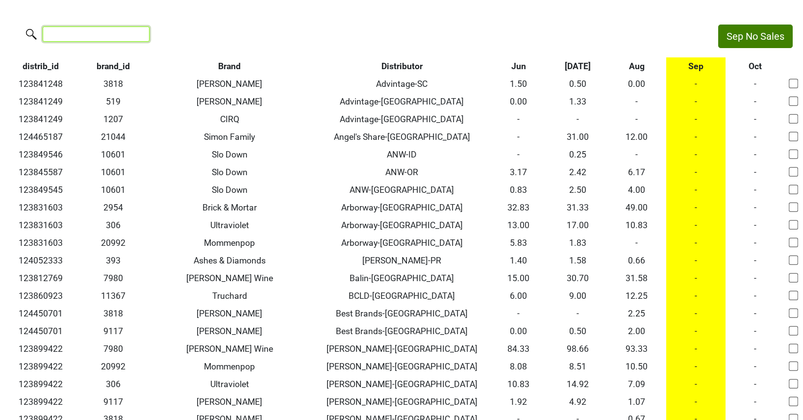
click at [63, 37] on input "search" at bounding box center [96, 33] width 107 height 15
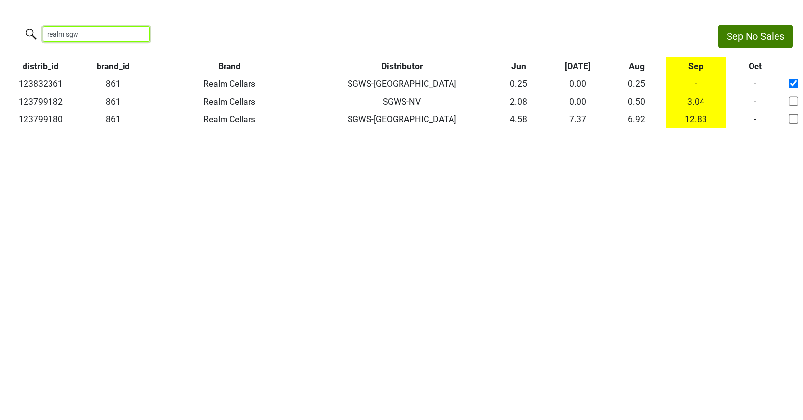
type input "realm sgws"
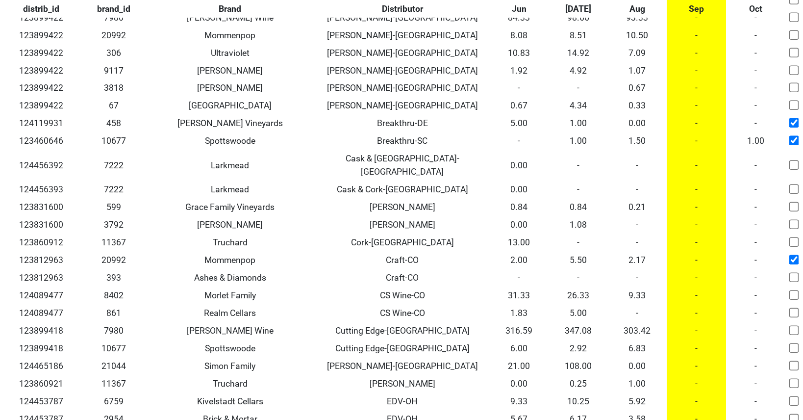
scroll to position [0, 0]
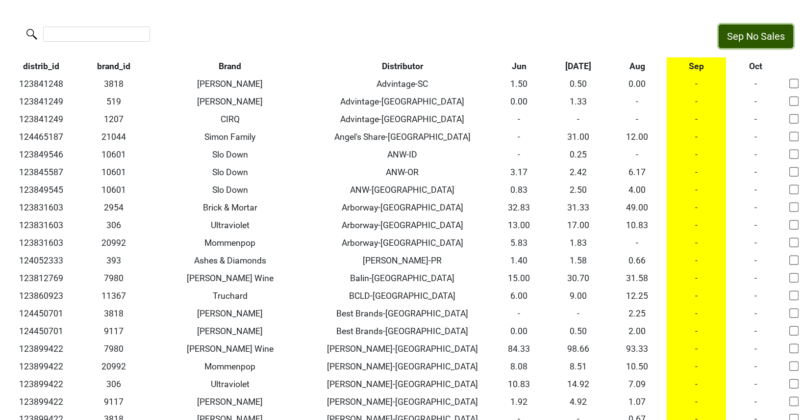
click at [744, 34] on button "Sep No Sales" at bounding box center [756, 37] width 75 height 24
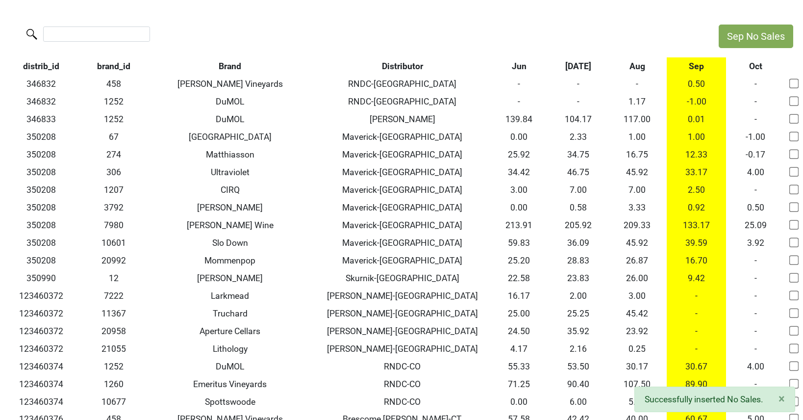
click at [698, 72] on th "Sep" at bounding box center [696, 66] width 59 height 18
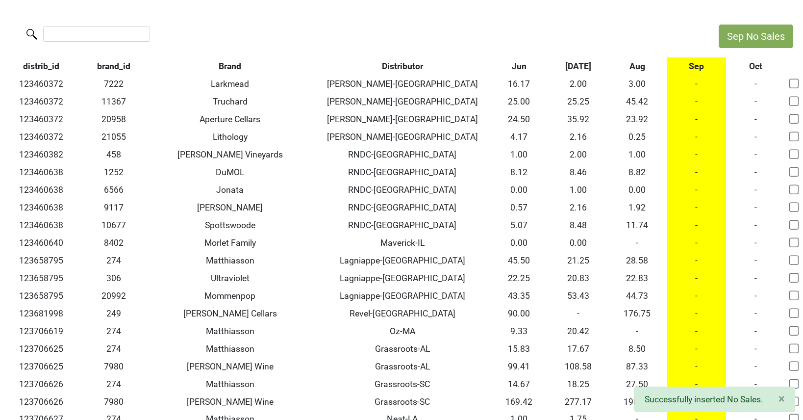
click at [638, 73] on th "Aug" at bounding box center [637, 66] width 59 height 18
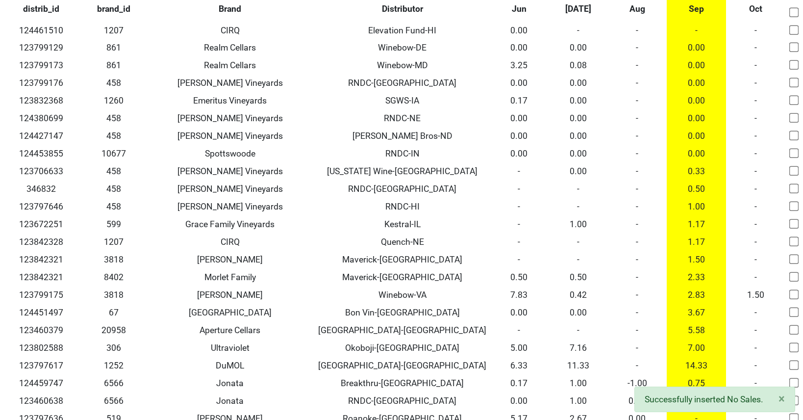
scroll to position [821, 0]
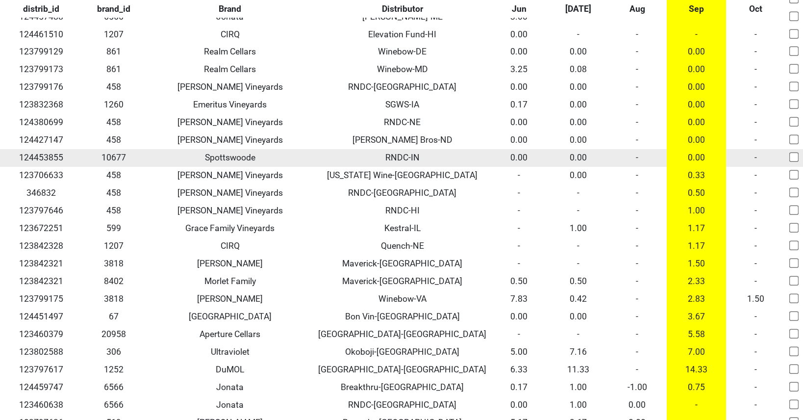
click at [640, 149] on td "-" at bounding box center [637, 158] width 59 height 18
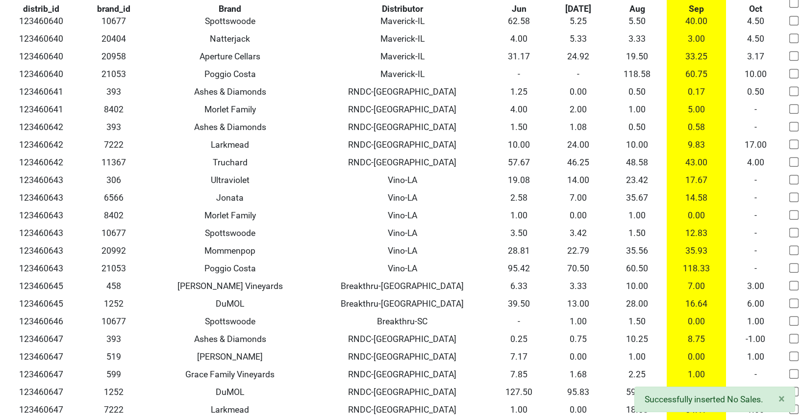
scroll to position [0, 0]
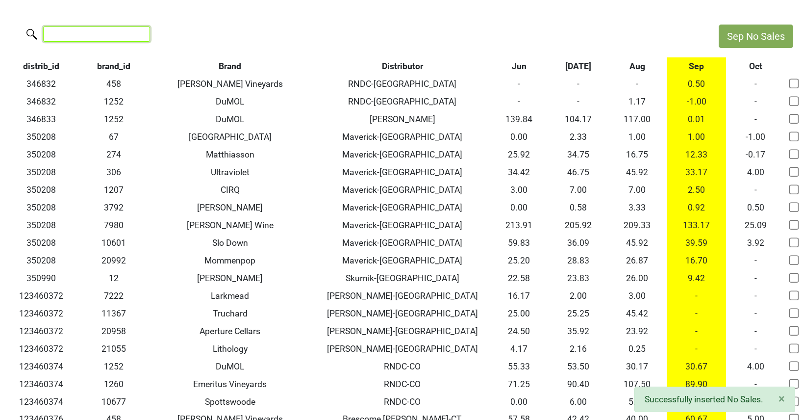
click at [80, 40] on input "search" at bounding box center [96, 33] width 107 height 15
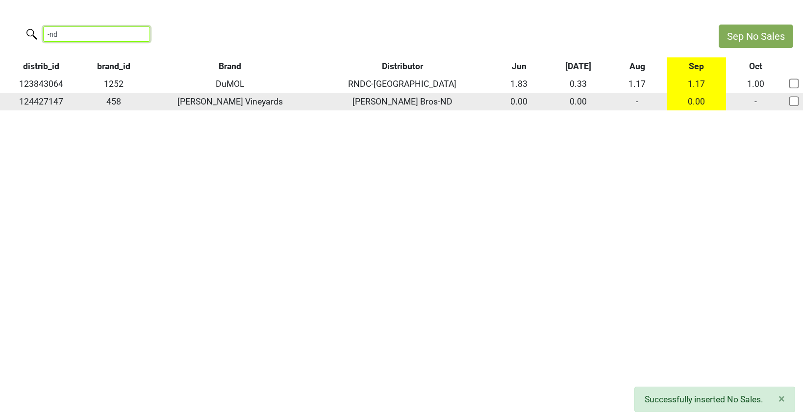
type input "-nd"
click at [637, 98] on td "-" at bounding box center [637, 102] width 59 height 18
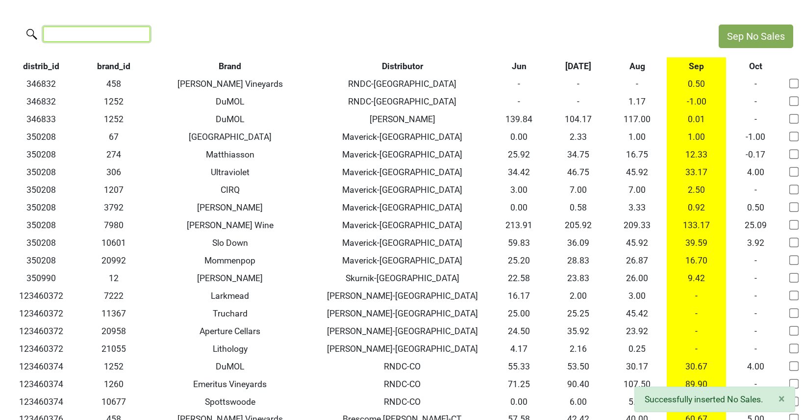
click at [68, 33] on input "search" at bounding box center [96, 33] width 107 height 15
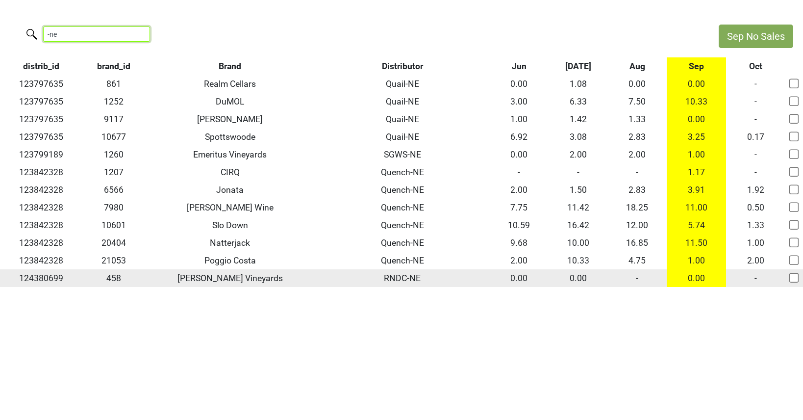
type input "-ne"
click at [640, 278] on td "-" at bounding box center [637, 278] width 59 height 18
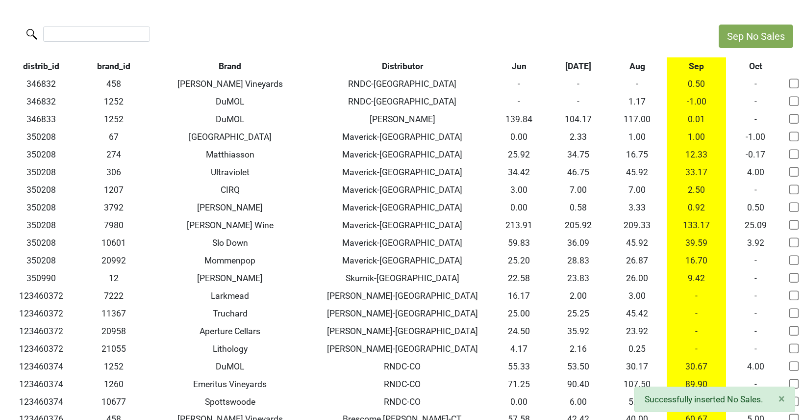
click at [698, 69] on th "Sep" at bounding box center [696, 66] width 59 height 18
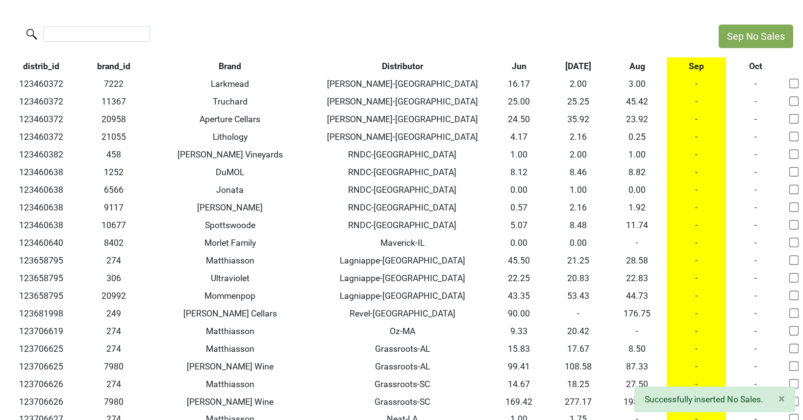
click at [631, 65] on th "Aug" at bounding box center [637, 66] width 59 height 18
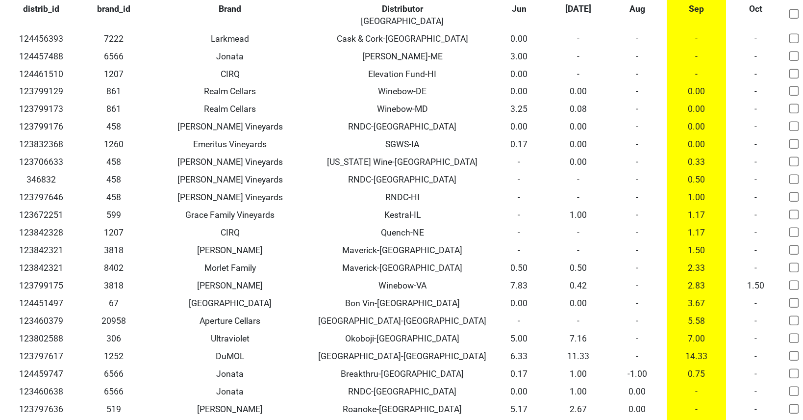
scroll to position [777, 0]
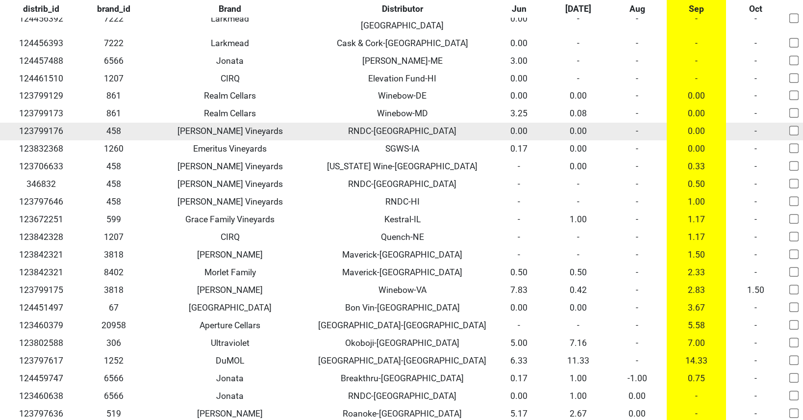
click at [638, 123] on td "-" at bounding box center [637, 132] width 59 height 18
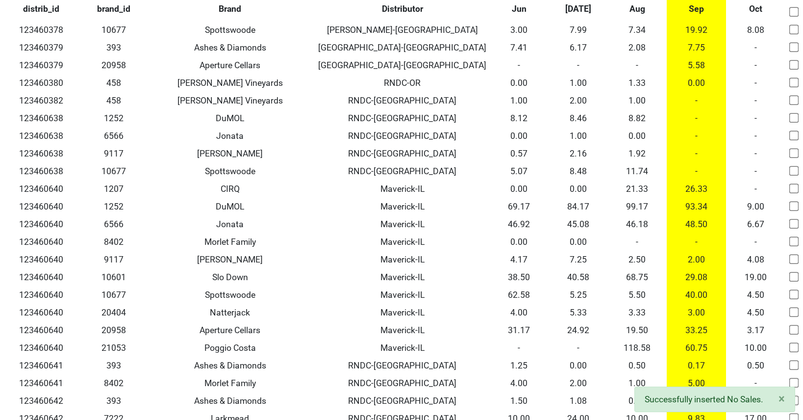
scroll to position [0, 0]
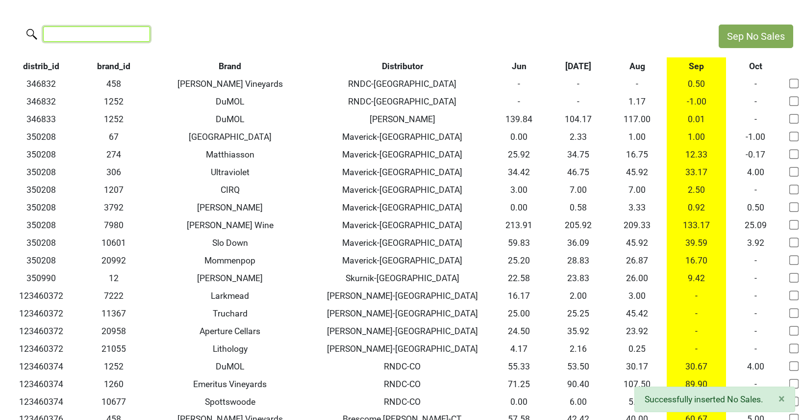
click at [78, 31] on input "search" at bounding box center [96, 33] width 107 height 15
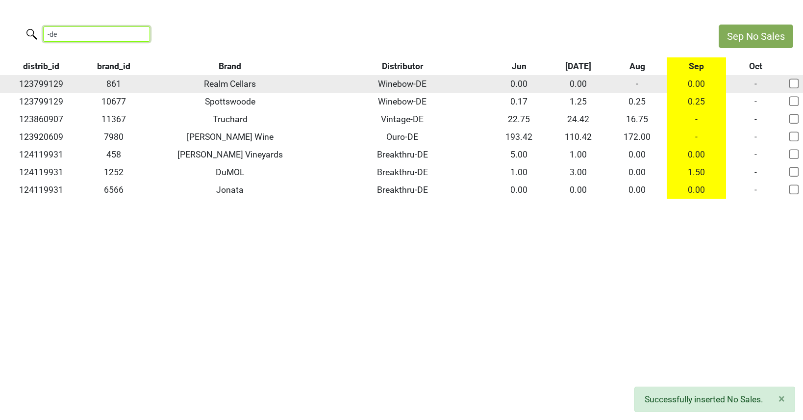
type input "-de"
click at [635, 82] on td "-" at bounding box center [637, 84] width 59 height 18
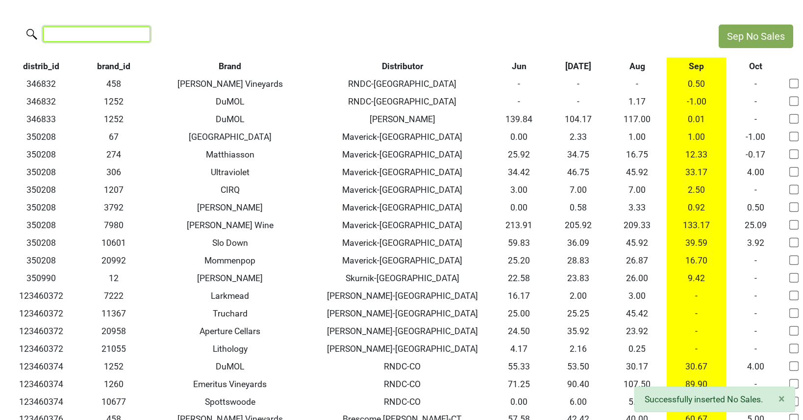
click at [68, 39] on input "search" at bounding box center [96, 33] width 107 height 15
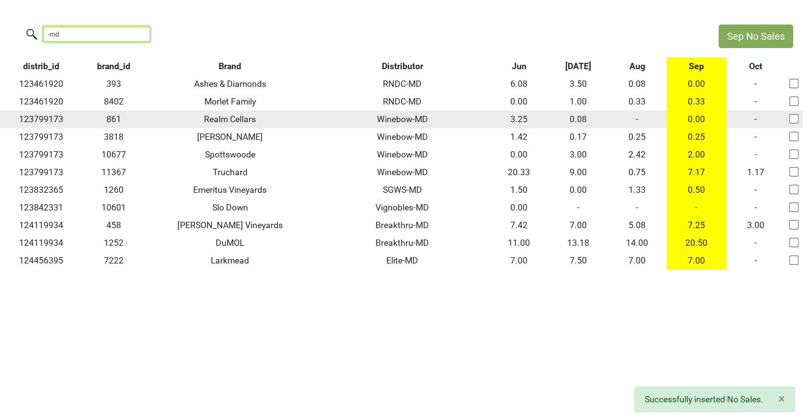
type input "-md"
click at [638, 119] on td "-" at bounding box center [637, 119] width 59 height 18
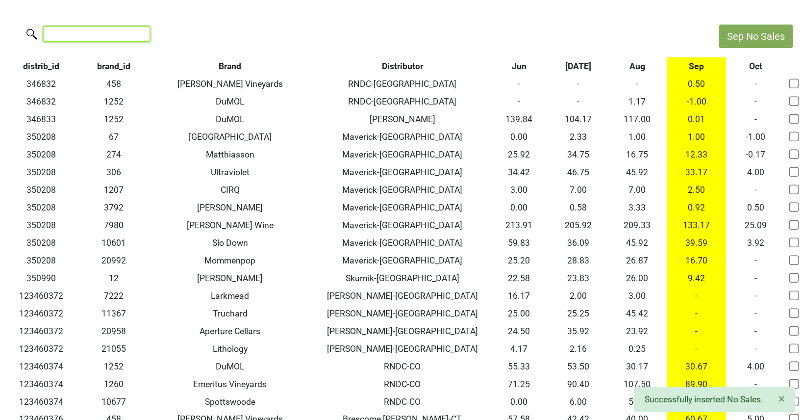
click at [75, 32] on input "search" at bounding box center [96, 33] width 107 height 15
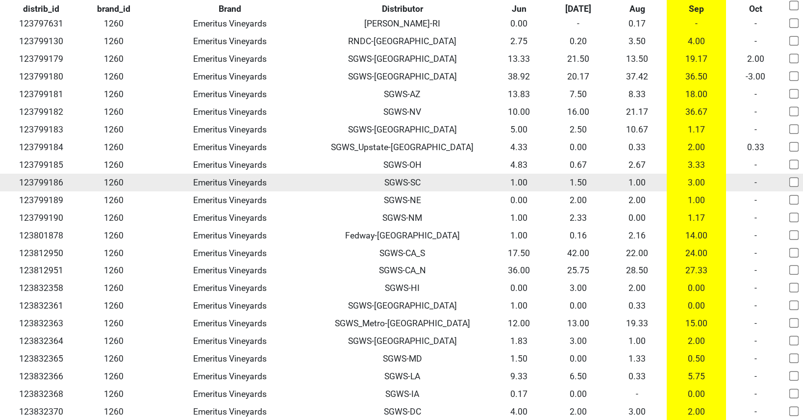
scroll to position [174, 0]
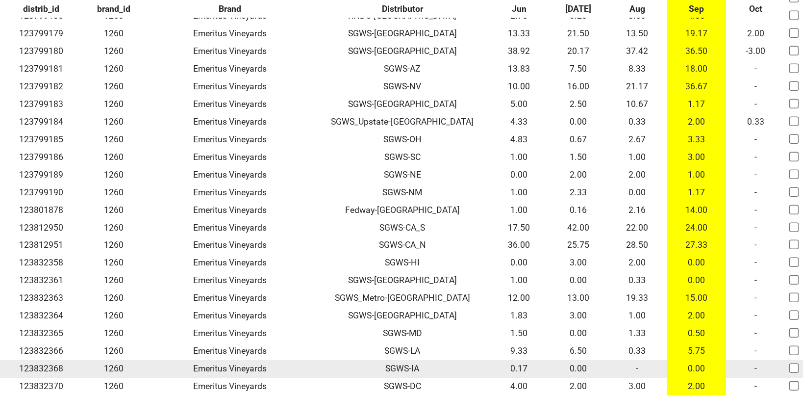
type input "emeri"
click at [637, 366] on td "-" at bounding box center [637, 369] width 59 height 18
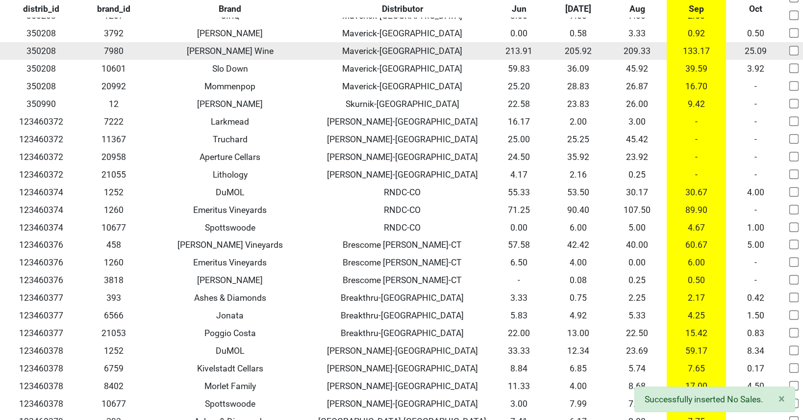
scroll to position [0, 0]
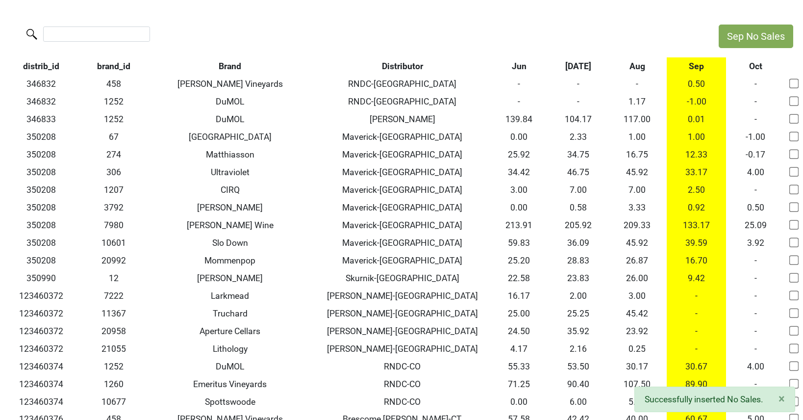
click at [696, 69] on th "Sep" at bounding box center [696, 66] width 59 height 18
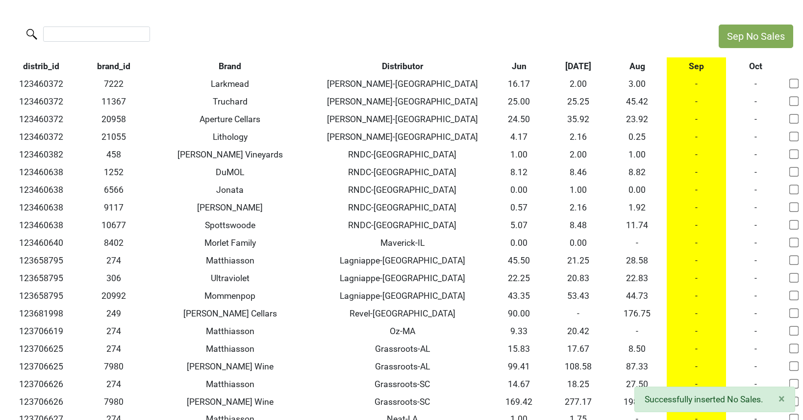
click at [636, 65] on th "Aug" at bounding box center [637, 66] width 59 height 18
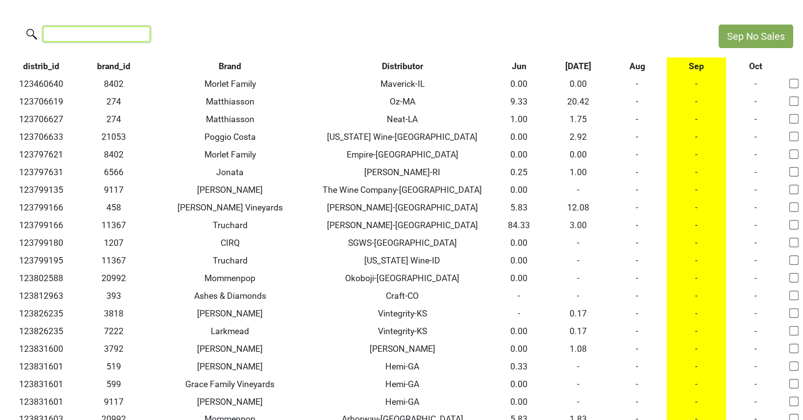
click at [100, 28] on input "search" at bounding box center [96, 33] width 107 height 15
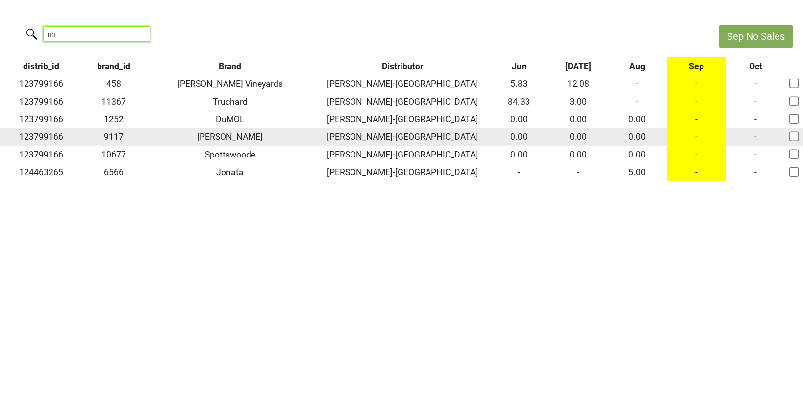
type input "nh"
click at [696, 138] on td "-" at bounding box center [696, 137] width 59 height 18
